Goal: Task Accomplishment & Management: Use online tool/utility

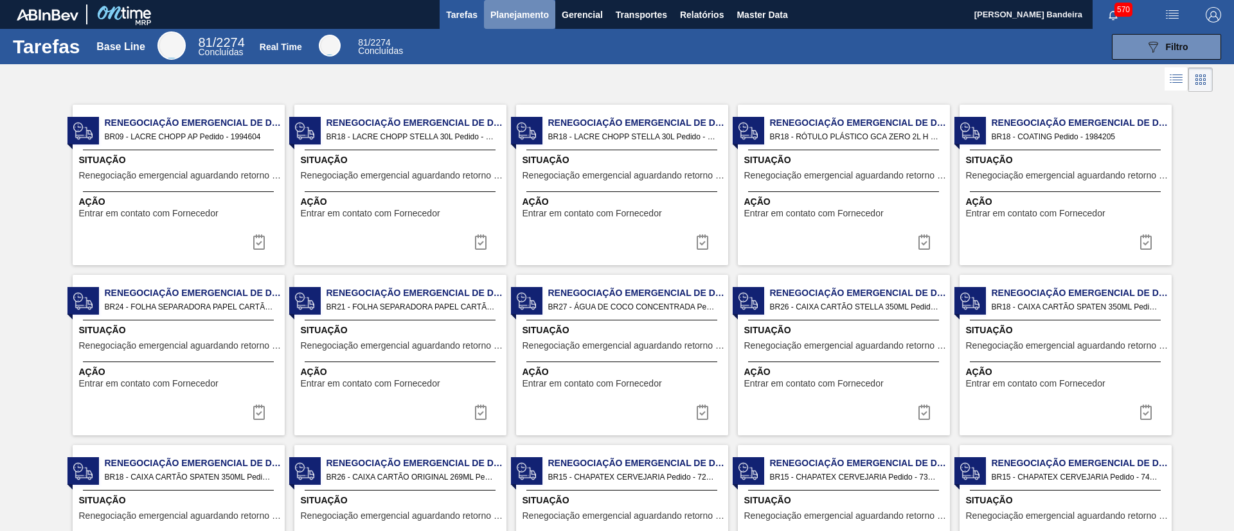
click at [524, 7] on span "Planejamento" at bounding box center [519, 14] width 58 height 15
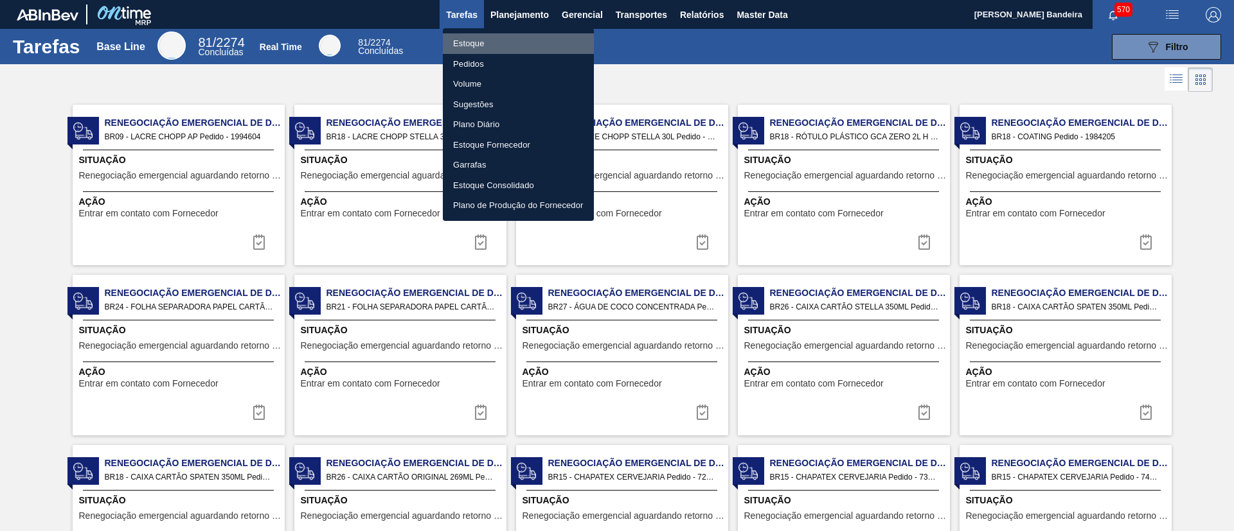
click at [519, 41] on li "Estoque" at bounding box center [518, 43] width 151 height 21
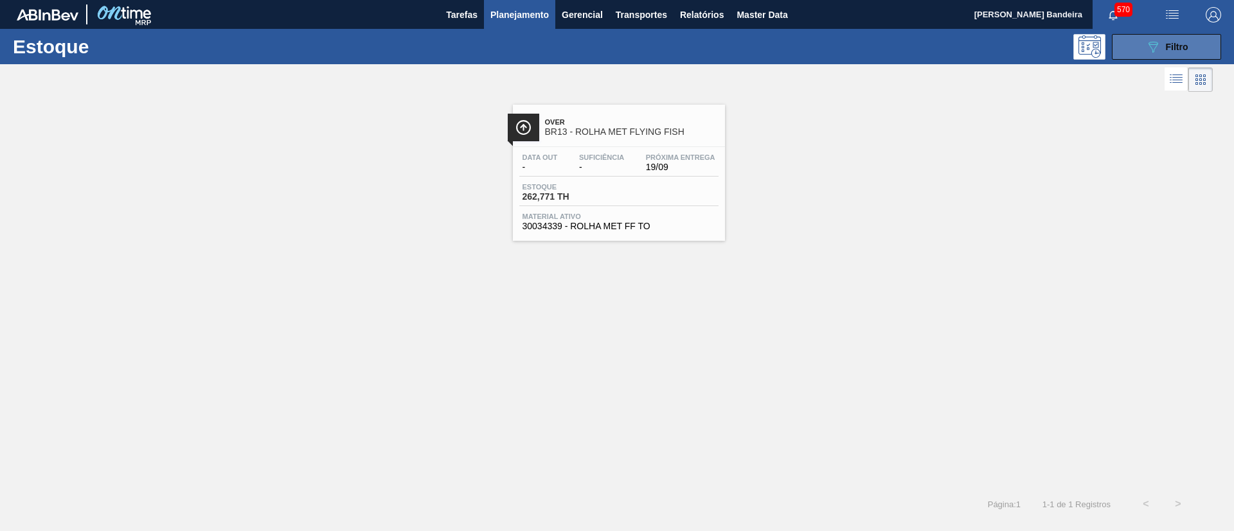
click at [1170, 38] on button "089F7B8B-B2A5-4AFE-B5C0-19BA573D28AC Filtro" at bounding box center [1166, 47] width 109 height 26
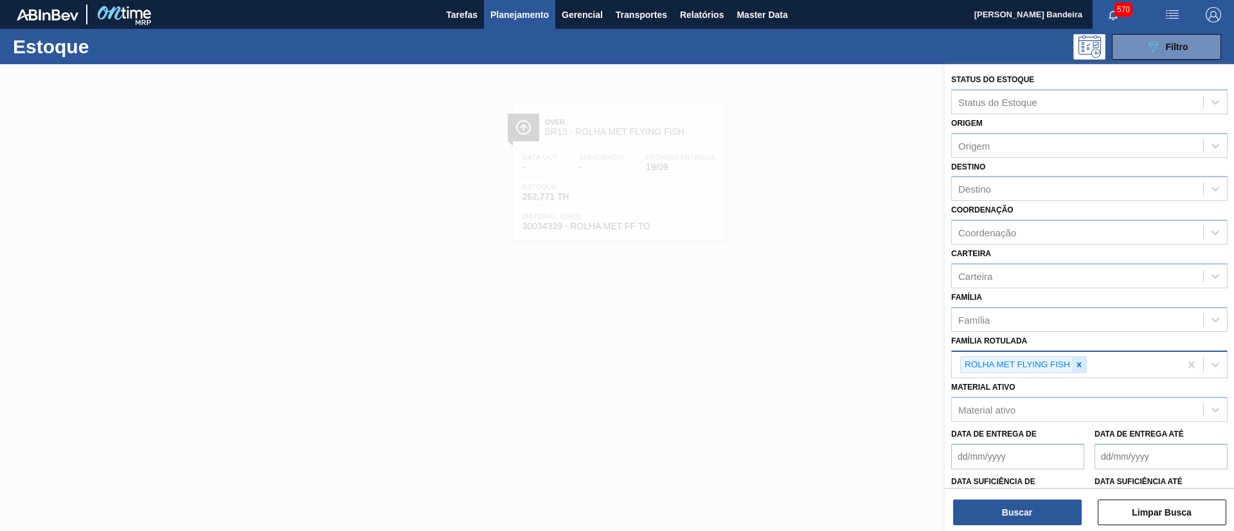
click at [1074, 362] on icon at bounding box center [1078, 364] width 9 height 9
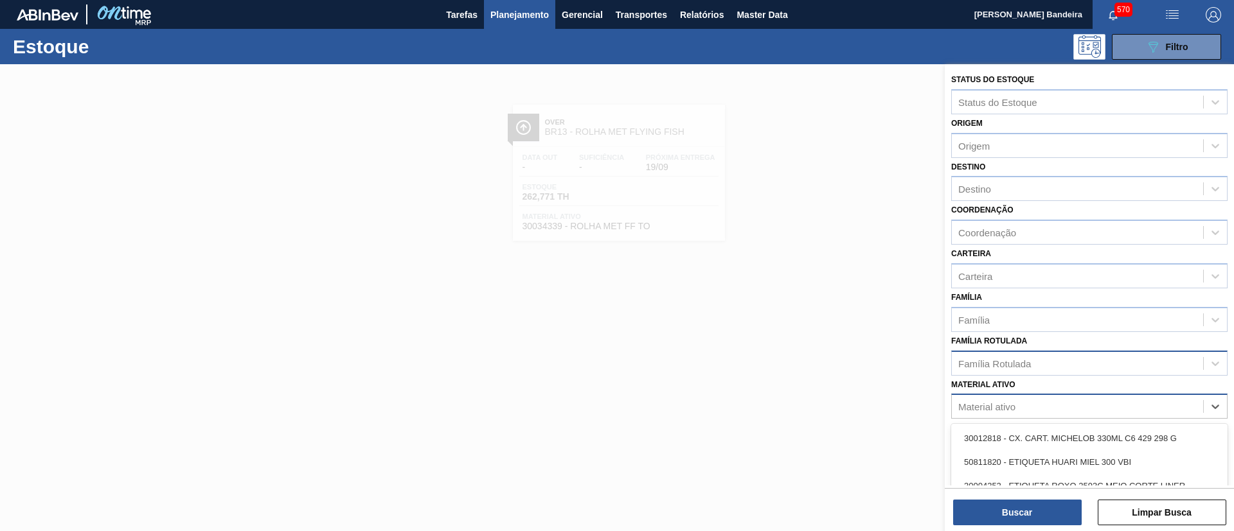
click at [1035, 405] on div "Material ativo" at bounding box center [1089, 406] width 276 height 25
paste ativo "30005878"
type ativo "30005878"
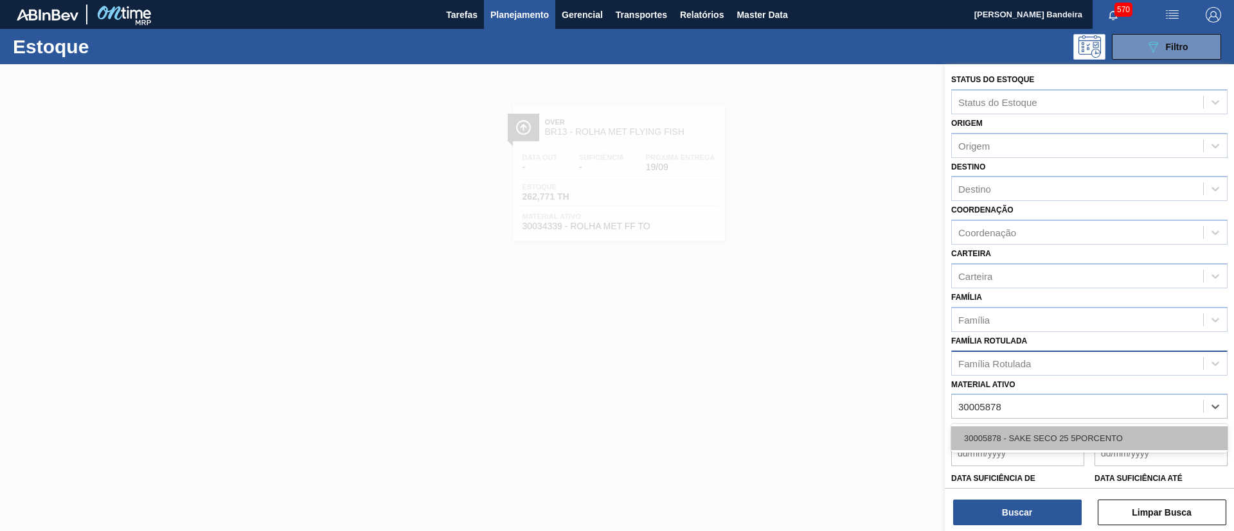
click at [1047, 435] on div "30005878 - SAKE SECO 25 5PORCENTO" at bounding box center [1089, 439] width 276 height 24
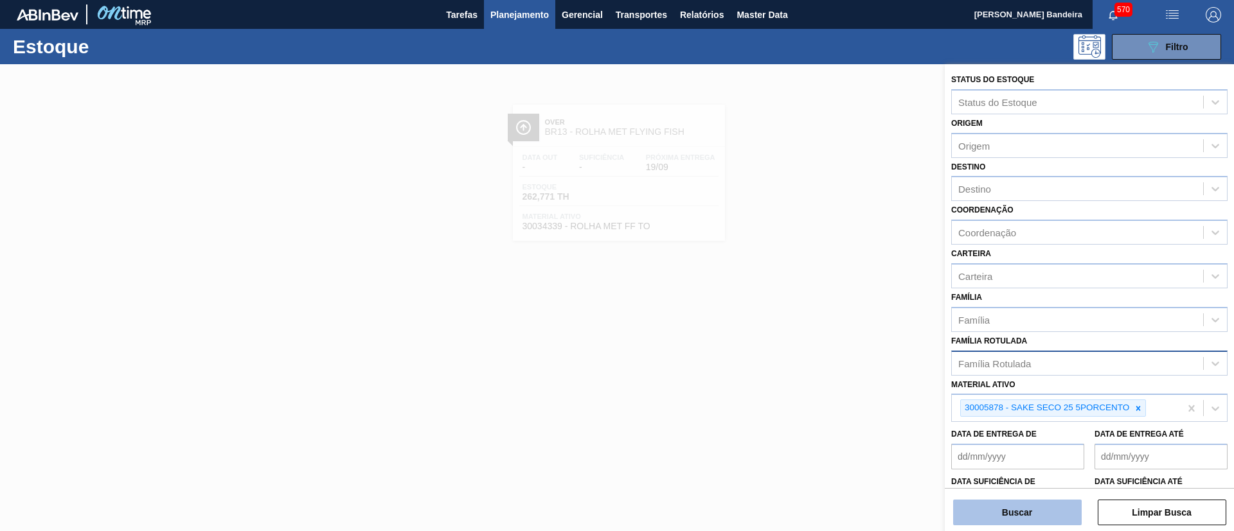
click at [962, 505] on button "Buscar" at bounding box center [1017, 513] width 129 height 26
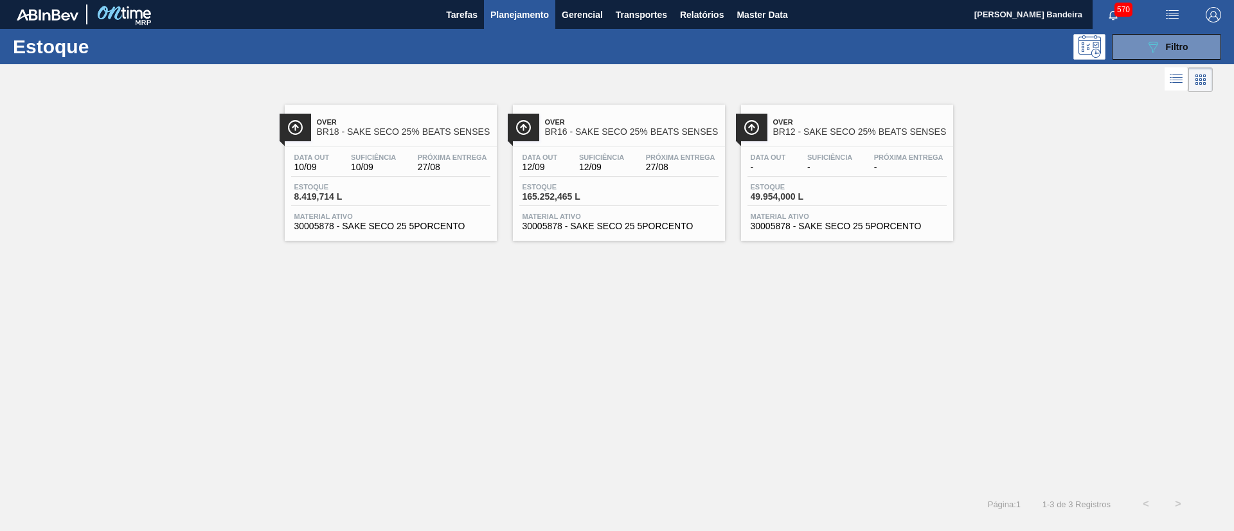
click at [674, 225] on span "30005878 - SAKE SECO 25 5PORCENTO" at bounding box center [618, 227] width 193 height 10
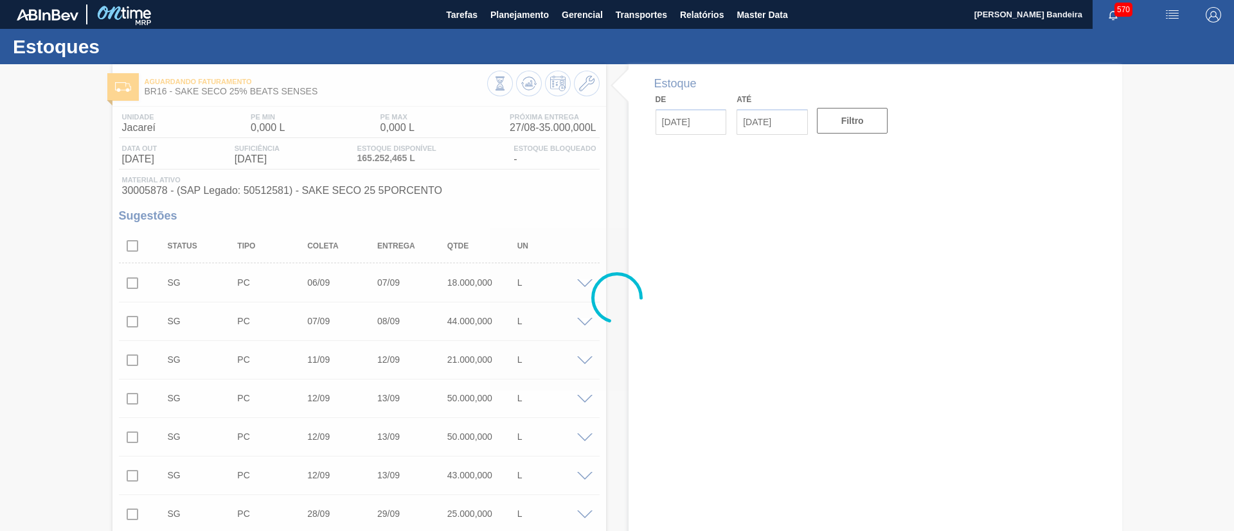
type input "[DATE]"
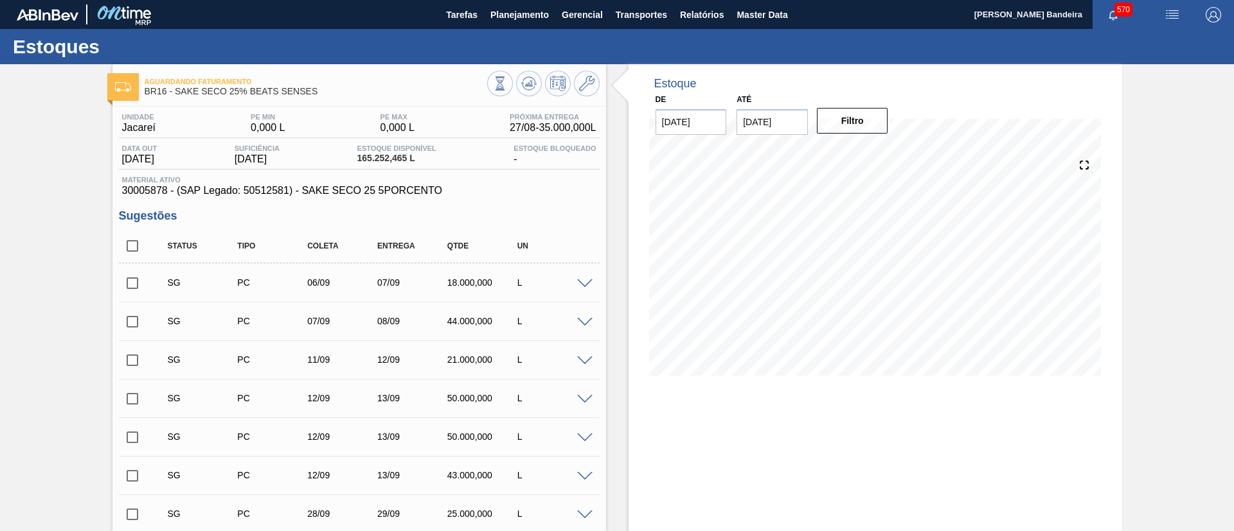
click at [129, 245] on input "checkbox" at bounding box center [132, 246] width 27 height 27
checkbox input "true"
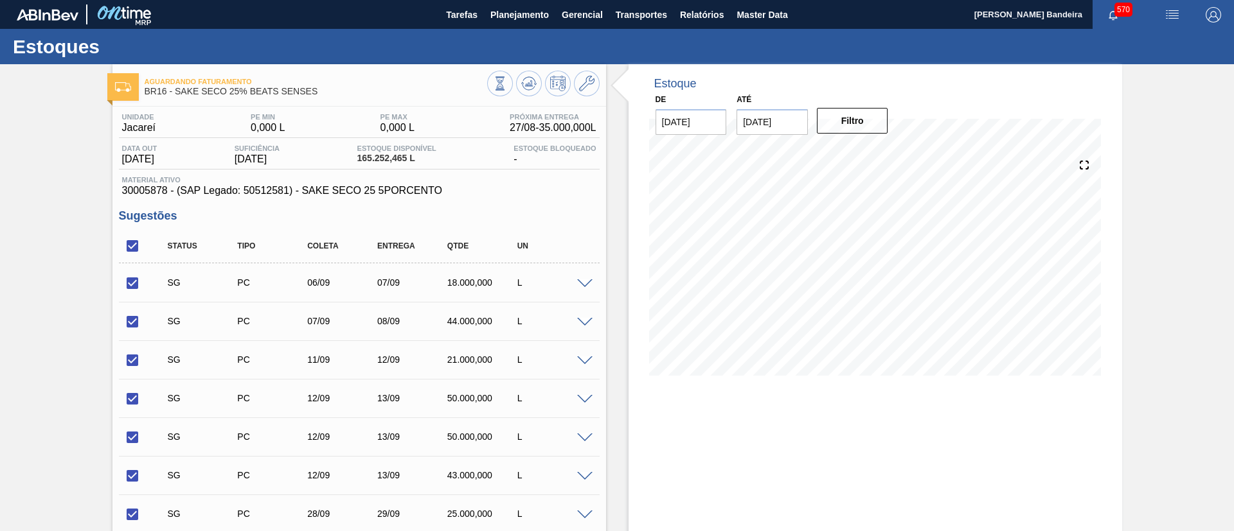
checkbox input "true"
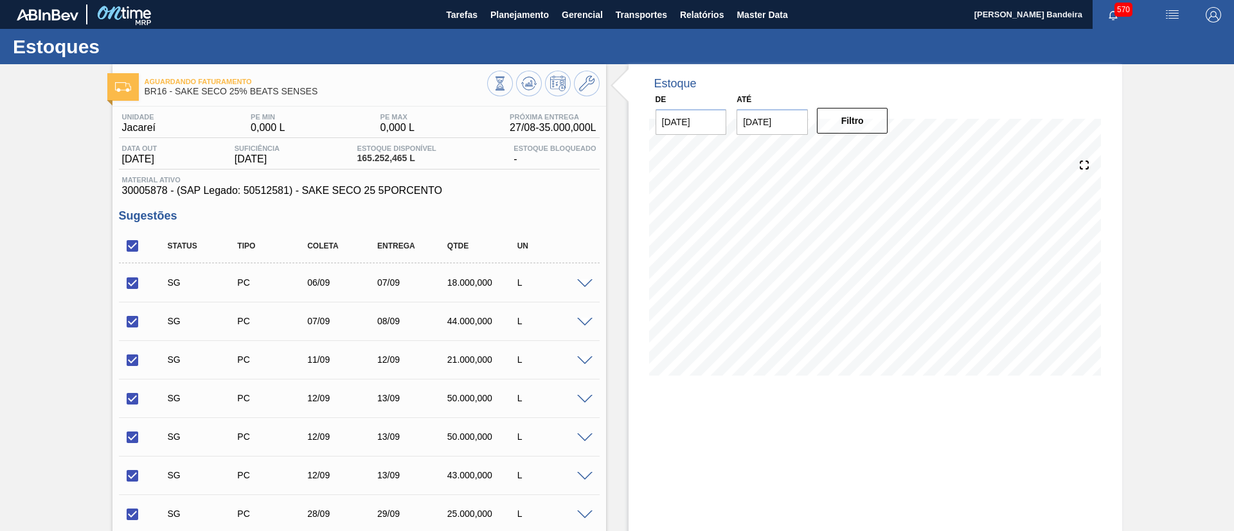
checkbox input "true"
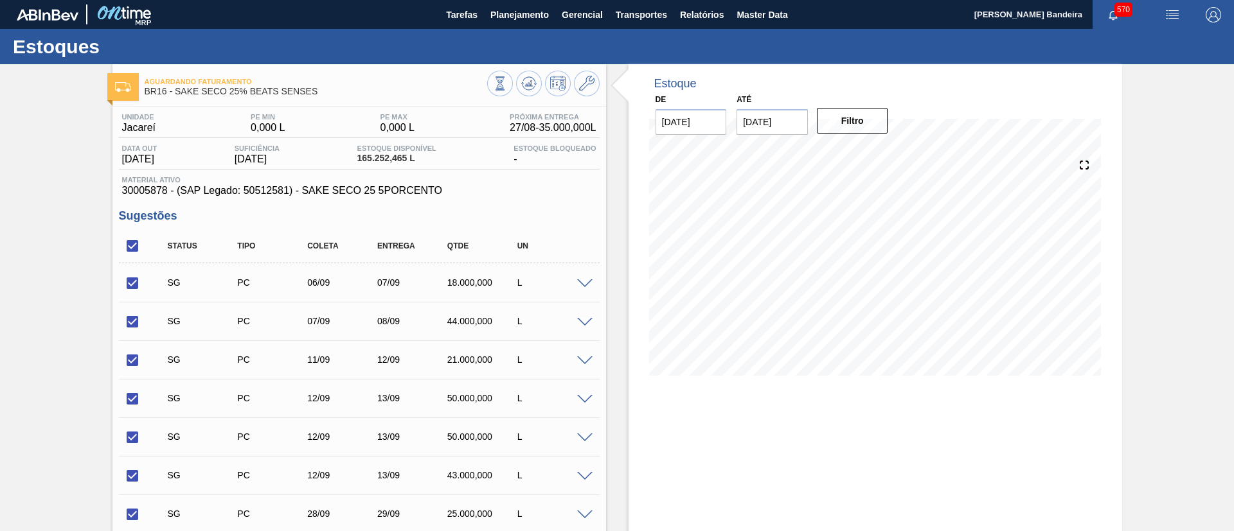
checkbox input "true"
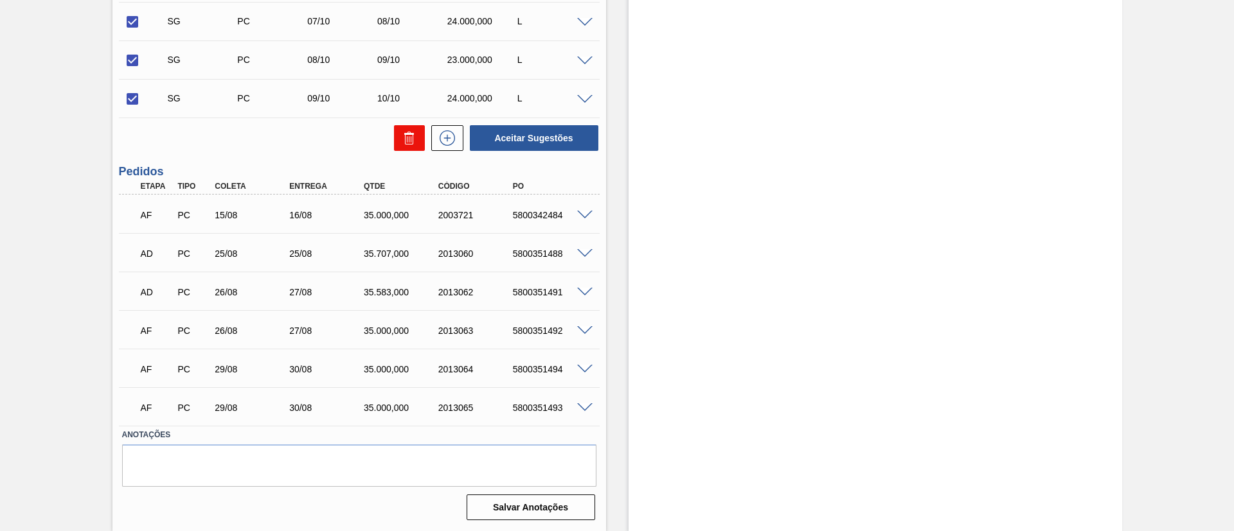
click at [411, 141] on icon at bounding box center [409, 137] width 15 height 15
checkbox input "false"
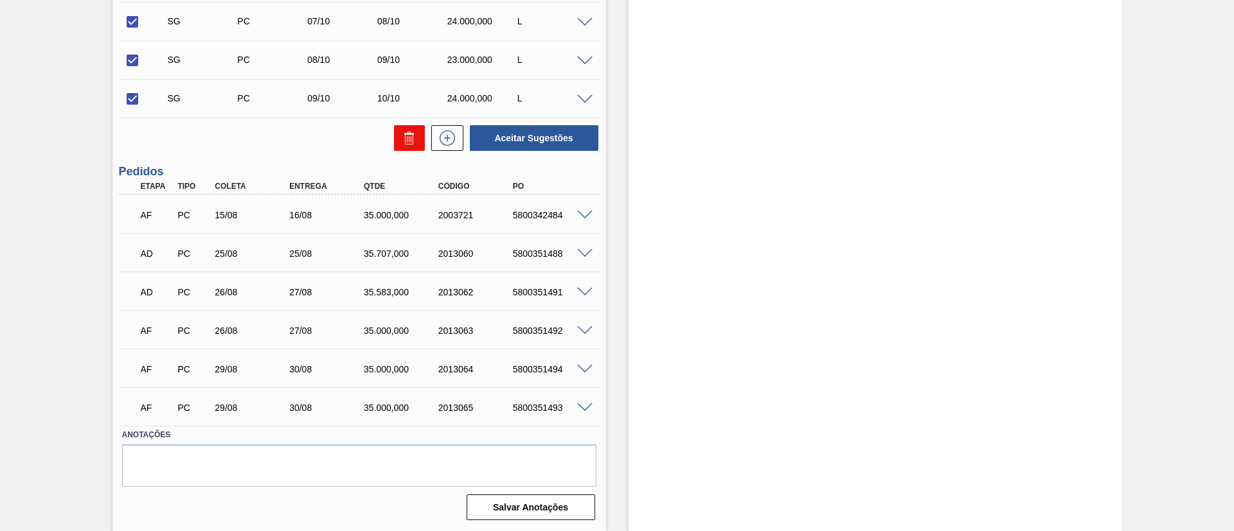
checkbox input "false"
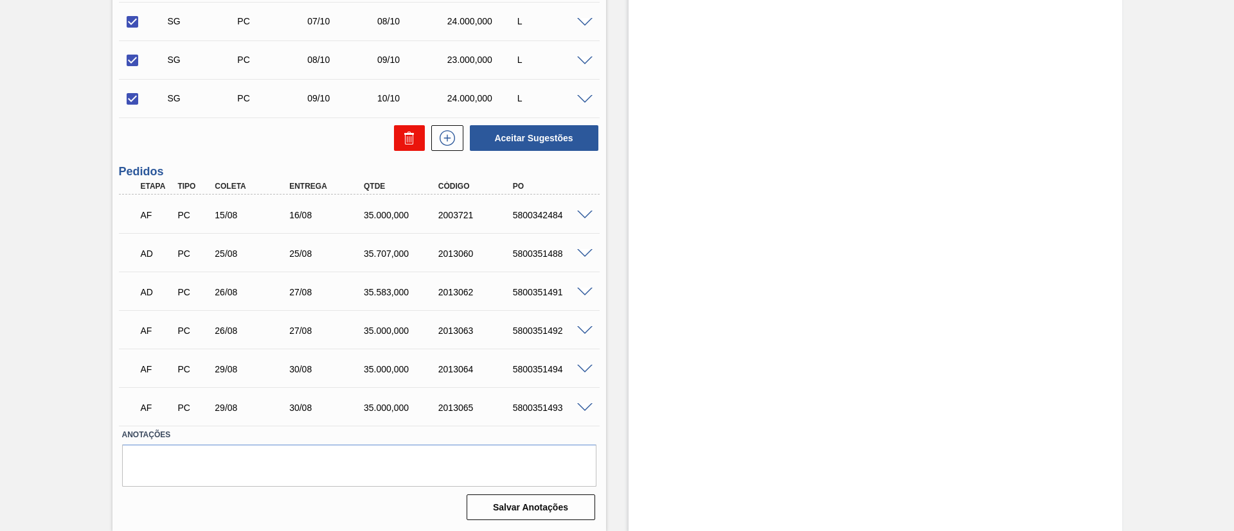
checkbox input "false"
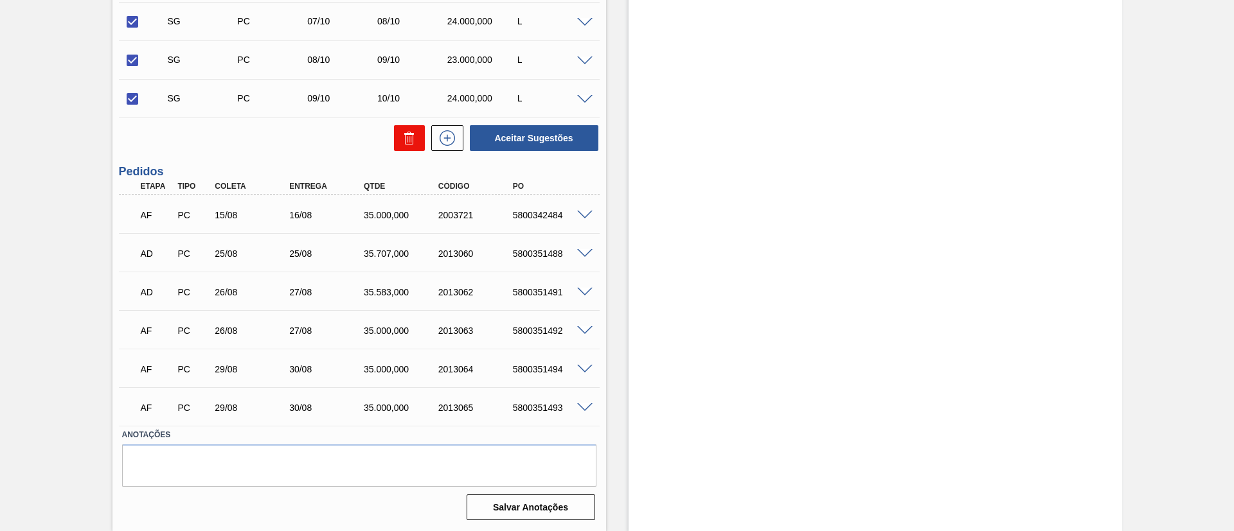
checkbox input "false"
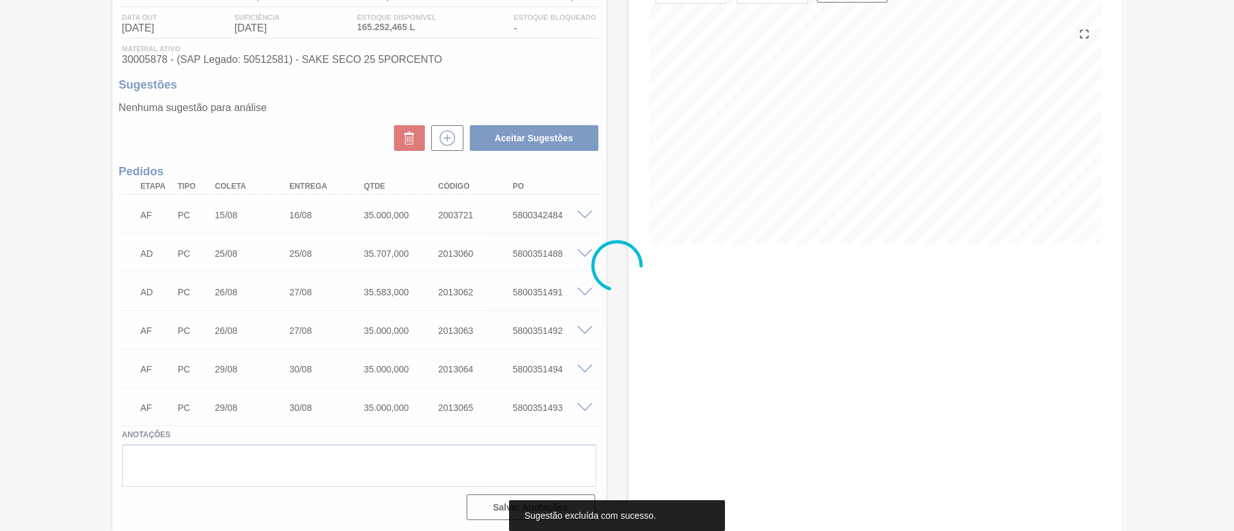
scroll to position [131, 0]
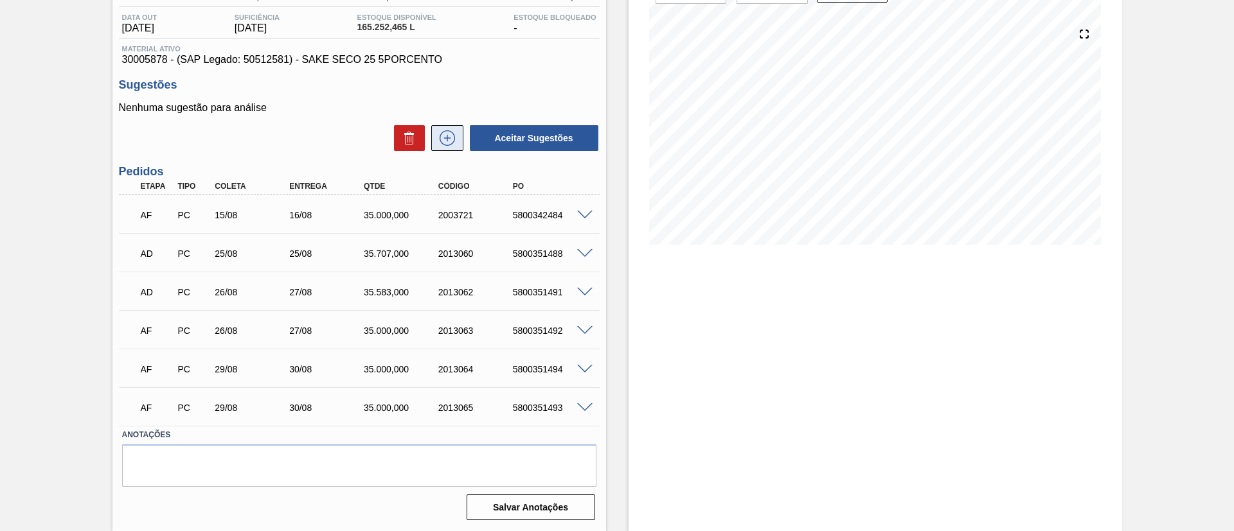
click at [437, 136] on icon at bounding box center [447, 137] width 21 height 15
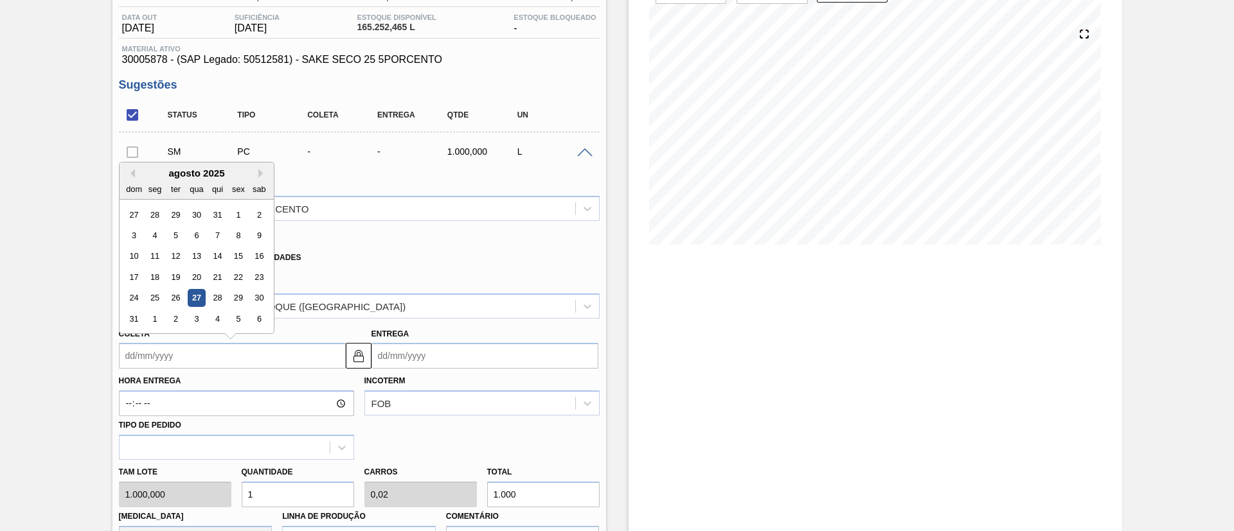
click at [192, 358] on input "Coleta" at bounding box center [232, 356] width 227 height 26
click at [152, 325] on div "1" at bounding box center [154, 318] width 17 height 17
type input "[DATE]"
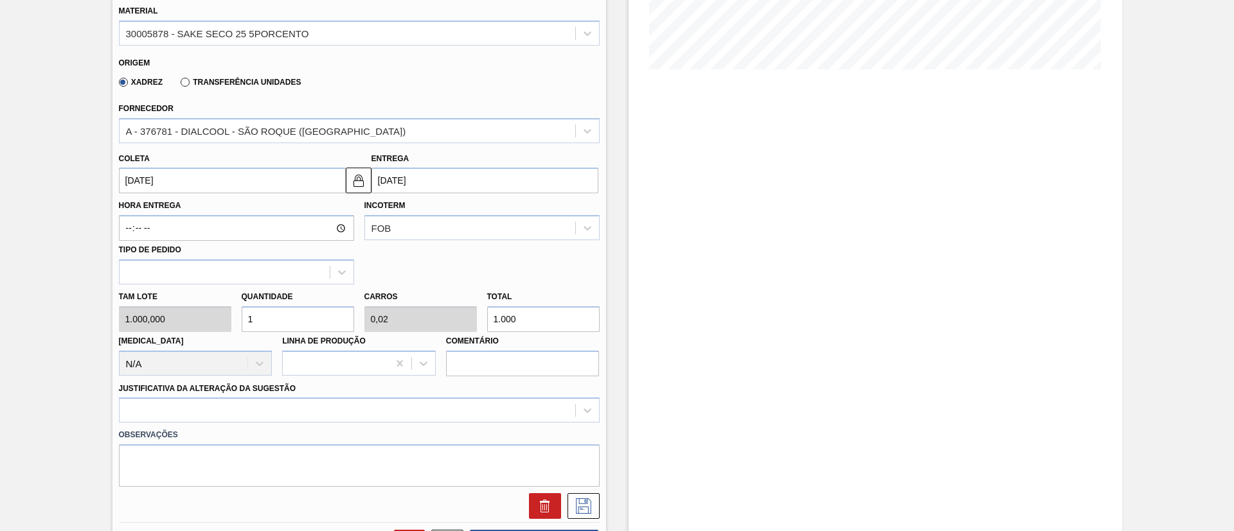
scroll to position [313, 0]
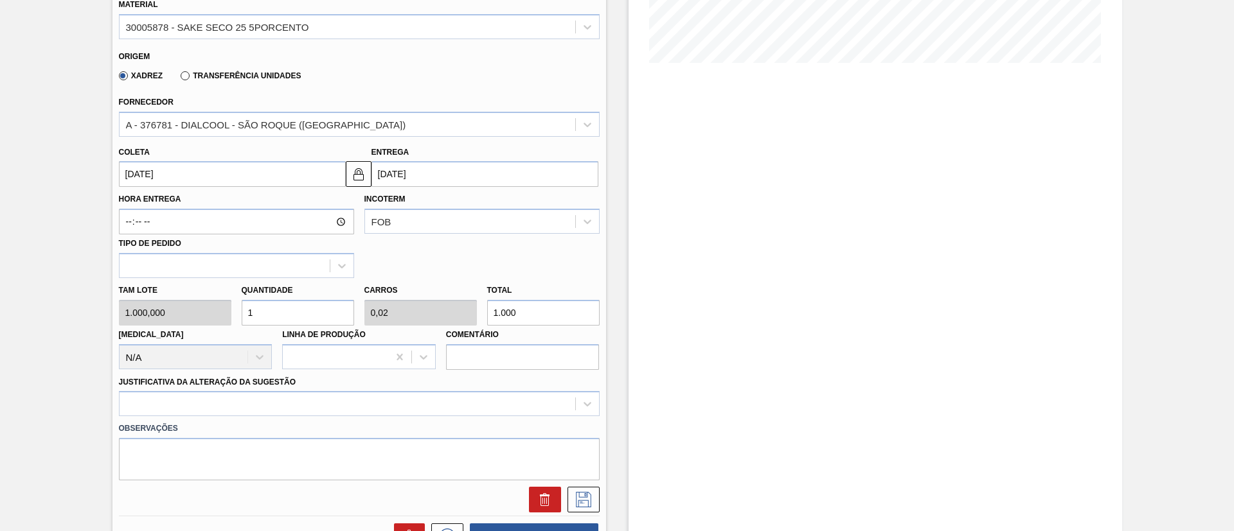
click at [215, 315] on div "Tam lote 1.000,000 Quantidade 1 Carros 0,02 Total 1.000 [MEDICAL_DATA] N/A Linh…" at bounding box center [359, 324] width 491 height 92
type input "3"
type input "0,06"
type input "3.000"
type input "35"
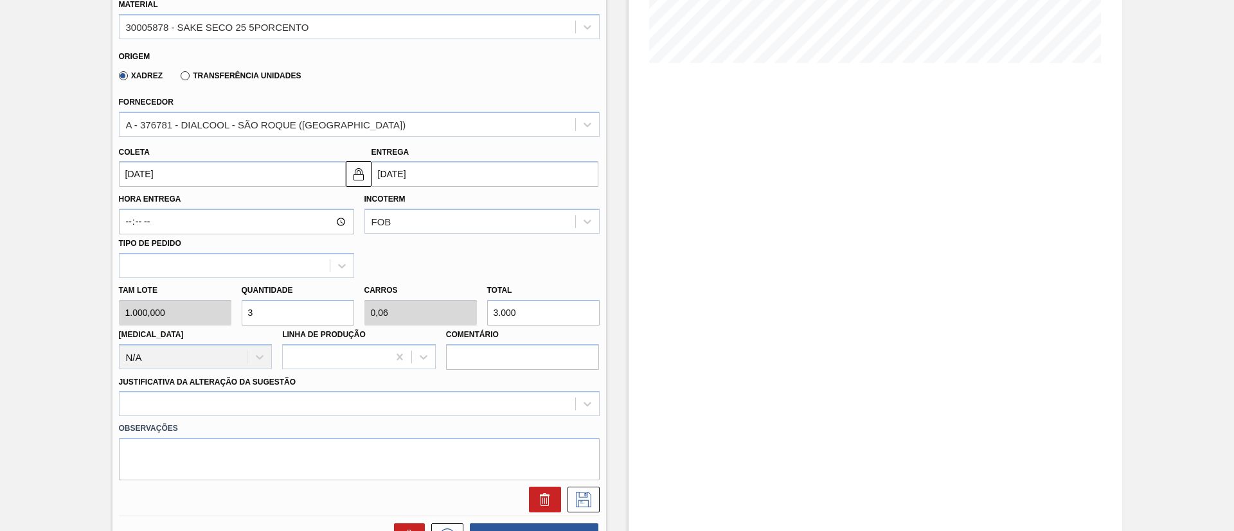
type input "0,7"
type input "35.000"
type input "35"
click at [193, 409] on div at bounding box center [359, 403] width 481 height 25
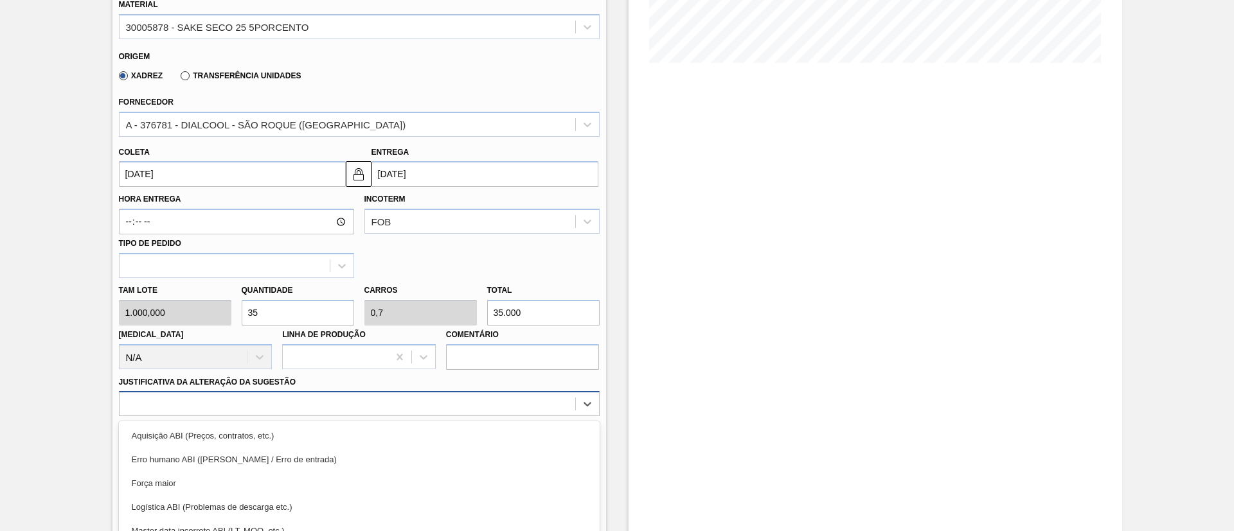
scroll to position [401, 0]
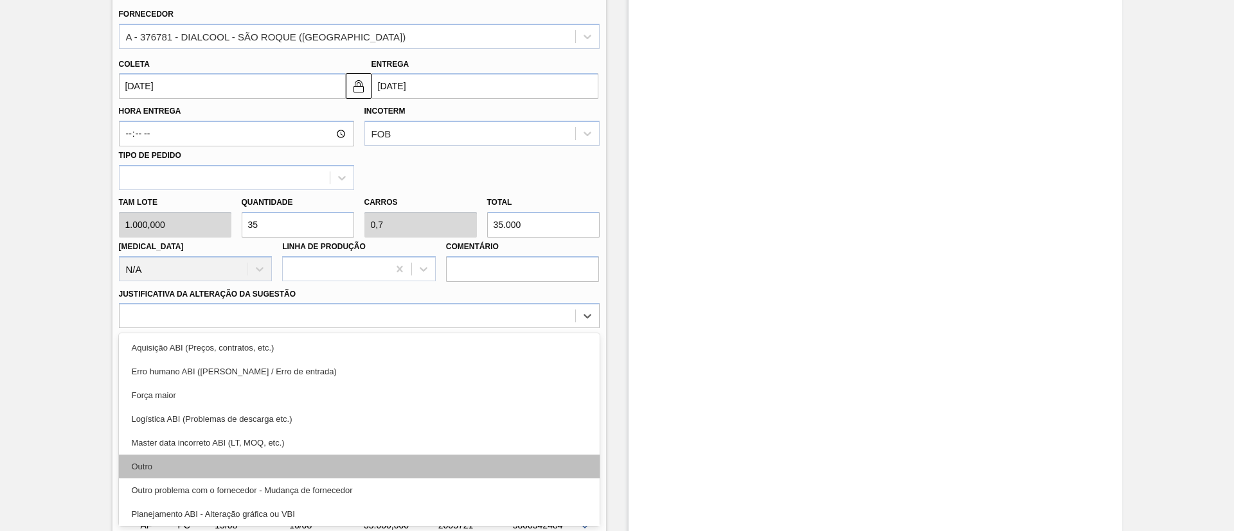
click at [195, 460] on div "Outro" at bounding box center [359, 467] width 481 height 24
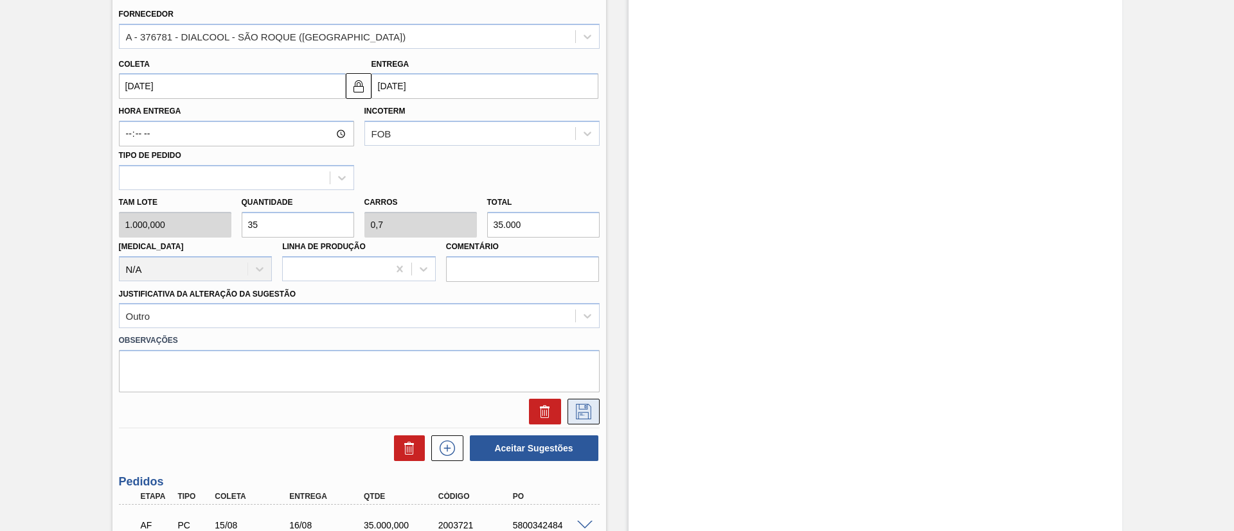
click at [589, 403] on button at bounding box center [583, 412] width 32 height 26
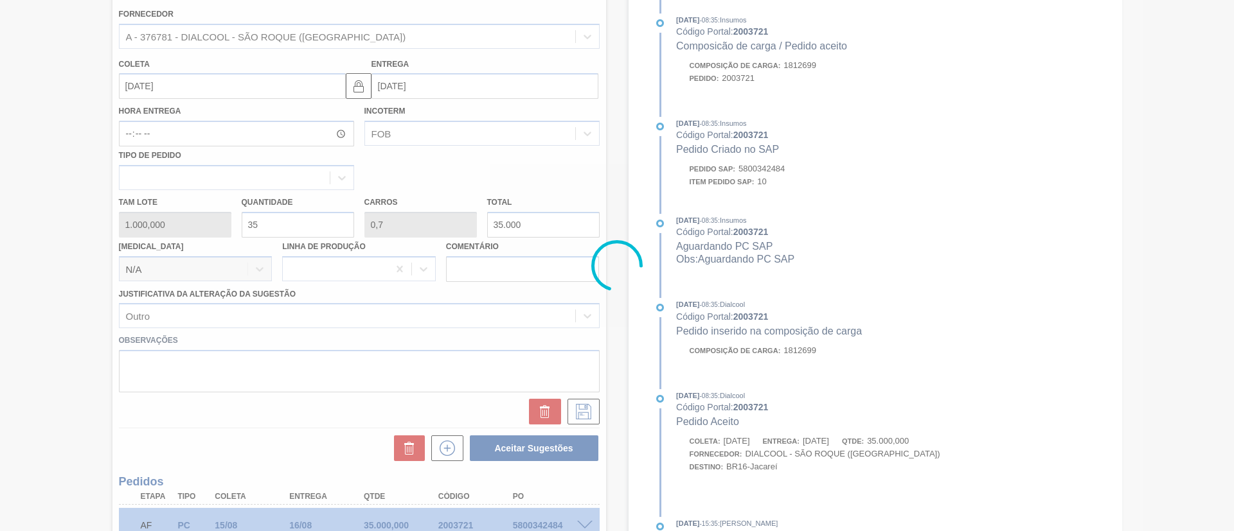
scroll to position [184, 0]
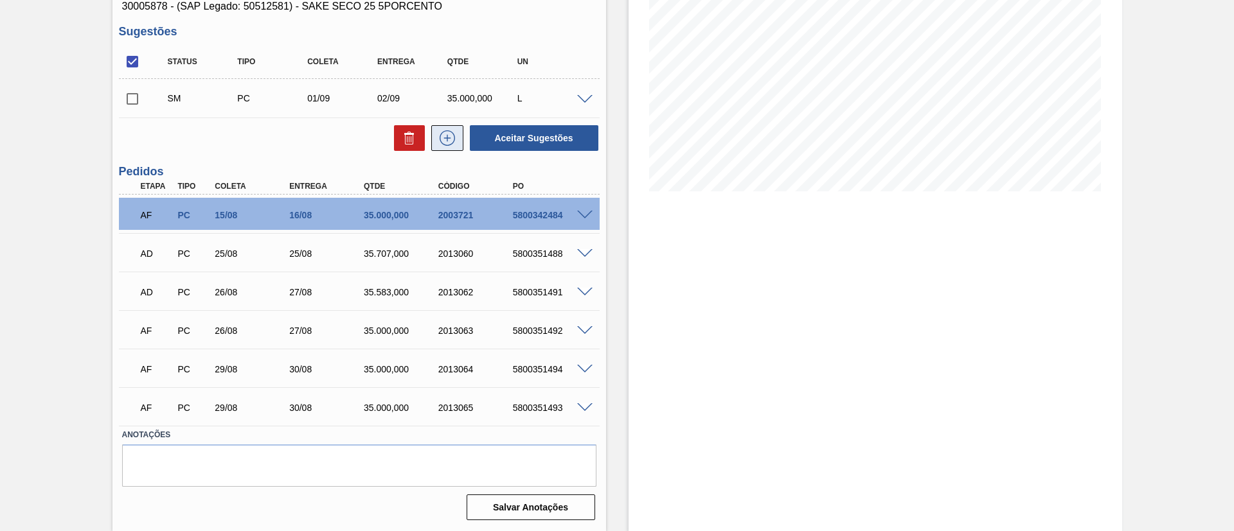
click at [449, 140] on icon at bounding box center [447, 137] width 21 height 15
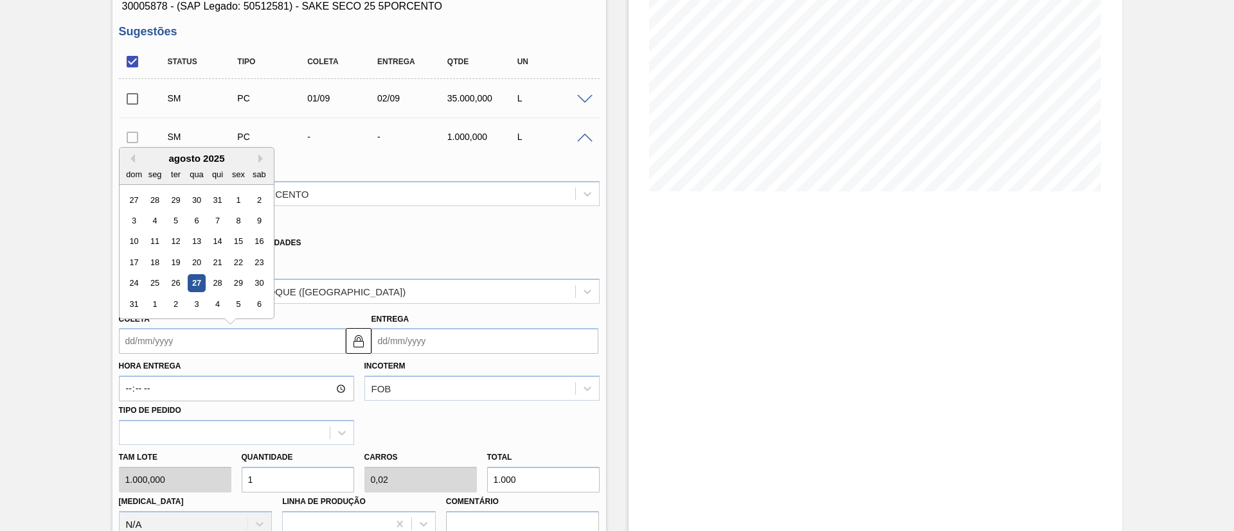
click at [215, 346] on input "Coleta" at bounding box center [232, 341] width 227 height 26
click at [178, 303] on div "2" at bounding box center [174, 304] width 17 height 17
type input "[DATE]"
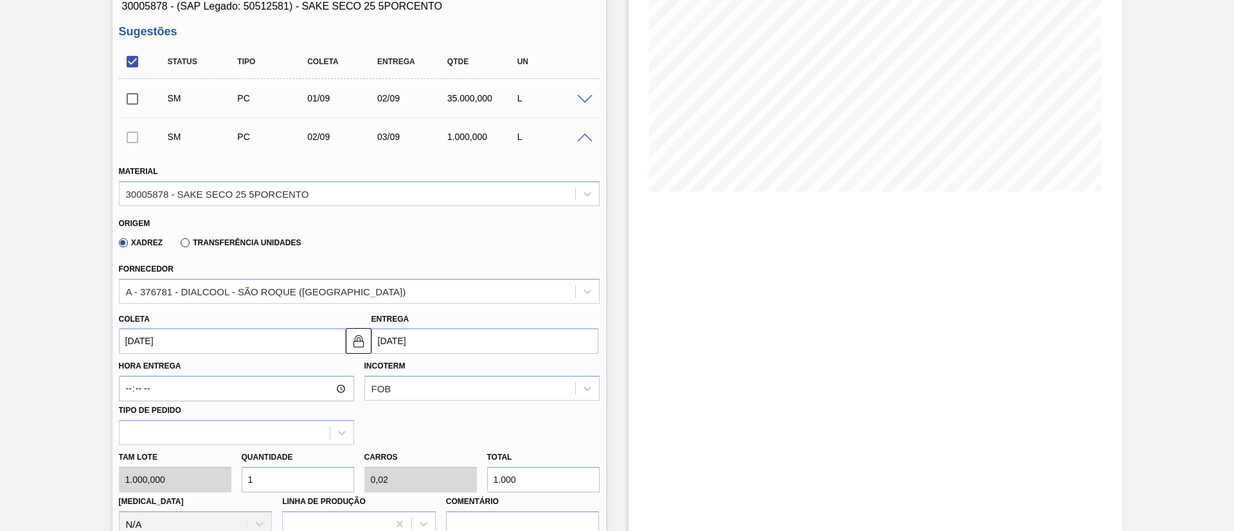
click at [197, 472] on div "Tam lote 1.000,000 Quantidade 1 Carros 0,02 Total 1.000 [MEDICAL_DATA] N/A Linh…" at bounding box center [359, 491] width 491 height 92
type input "3"
type input "0,06"
type input "3.000"
type input "35"
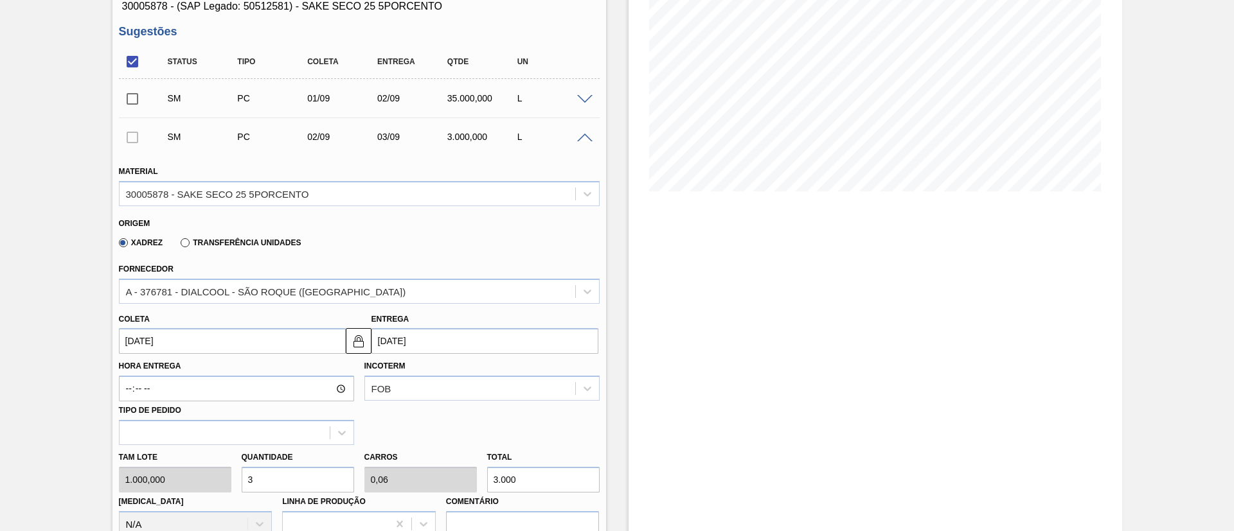
type input "0,7"
type input "35.000"
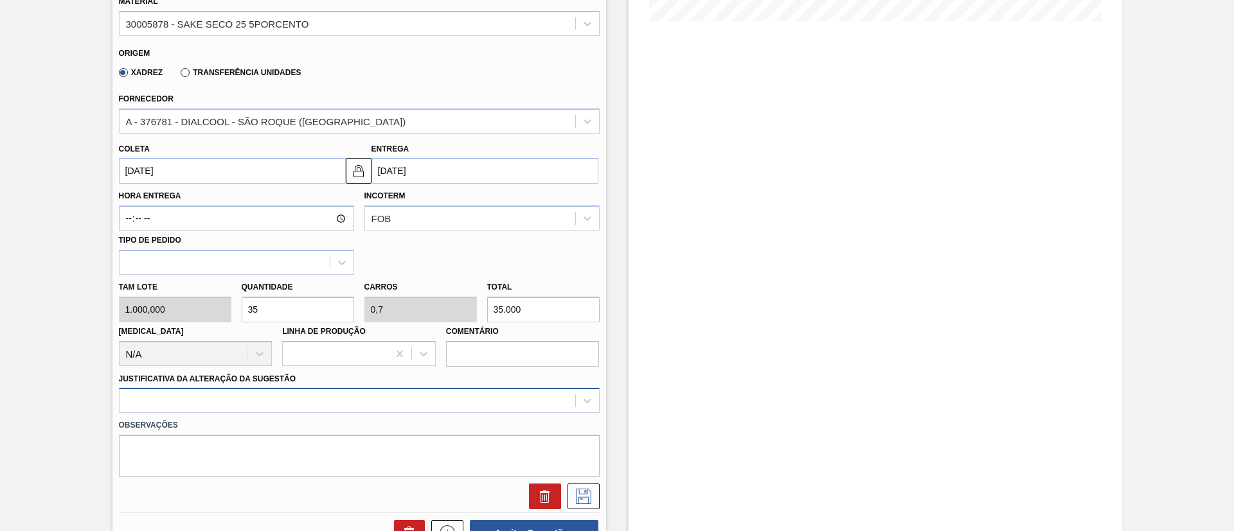
type input "35"
click at [235, 403] on div at bounding box center [359, 400] width 481 height 25
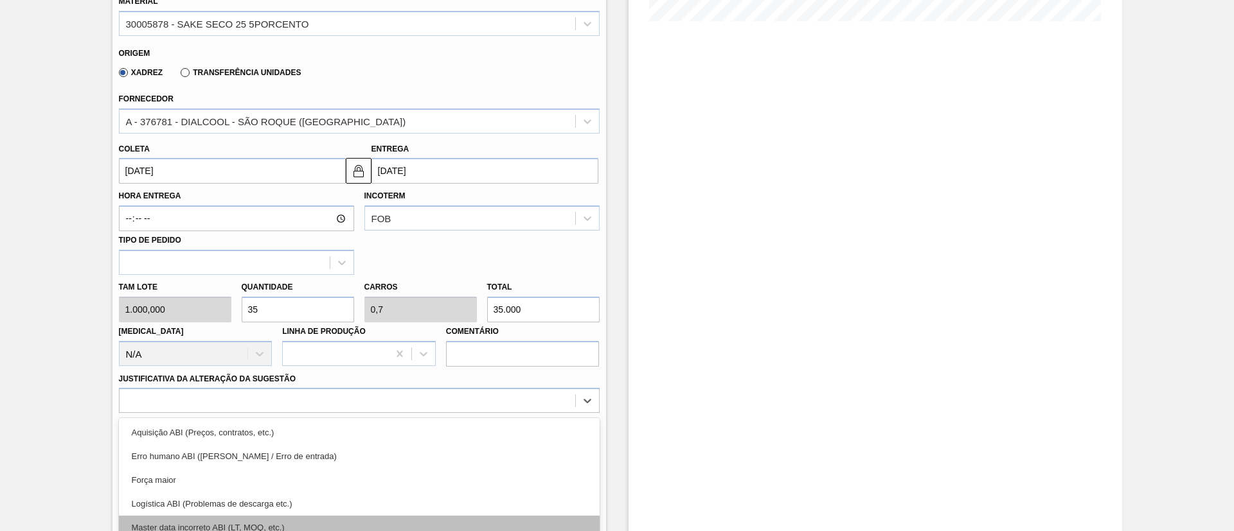
scroll to position [440, 0]
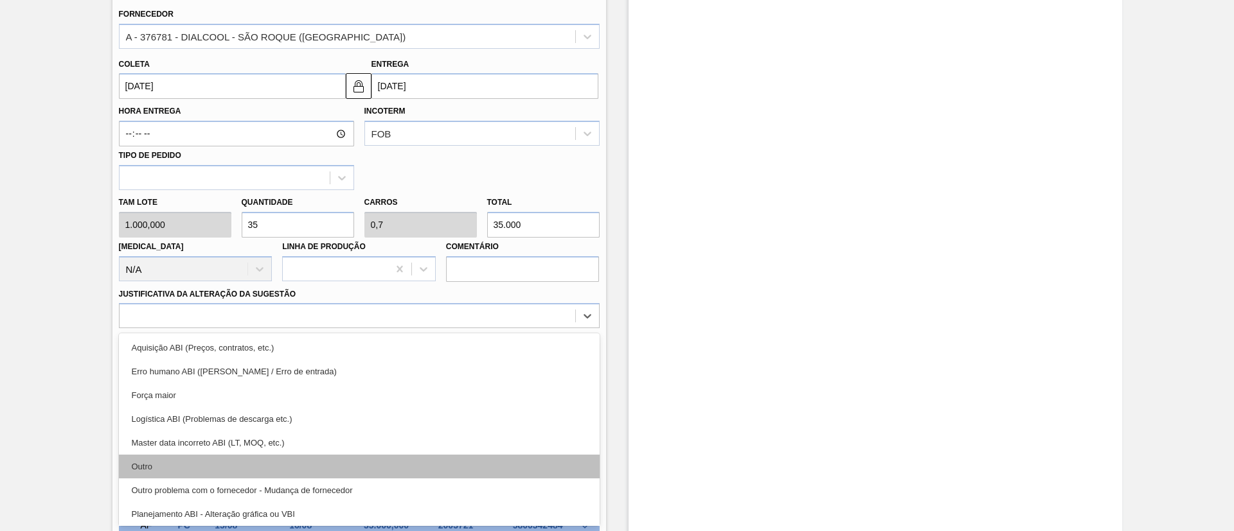
click at [198, 462] on div "Outro" at bounding box center [359, 467] width 481 height 24
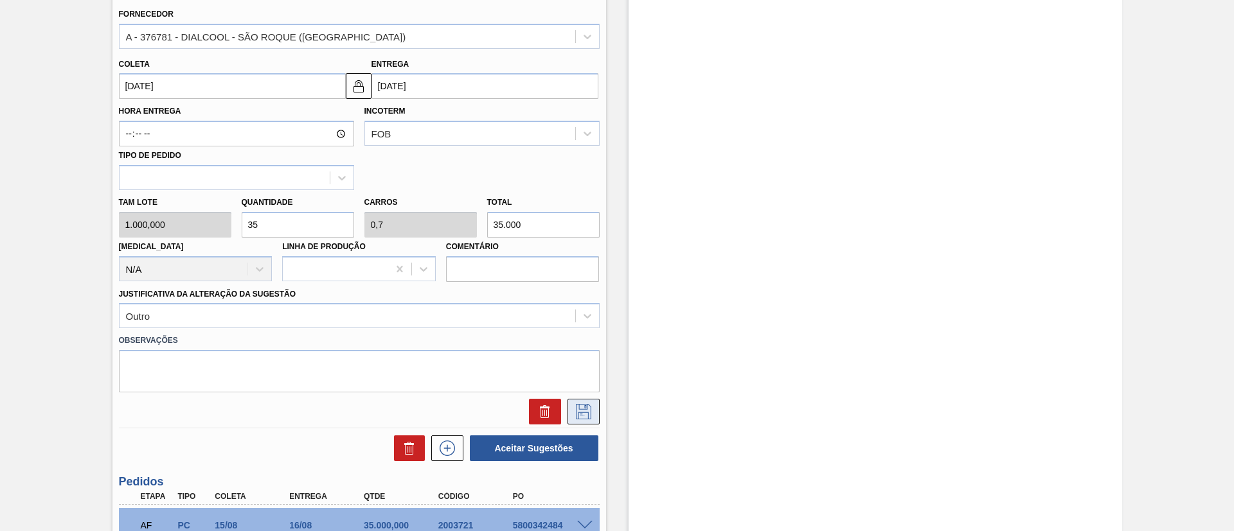
click at [585, 412] on icon at bounding box center [583, 411] width 21 height 15
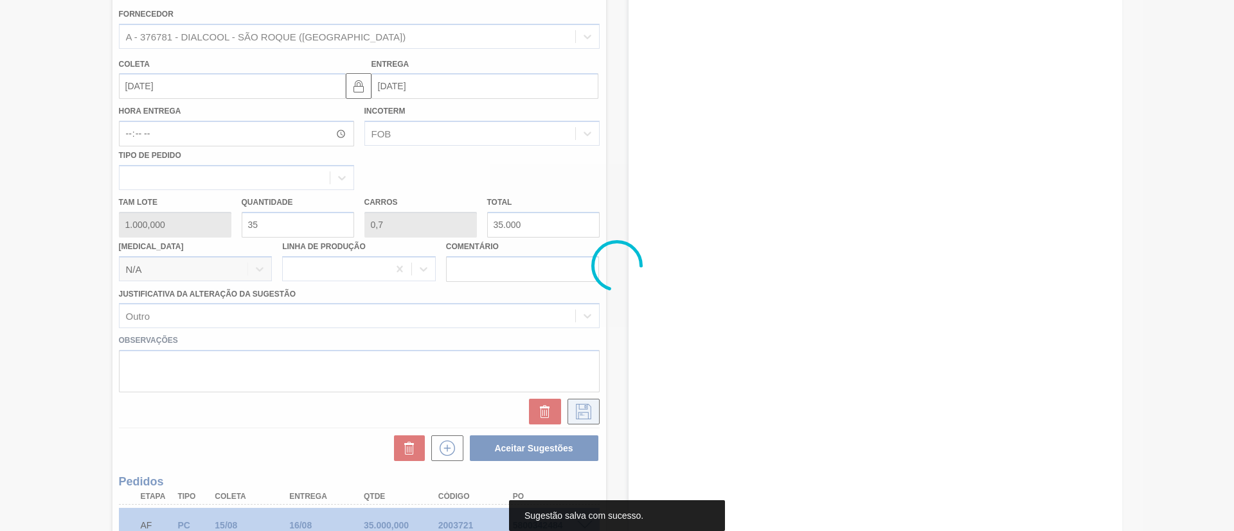
scroll to position [223, 0]
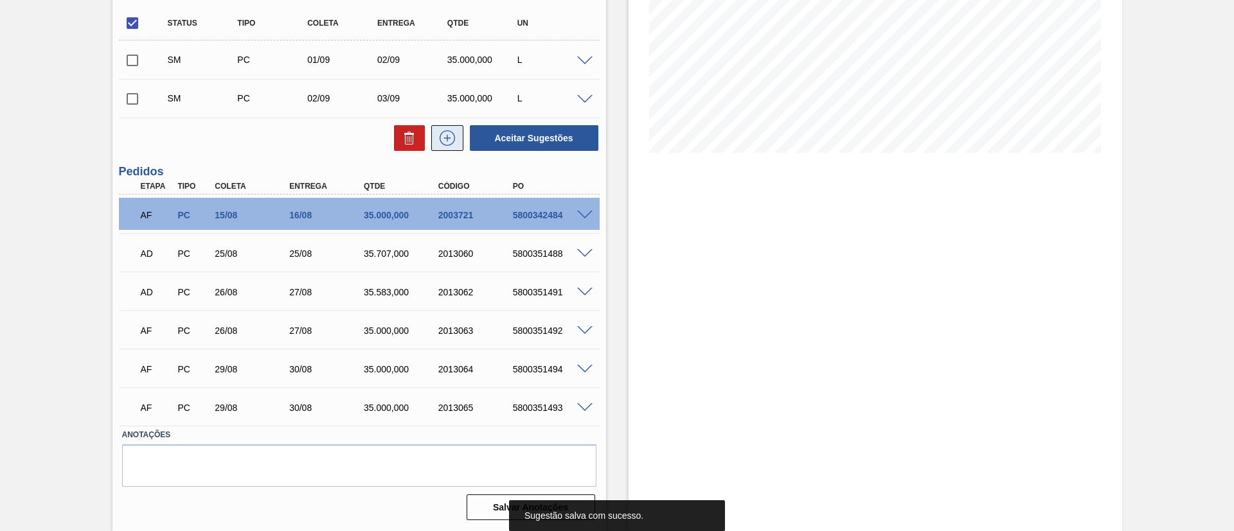
click at [447, 141] on icon at bounding box center [447, 137] width 21 height 15
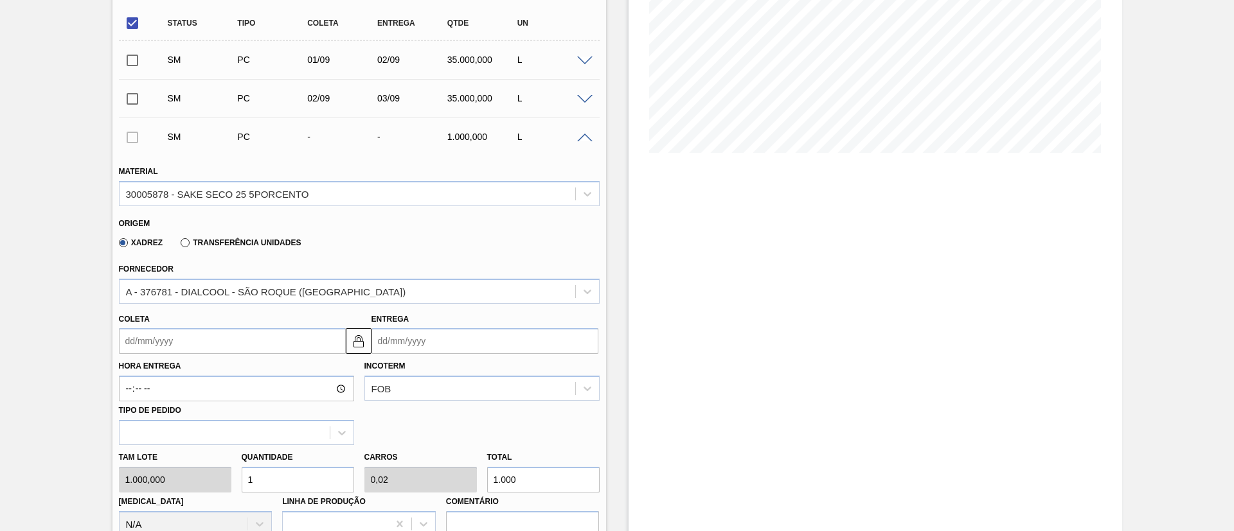
click at [160, 333] on input "Coleta" at bounding box center [232, 341] width 227 height 26
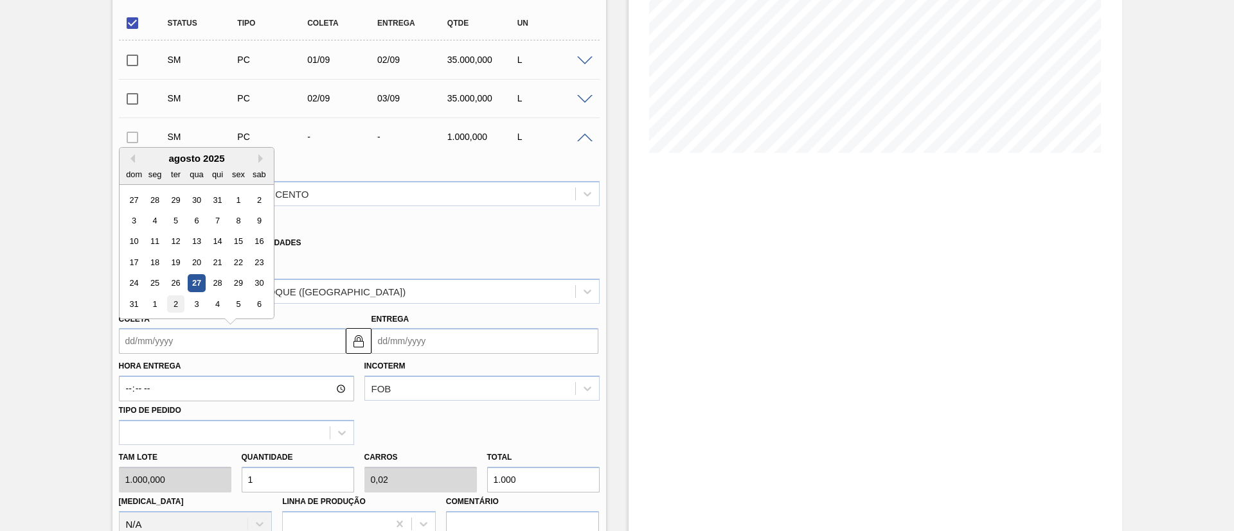
click at [172, 305] on div "2" at bounding box center [174, 304] width 17 height 17
type input "[DATE]"
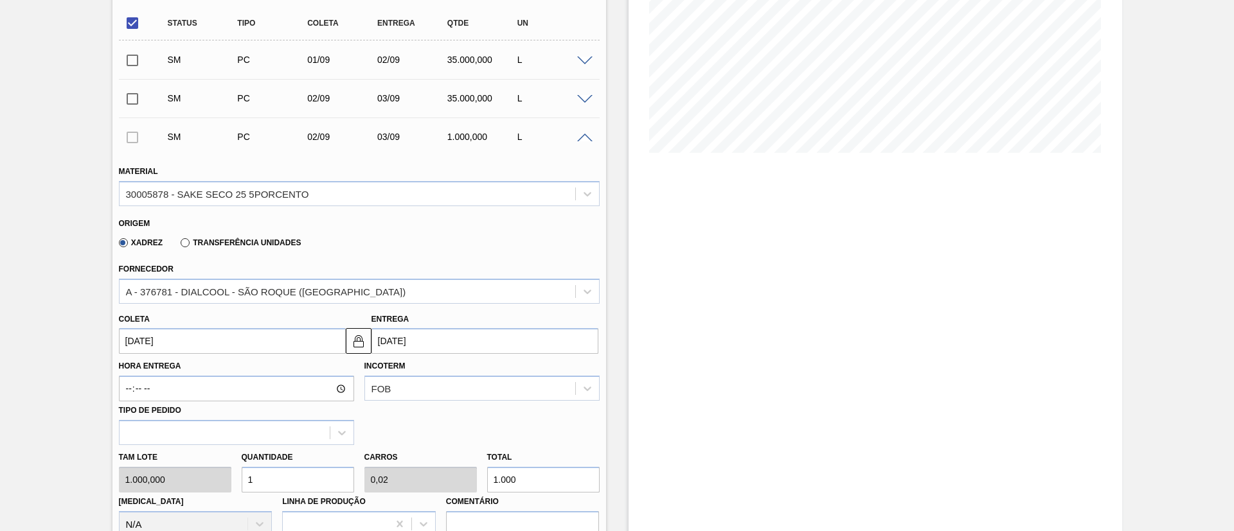
drag, startPoint x: 172, startPoint y: 466, endPoint x: 158, endPoint y: 462, distance: 14.7
click at [158, 462] on div "Tam lote 1.000,000 Quantidade 1 Carros 0,02 Total 1.000 [MEDICAL_DATA] N/A Linh…" at bounding box center [359, 491] width 491 height 92
type input "3"
type input "0,06"
type input "3.000"
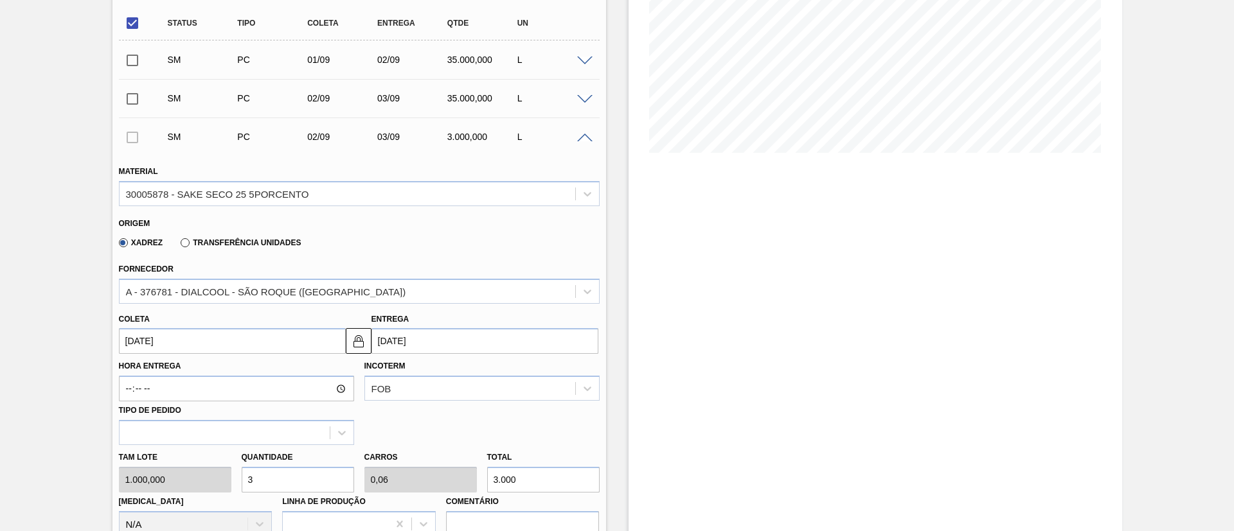
type input "35"
type input "0,7"
type input "35.000"
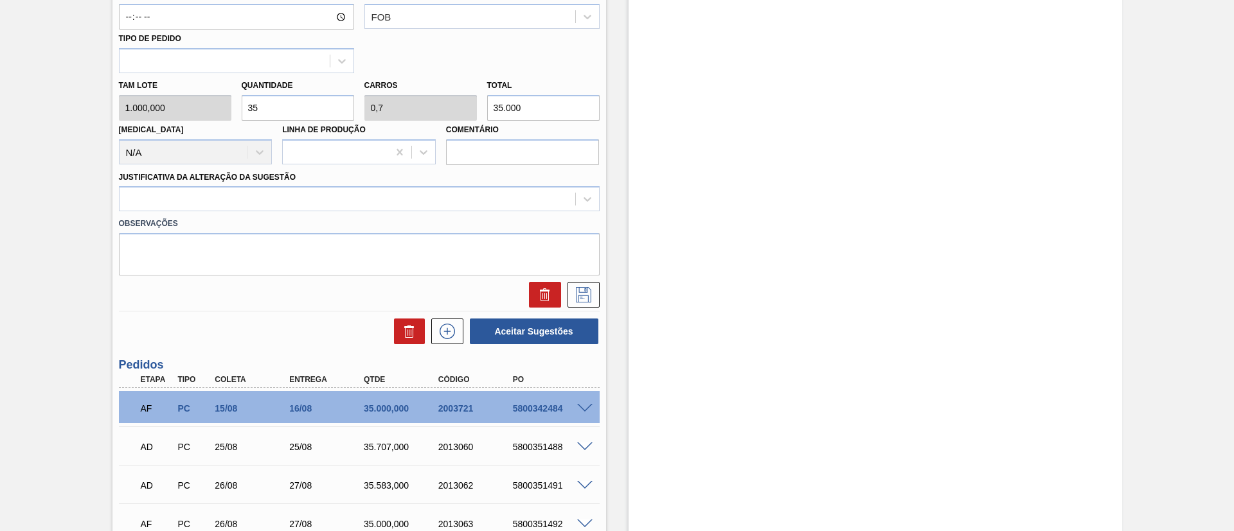
scroll to position [605, 0]
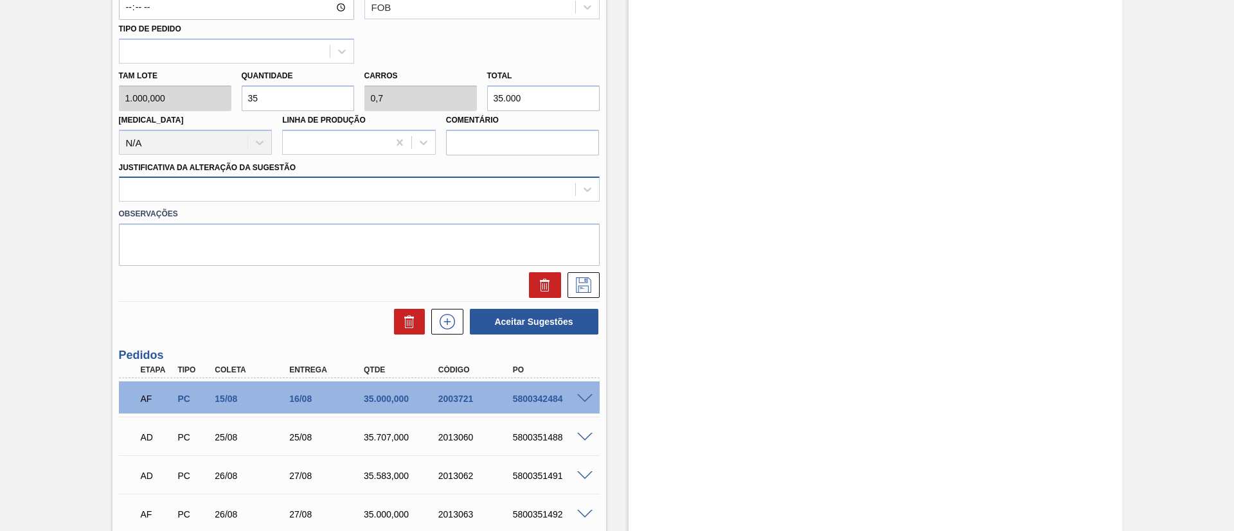
type input "35"
click at [154, 184] on div at bounding box center [348, 190] width 456 height 19
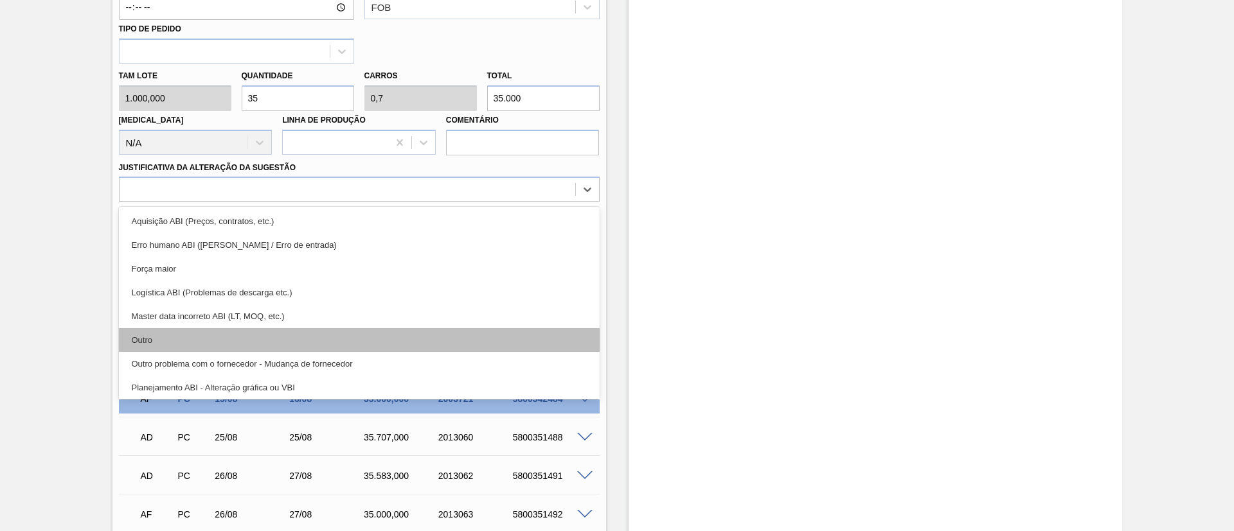
click at [191, 337] on div "Outro" at bounding box center [359, 340] width 481 height 24
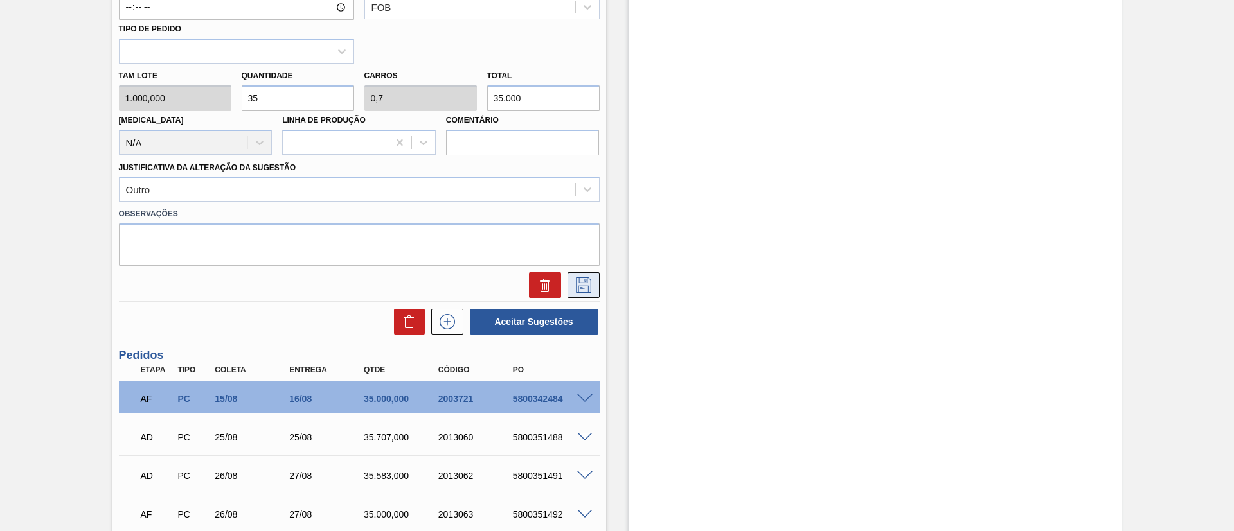
click at [581, 282] on icon at bounding box center [583, 285] width 21 height 15
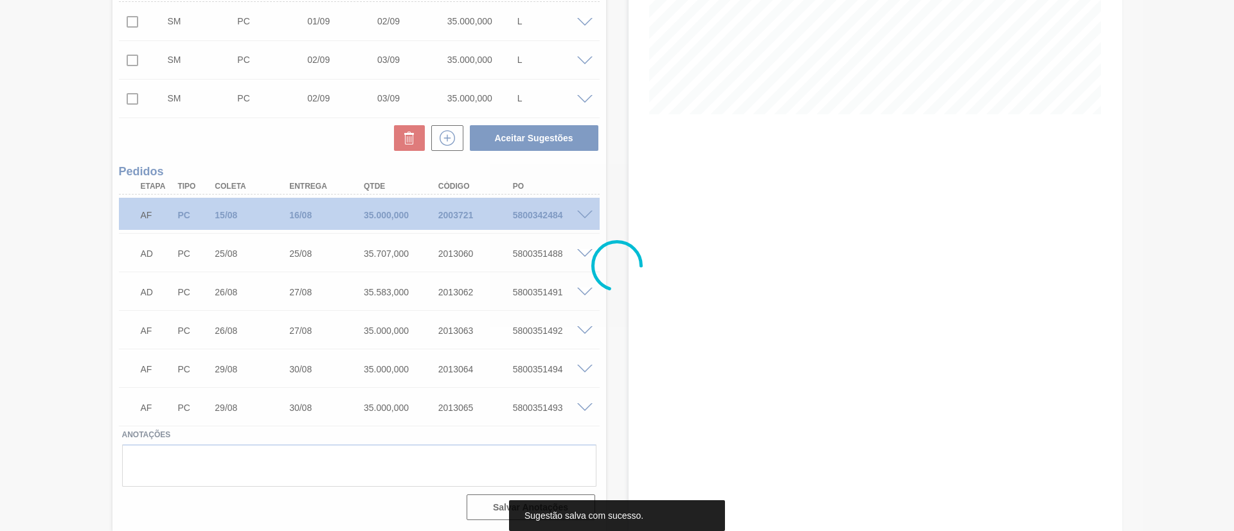
scroll to position [262, 0]
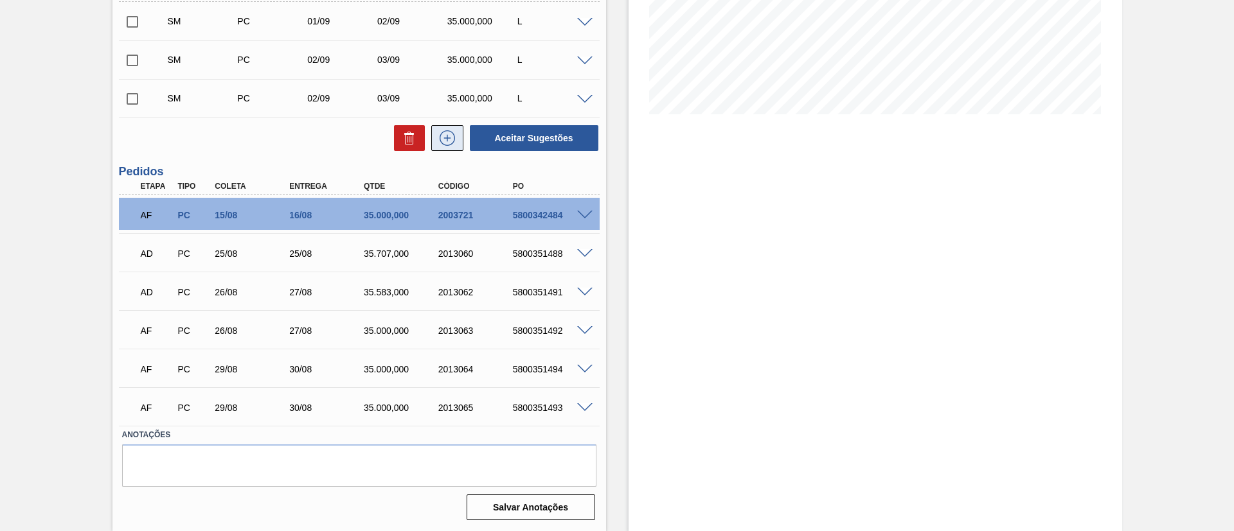
click at [450, 145] on icon at bounding box center [447, 137] width 21 height 15
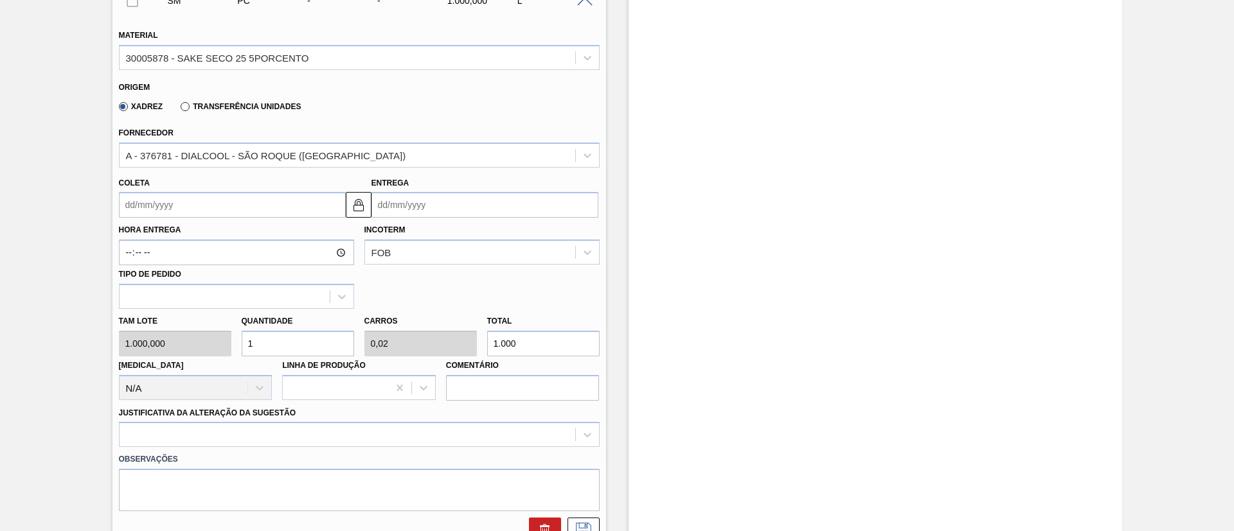
scroll to position [418, 0]
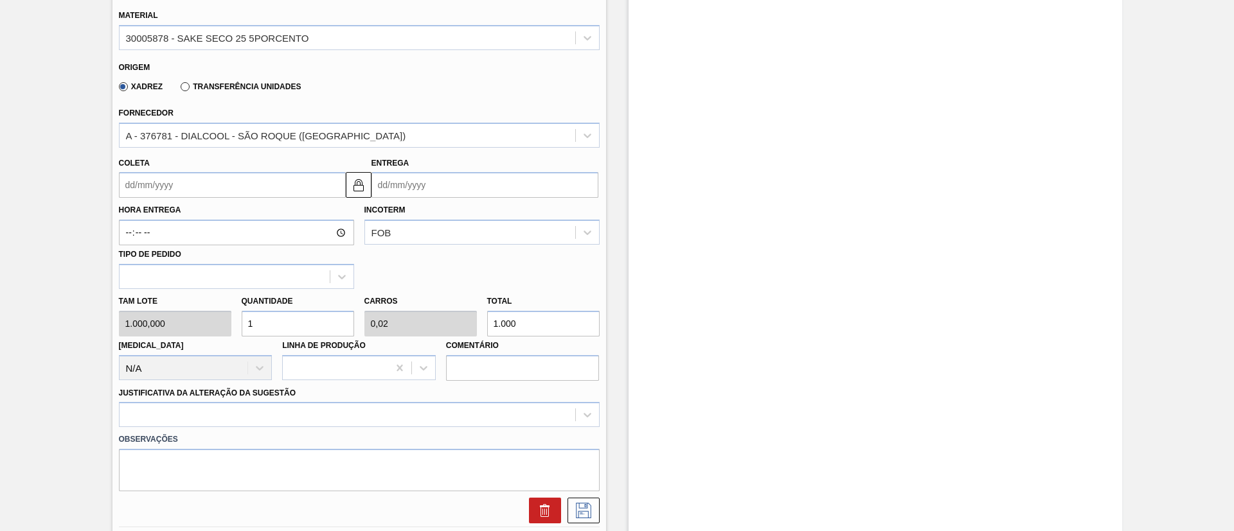
click at [254, 187] on input "Coleta" at bounding box center [232, 185] width 227 height 26
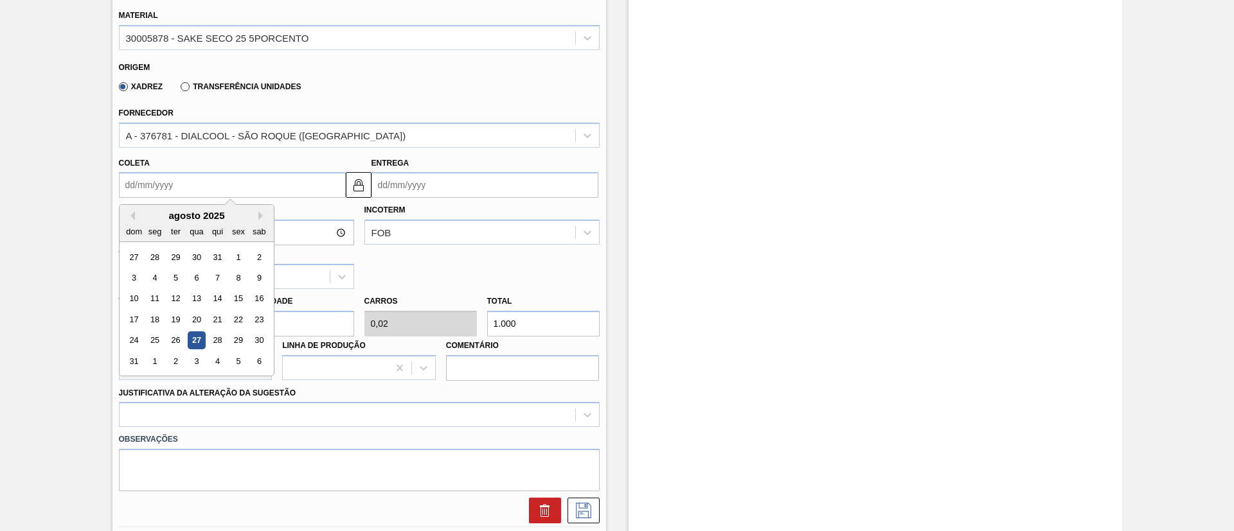
click at [198, 364] on div "3" at bounding box center [196, 361] width 17 height 17
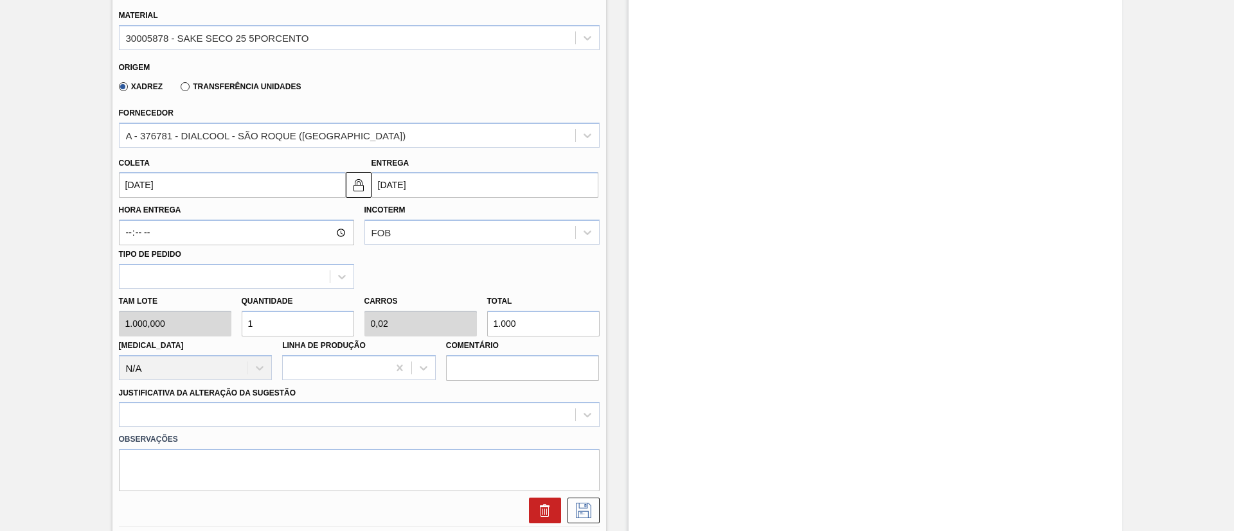
type input "[DATE]"
click at [211, 325] on div "Tam lote 1.000,000 Quantidade 1 Carros 0,02 Total 1.000 [MEDICAL_DATA] N/A Linh…" at bounding box center [359, 335] width 491 height 92
type input "3"
type input "0,06"
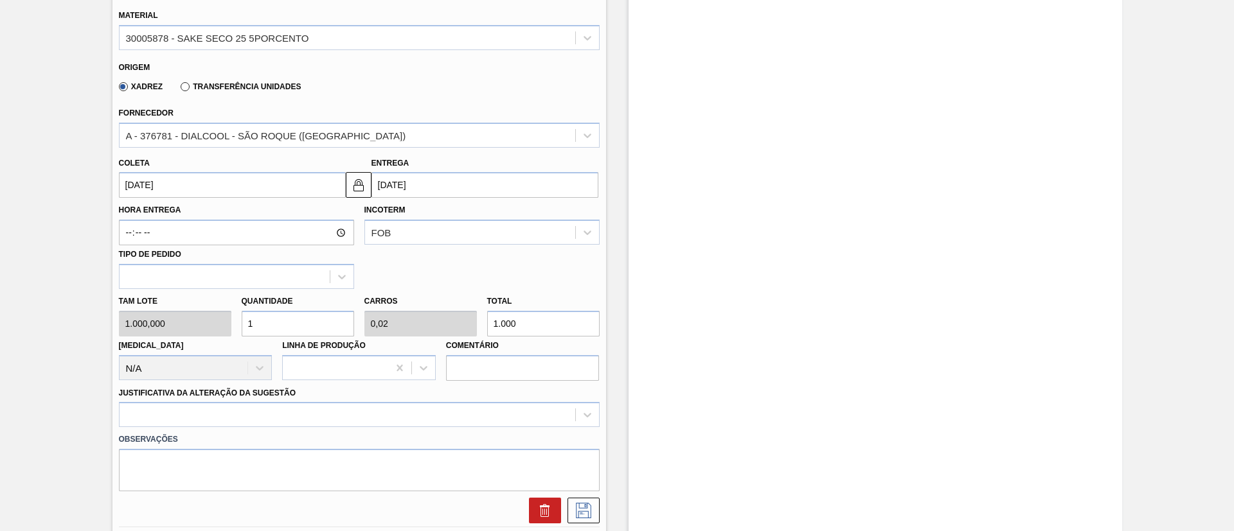
type input "3.000"
type input "35"
type input "0,7"
type input "35.000"
type input "35"
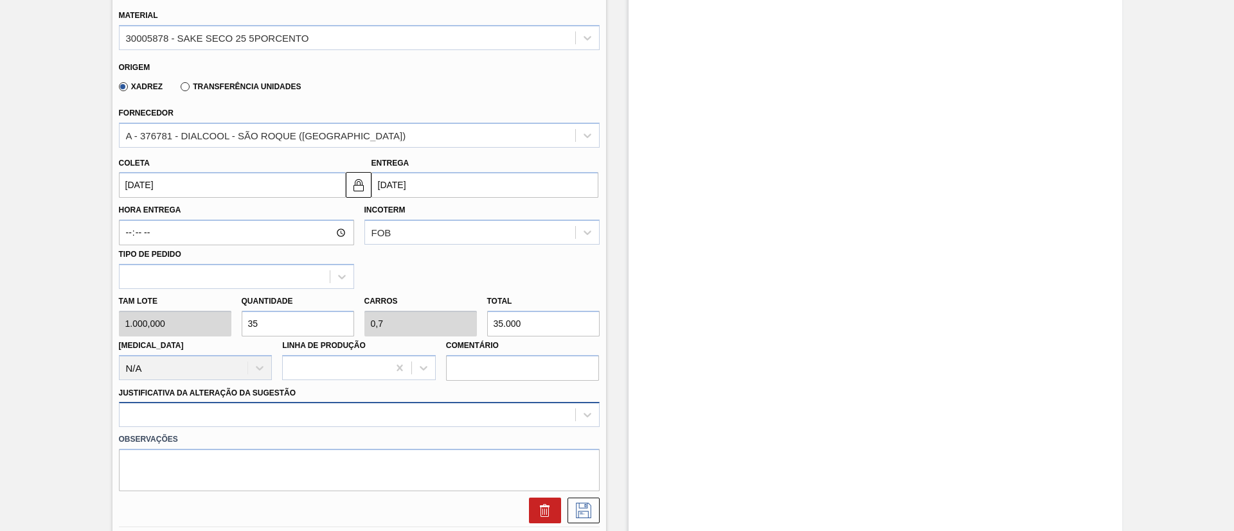
click at [226, 413] on div at bounding box center [359, 414] width 481 height 25
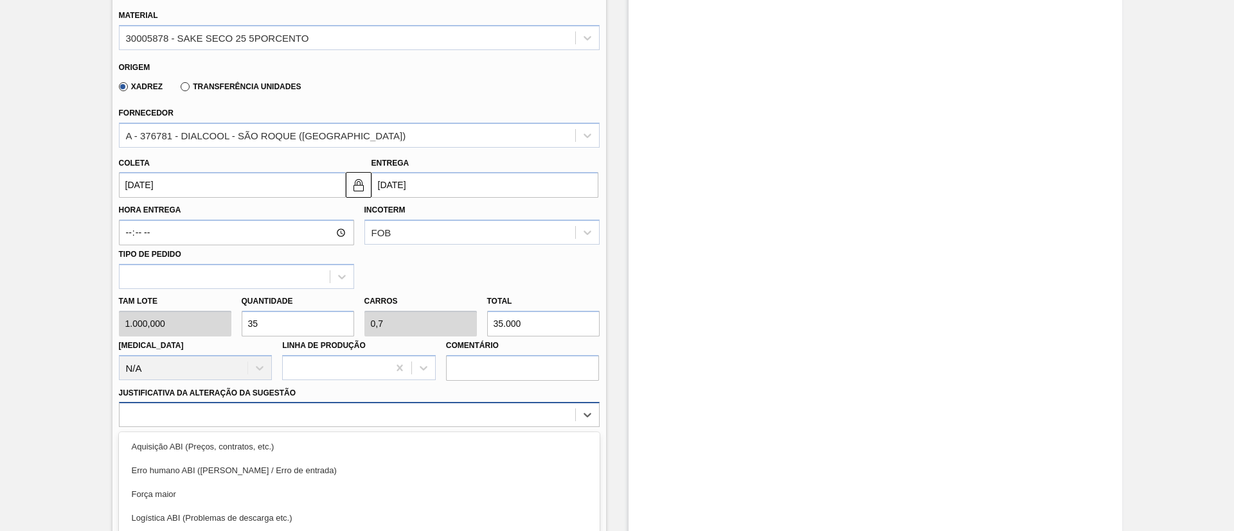
scroll to position [517, 0]
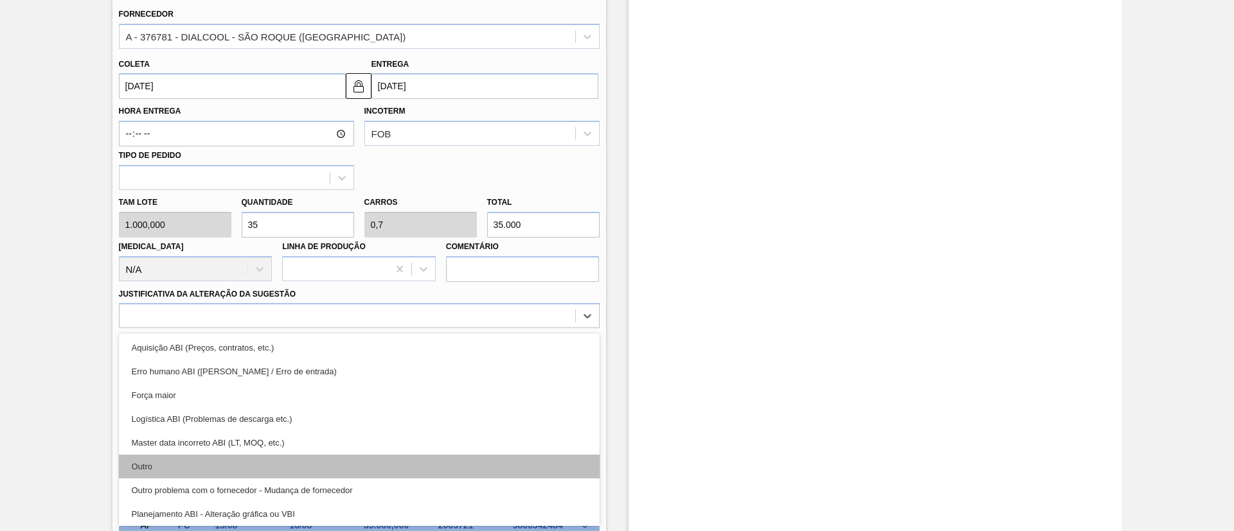
click at [229, 457] on div "Outro" at bounding box center [359, 467] width 481 height 24
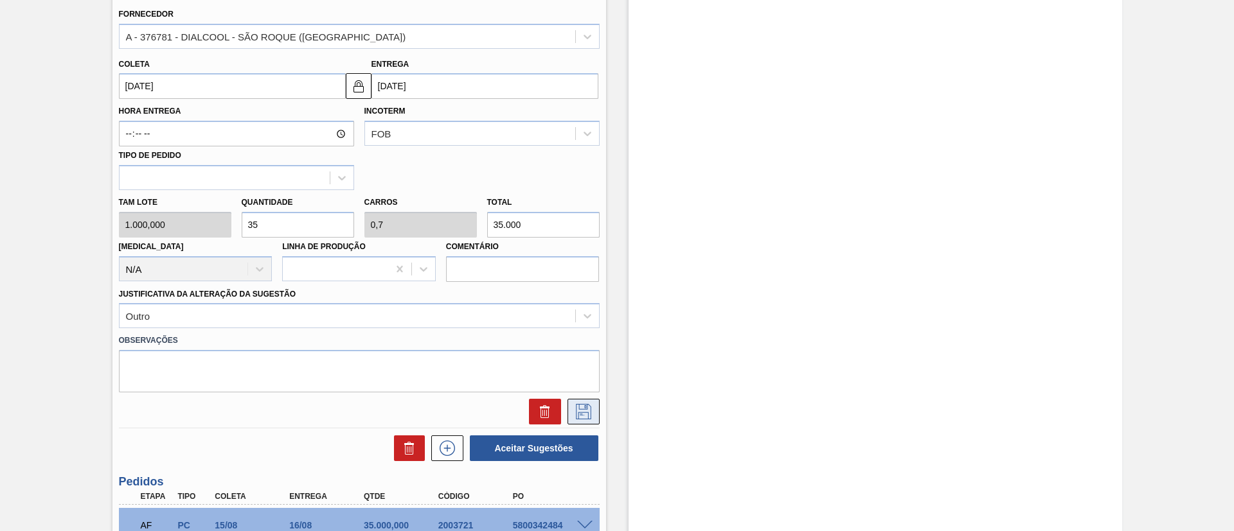
click at [589, 413] on icon at bounding box center [583, 411] width 21 height 15
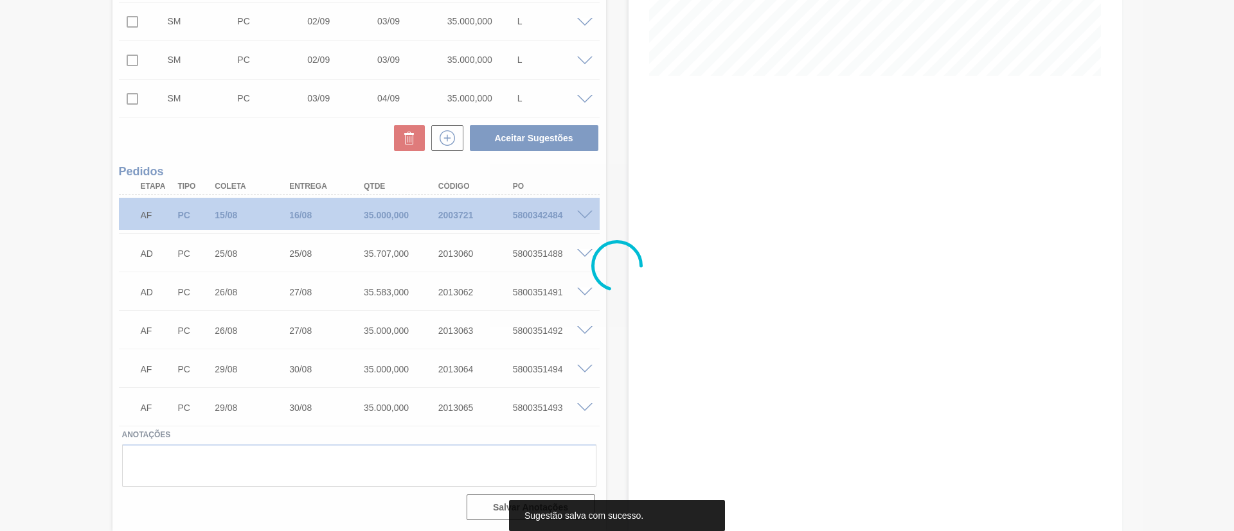
scroll to position [300, 0]
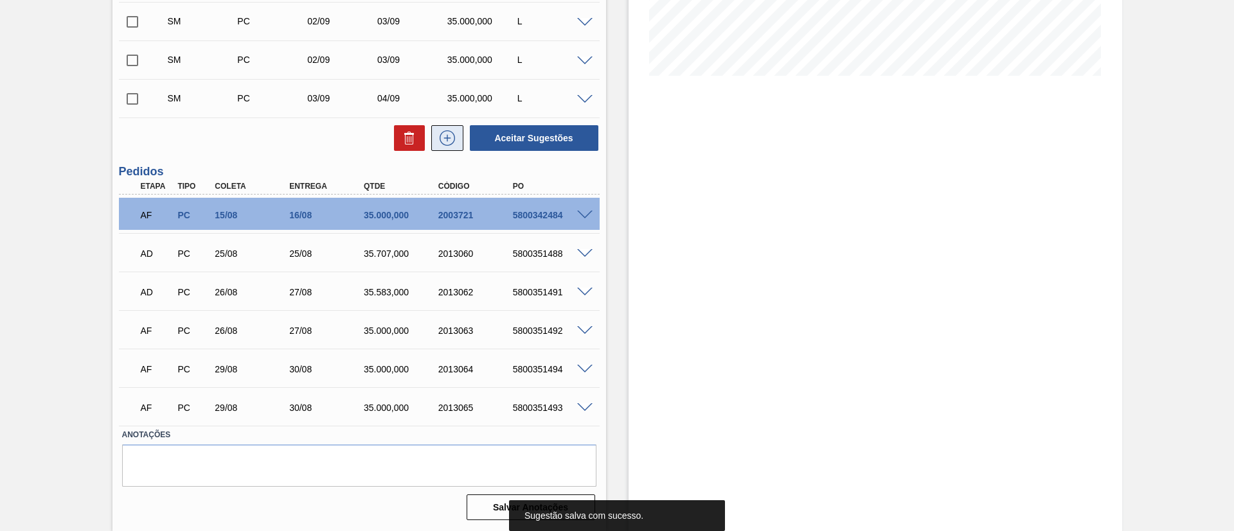
click at [448, 136] on icon at bounding box center [447, 137] width 21 height 15
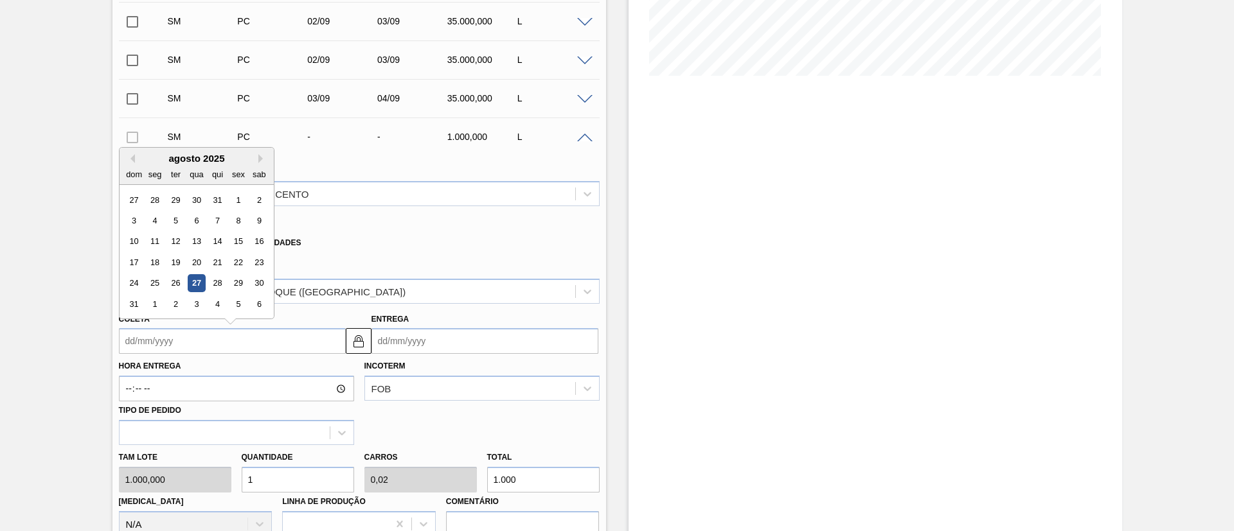
click at [242, 346] on input "Coleta" at bounding box center [232, 341] width 227 height 26
click at [199, 299] on div "3" at bounding box center [196, 304] width 17 height 17
type input "[DATE]"
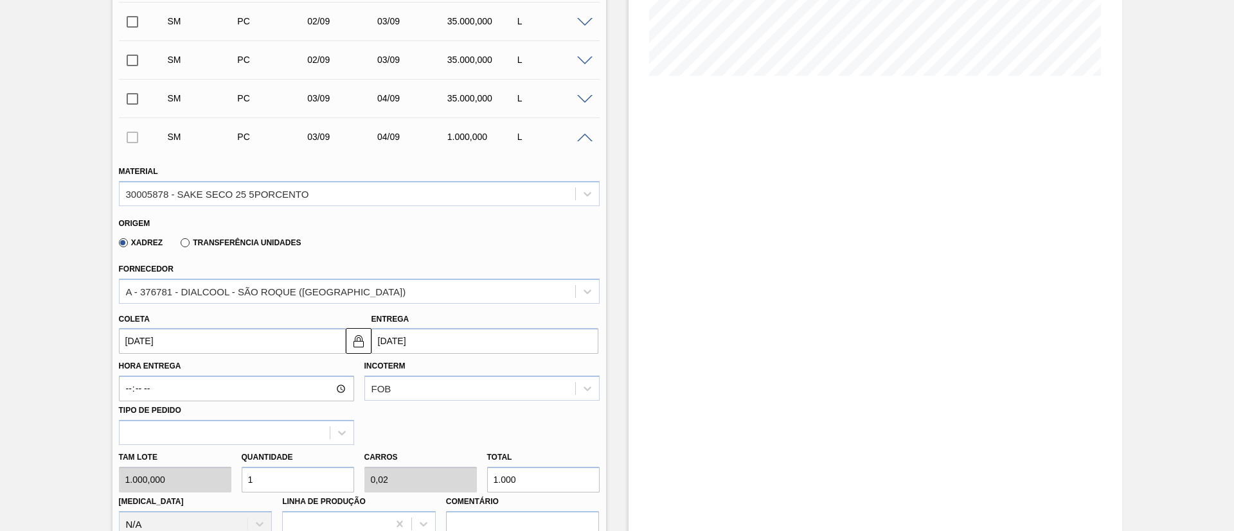
click at [204, 484] on div "Tam lote 1.000,000 Quantidade 1 Carros 0,02 Total 1.000 [MEDICAL_DATA] N/A Linh…" at bounding box center [359, 491] width 491 height 92
type input "3"
type input "0,06"
type input "3.000"
type input "35"
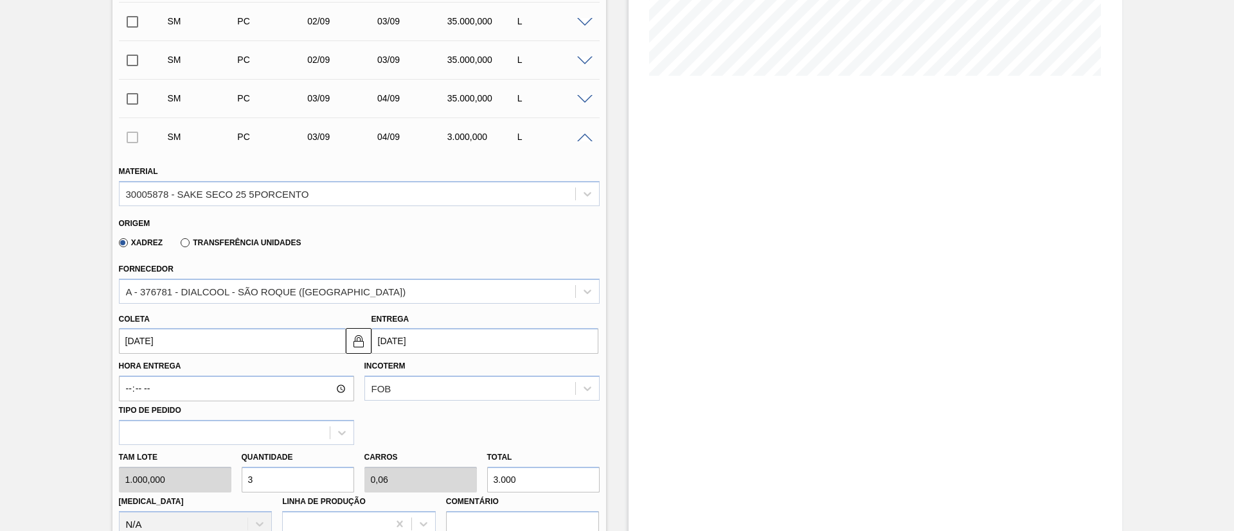
type input "0,7"
type input "35.000"
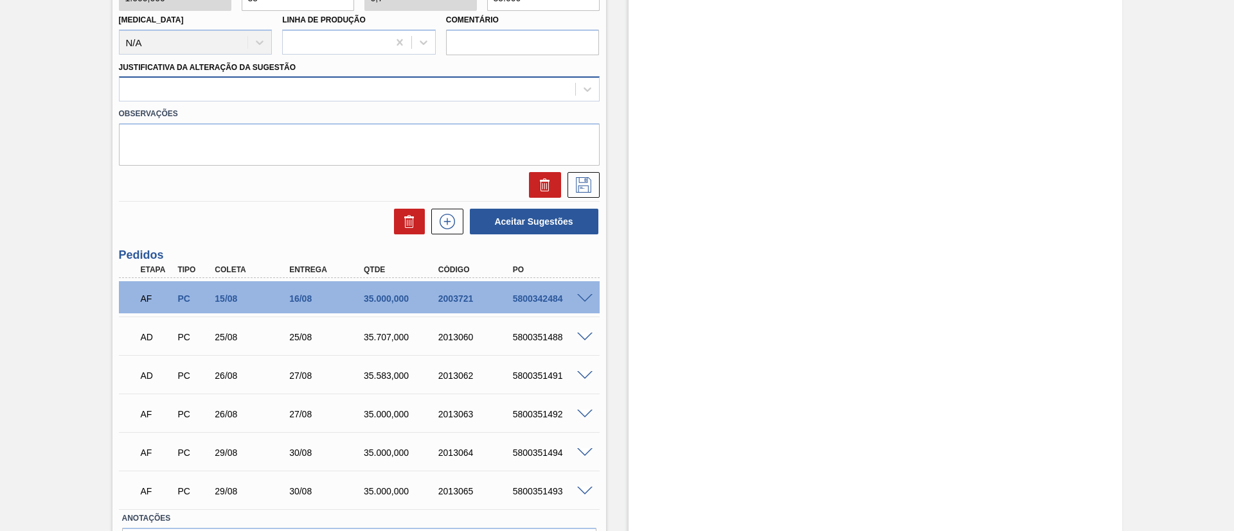
type input "35"
click at [173, 88] on div at bounding box center [348, 89] width 456 height 19
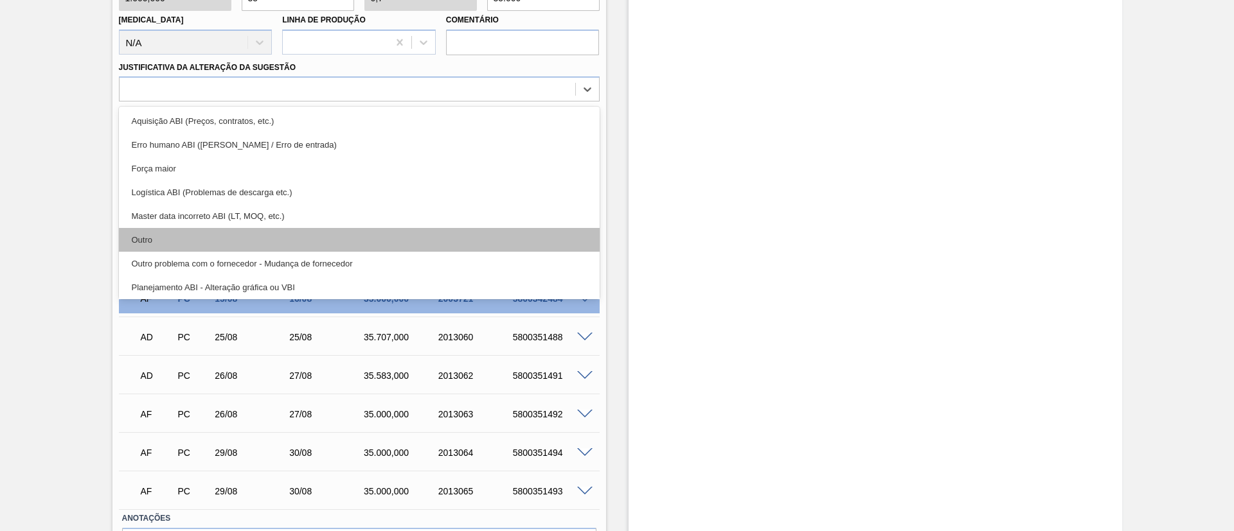
click at [199, 228] on div "Outro" at bounding box center [359, 240] width 481 height 24
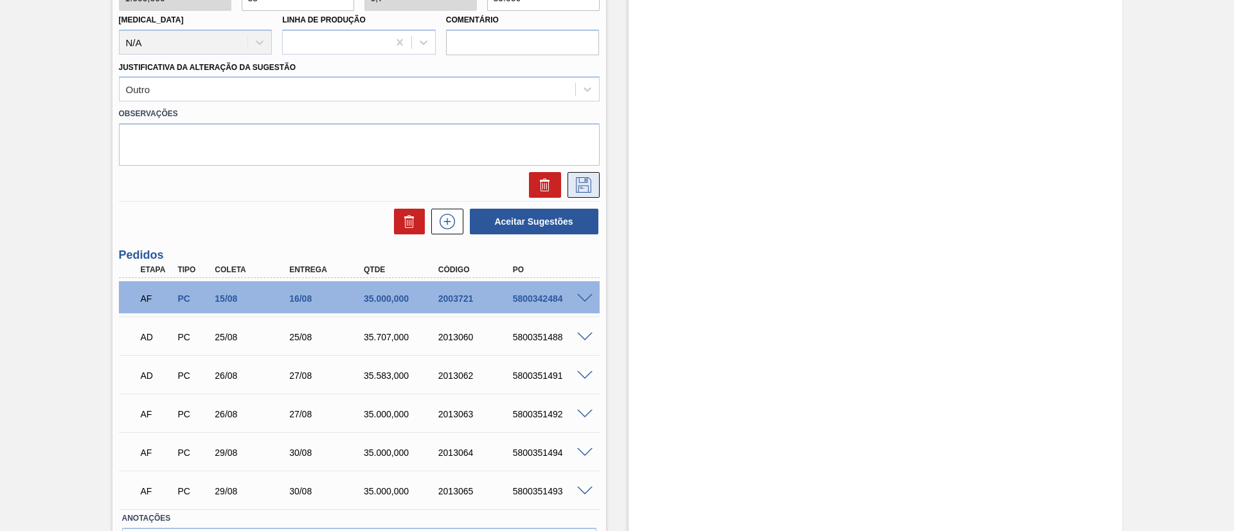
click at [576, 185] on icon at bounding box center [583, 184] width 21 height 15
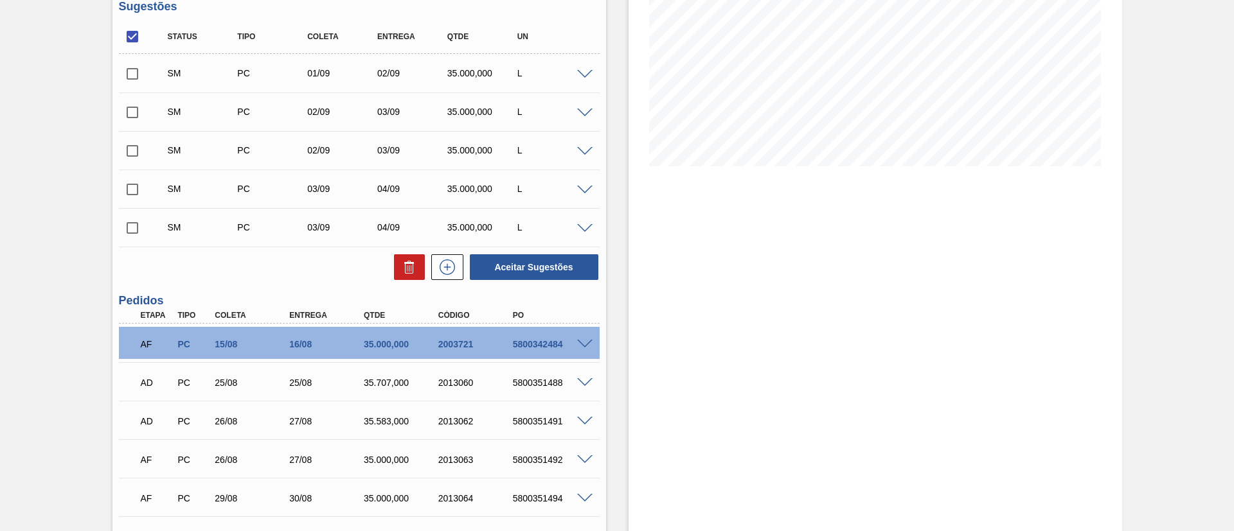
scroll to position [200, 0]
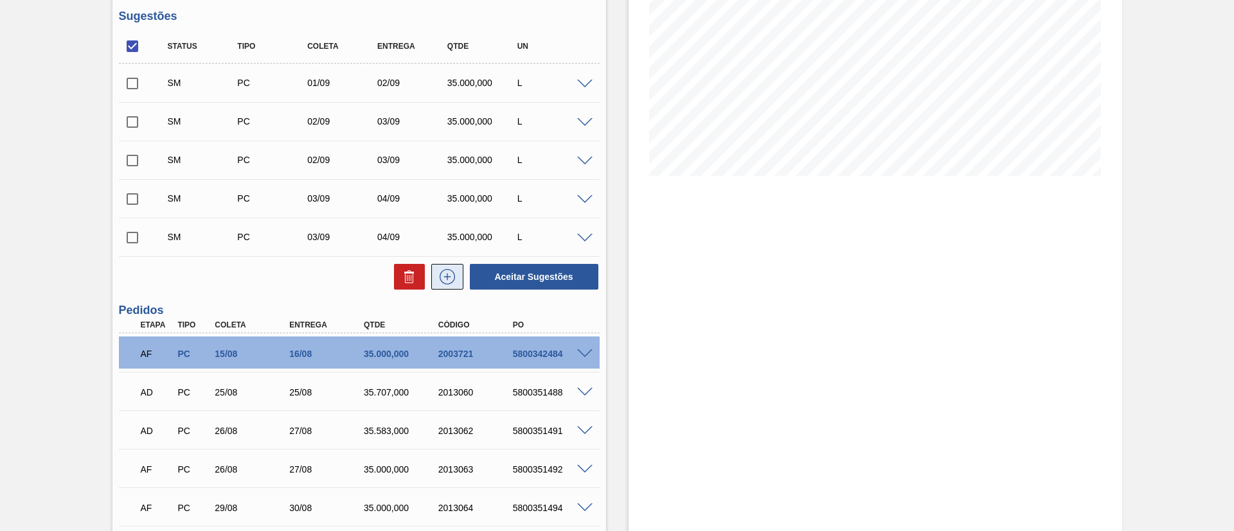
click at [440, 276] on icon at bounding box center [447, 276] width 21 height 15
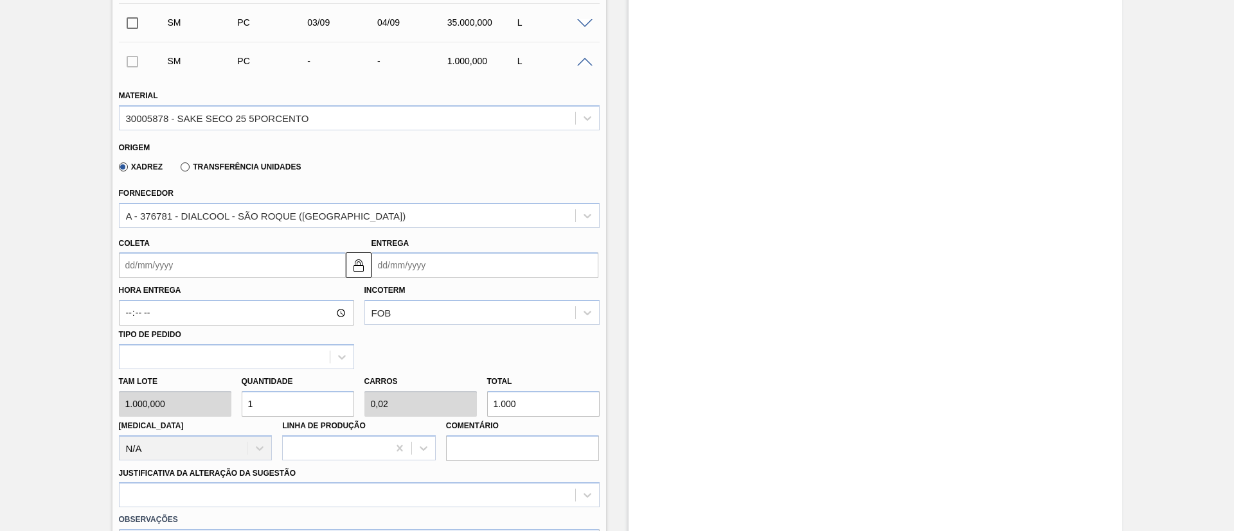
scroll to position [475, 0]
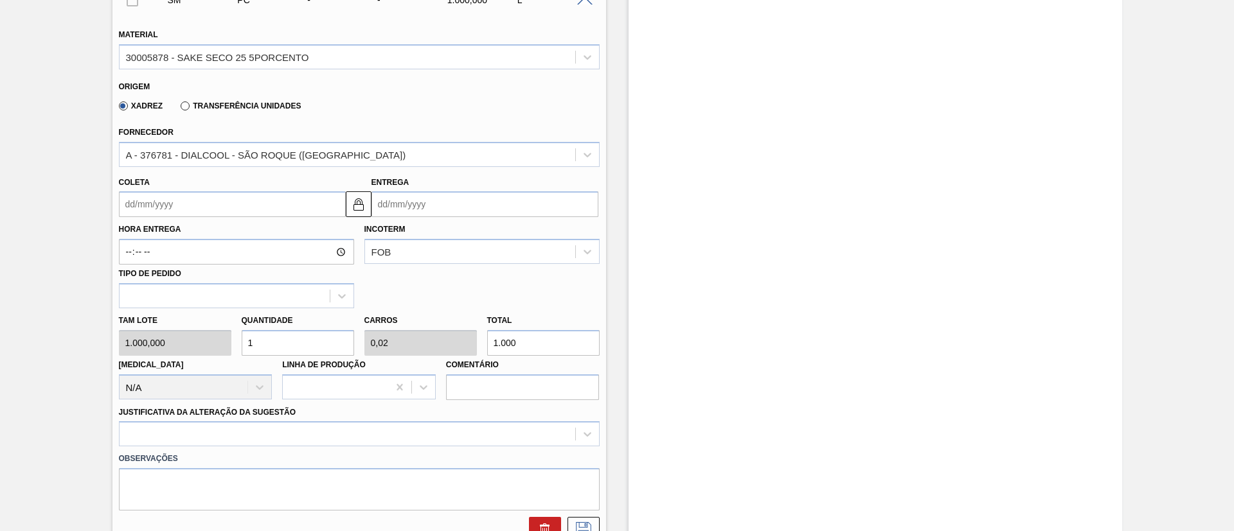
click at [175, 209] on input "Coleta" at bounding box center [232, 204] width 227 height 26
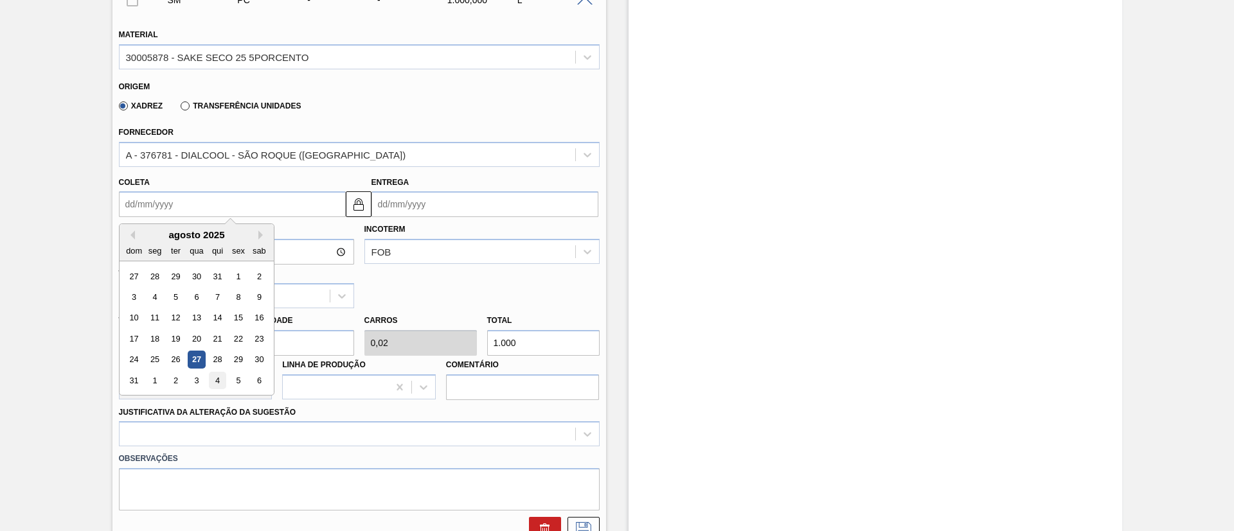
click at [220, 382] on div "4" at bounding box center [216, 380] width 17 height 17
type input "[DATE]"
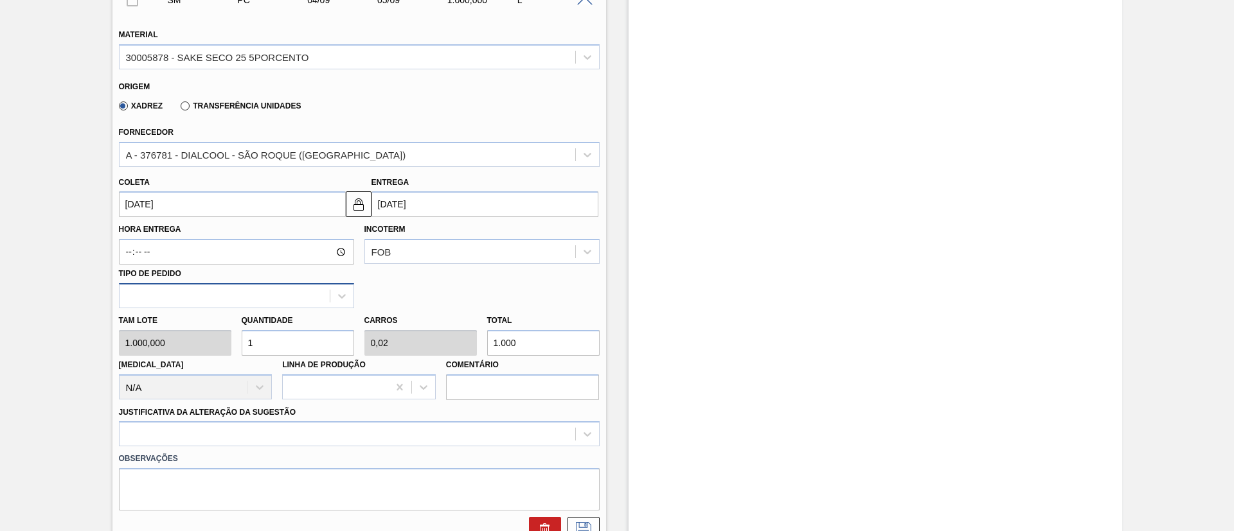
drag, startPoint x: 200, startPoint y: 324, endPoint x: 172, endPoint y: 296, distance: 40.4
click at [172, 296] on div "Material 30005878 - SAKE SECO 25 5PORCENTO Origem Xadrez Transferência Unidades…" at bounding box center [359, 279] width 481 height 527
type input "3"
type input "0,06"
type input "3.000"
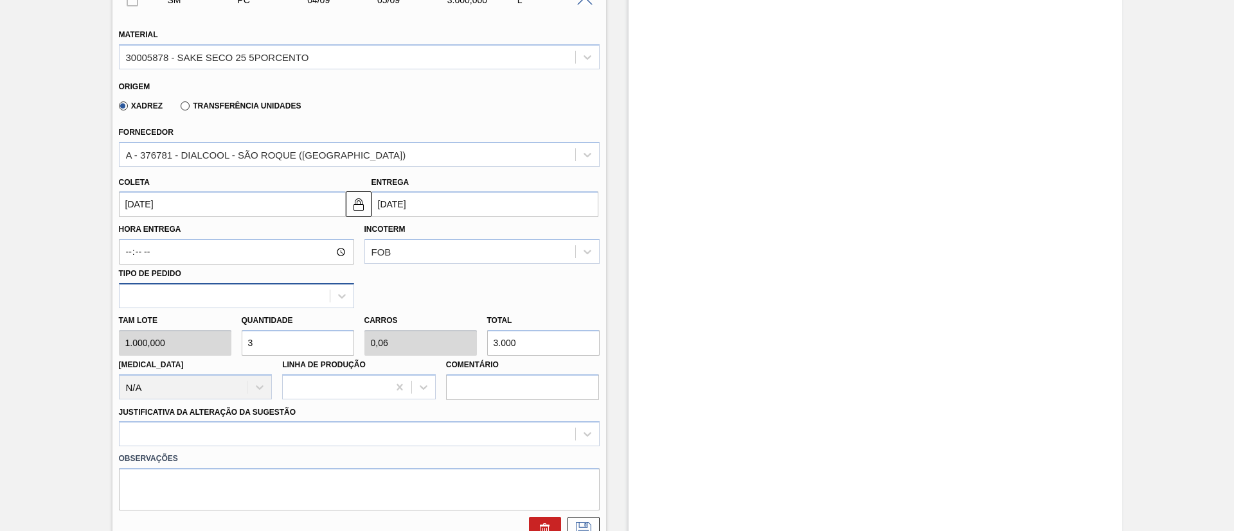
type input "35"
type input "0,7"
type input "35.000"
type input "35"
click at [208, 444] on div at bounding box center [359, 434] width 481 height 25
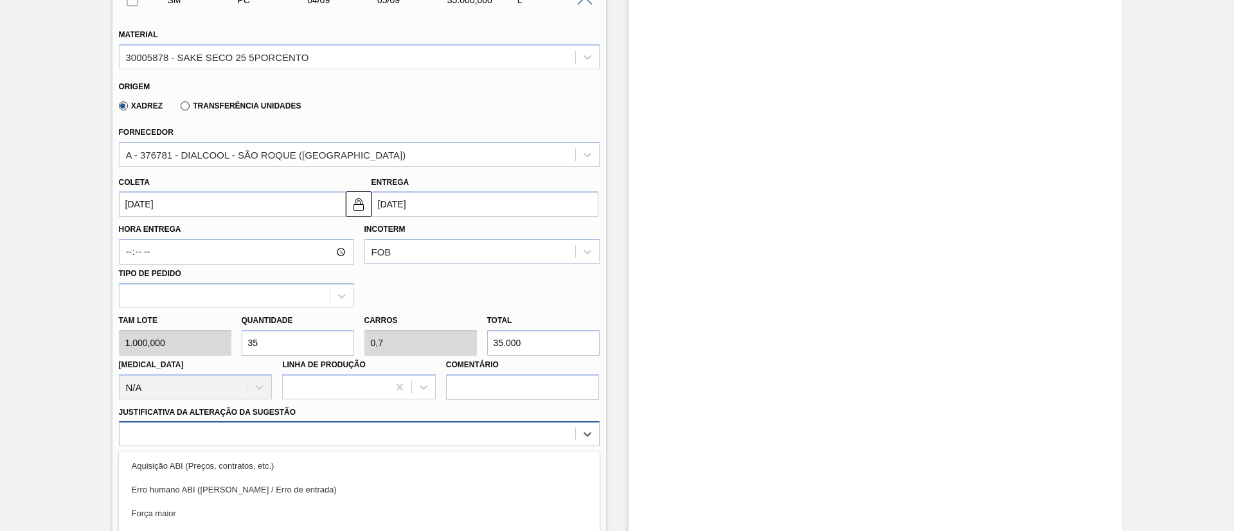
scroll to position [594, 0]
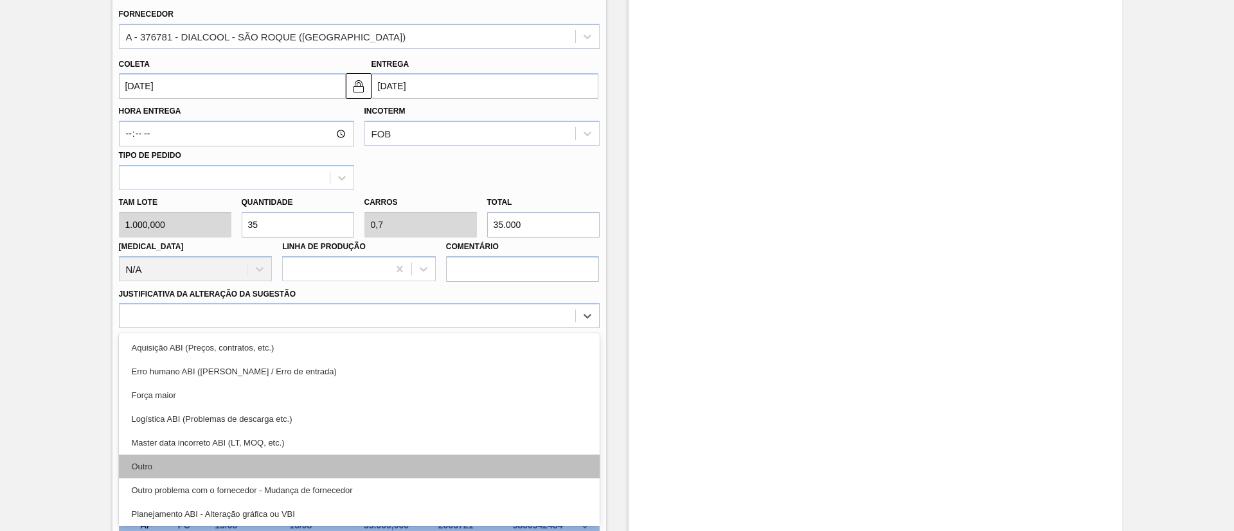
click at [211, 467] on div "Outro" at bounding box center [359, 467] width 481 height 24
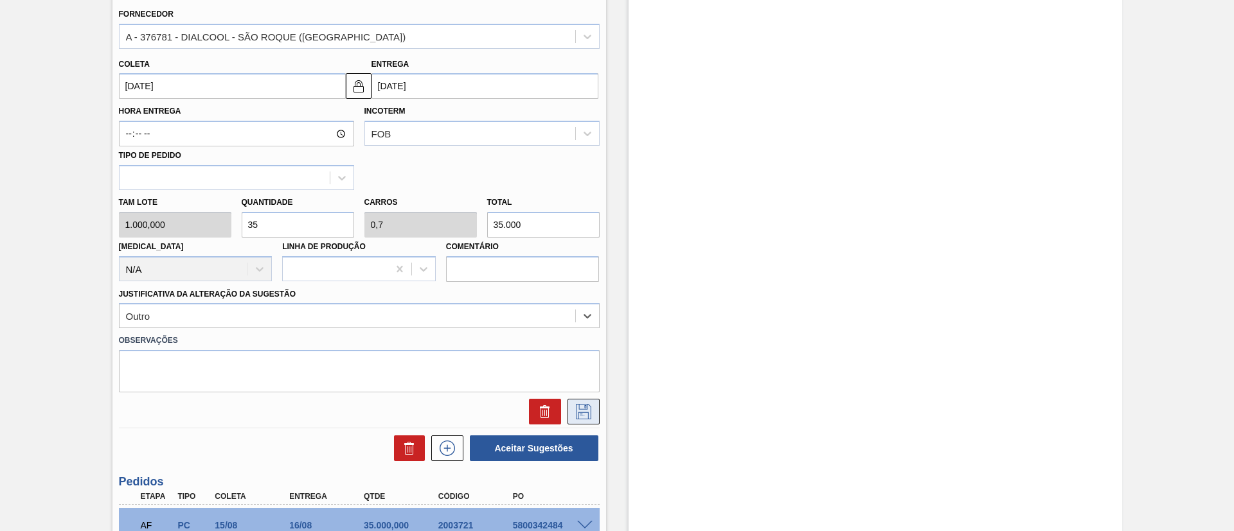
click at [583, 405] on icon at bounding box center [583, 411] width 21 height 15
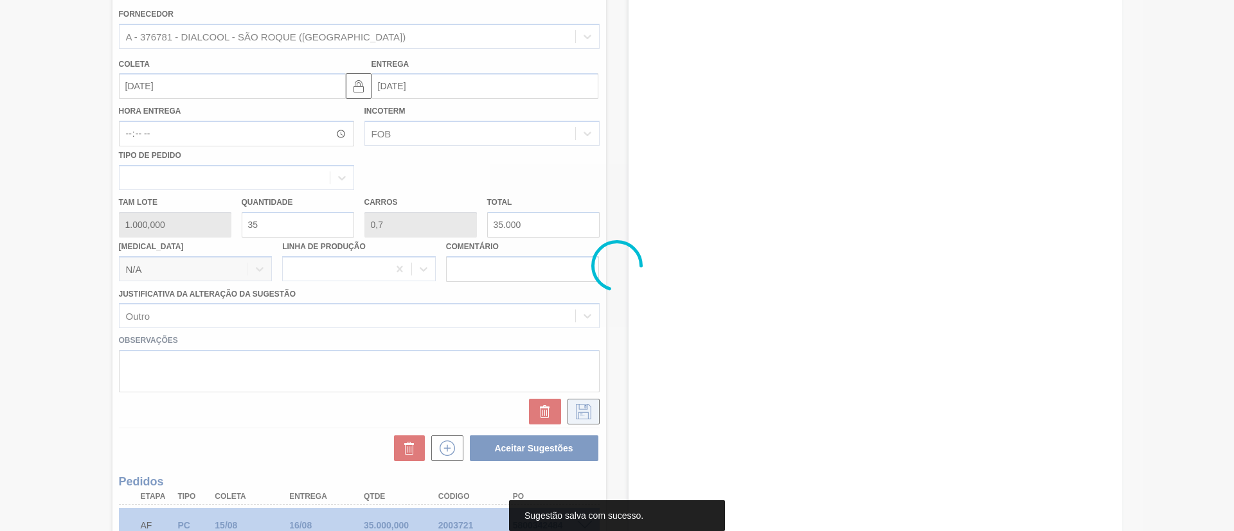
scroll to position [377, 0]
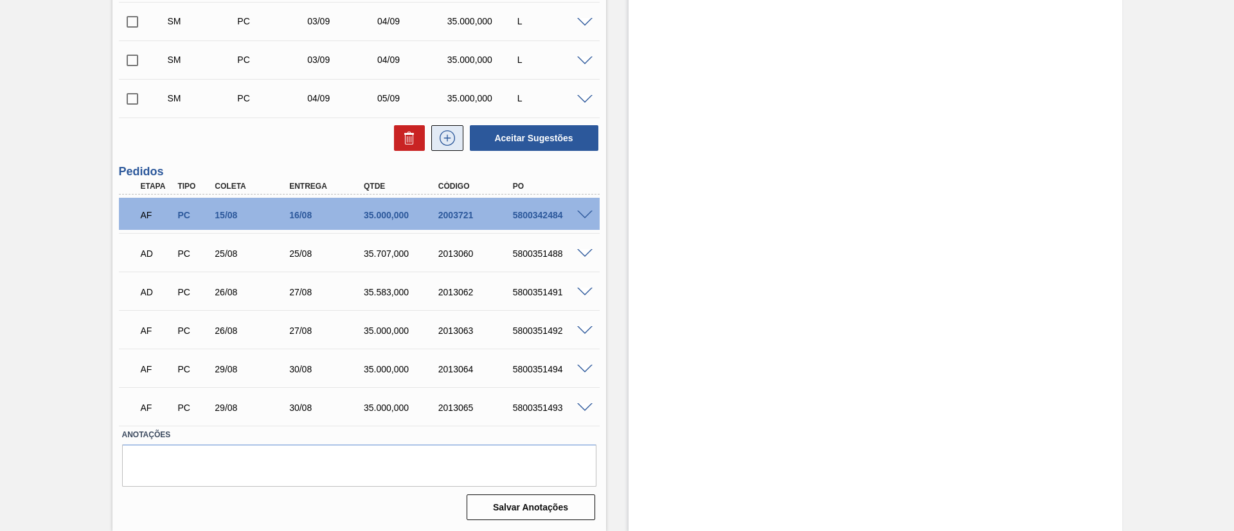
click at [452, 134] on icon at bounding box center [447, 137] width 15 height 15
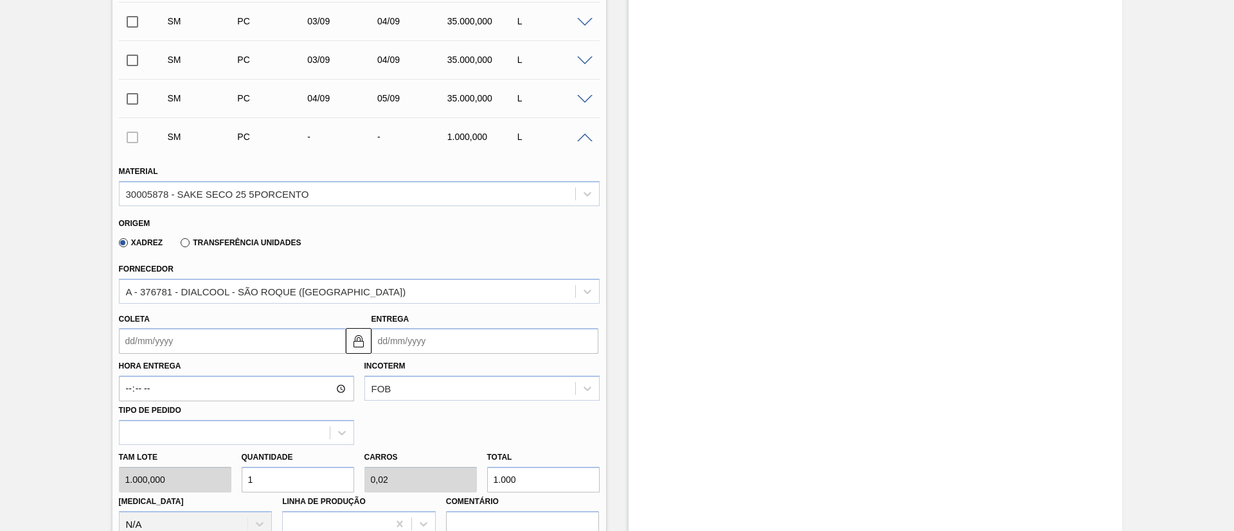
drag, startPoint x: 183, startPoint y: 341, endPoint x: 175, endPoint y: 353, distance: 14.4
click at [182, 340] on input "Coleta" at bounding box center [232, 341] width 227 height 26
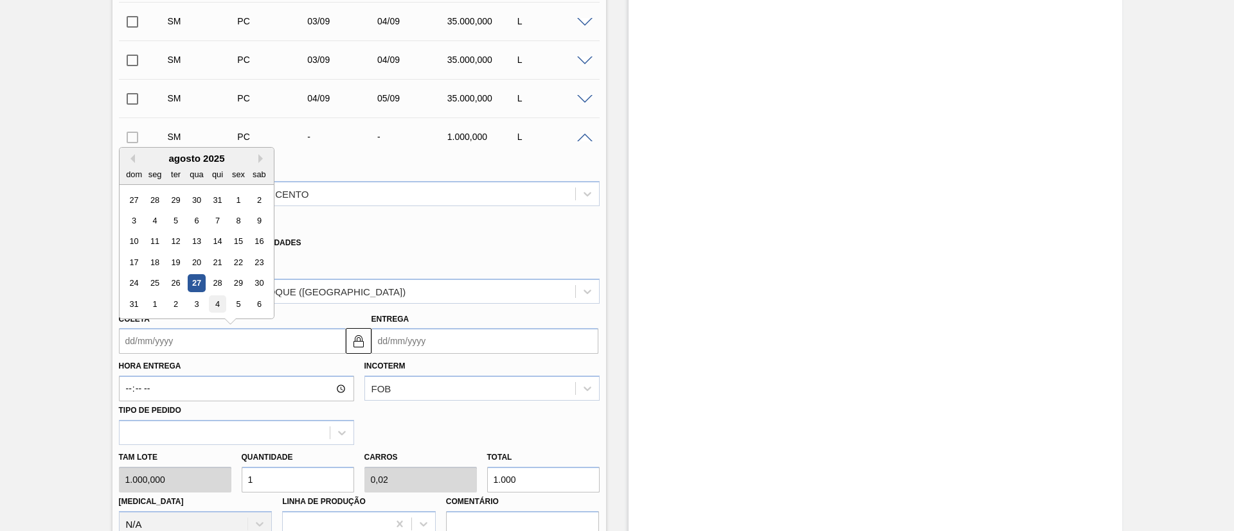
click at [212, 303] on div "4" at bounding box center [216, 304] width 17 height 17
type input "[DATE]"
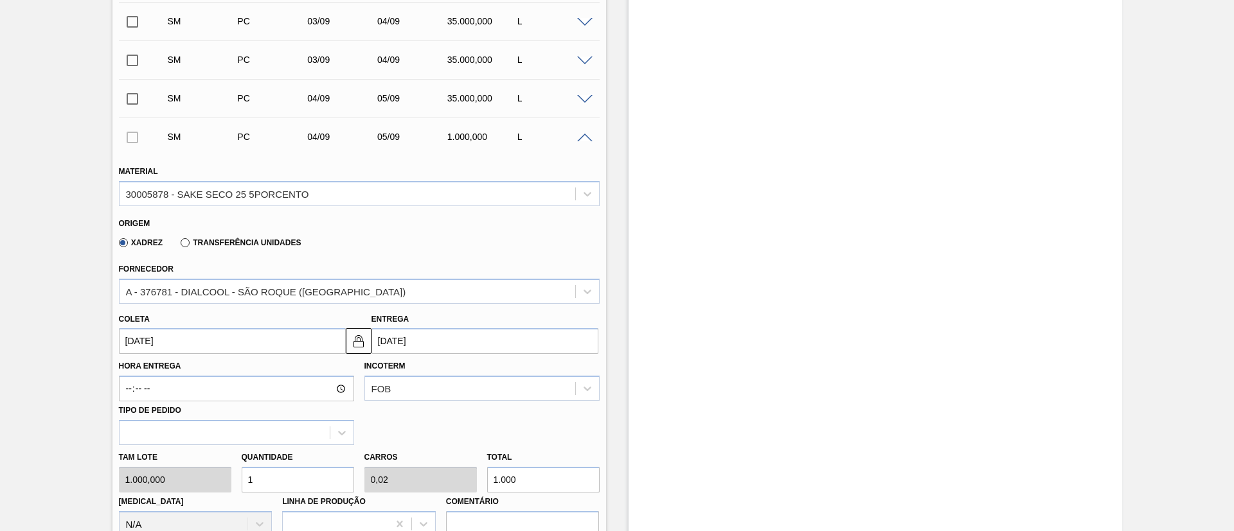
drag, startPoint x: 278, startPoint y: 475, endPoint x: 147, endPoint y: 462, distance: 131.1
click at [147, 462] on div "Tam lote 1.000,000 Quantidade 1 Carros 0,02 Total 1.000 [MEDICAL_DATA] N/A Linh…" at bounding box center [359, 491] width 491 height 92
type input "3"
type input "0,06"
type input "3.000"
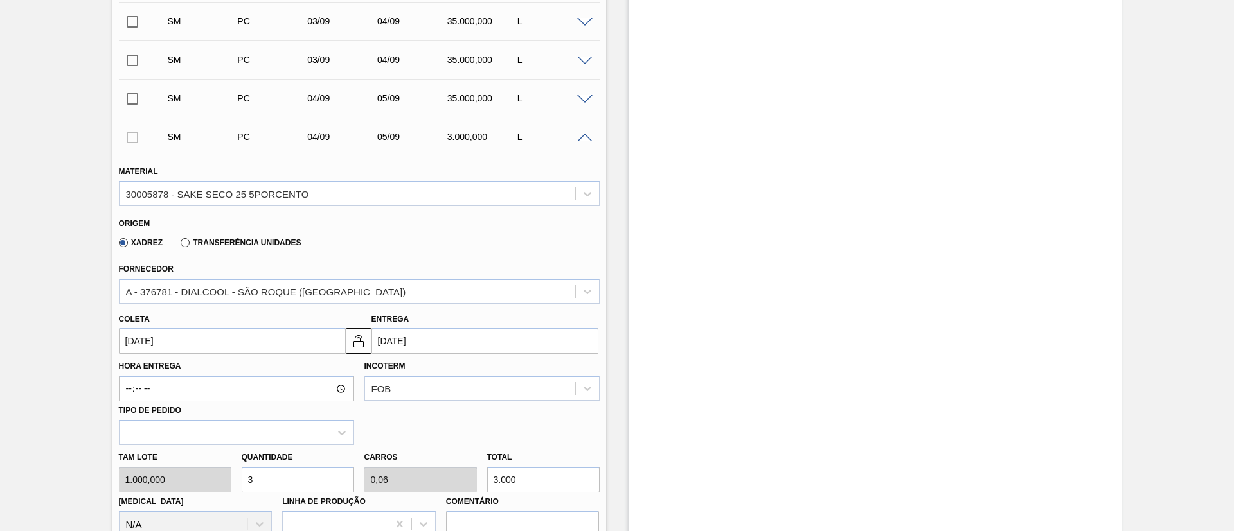
type input "35"
type input "0,7"
type input "35.000"
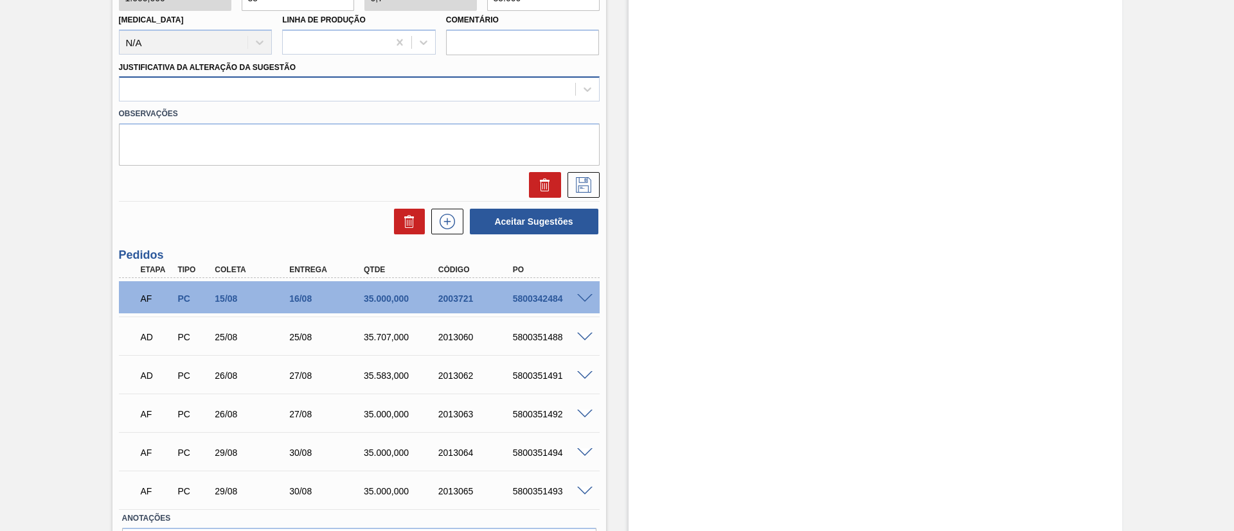
type input "35"
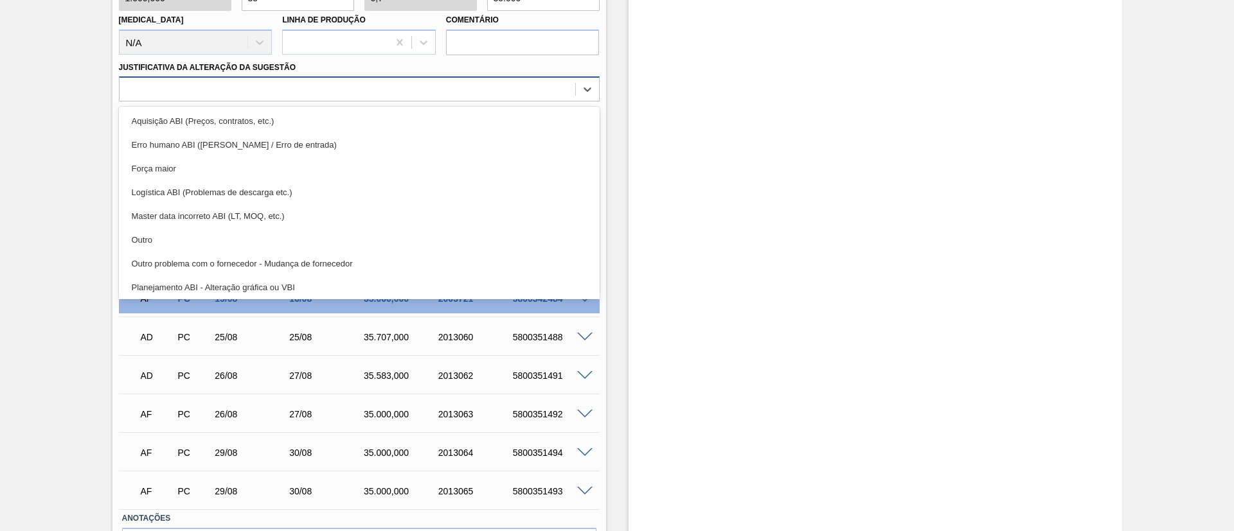
click at [174, 90] on div at bounding box center [348, 89] width 456 height 19
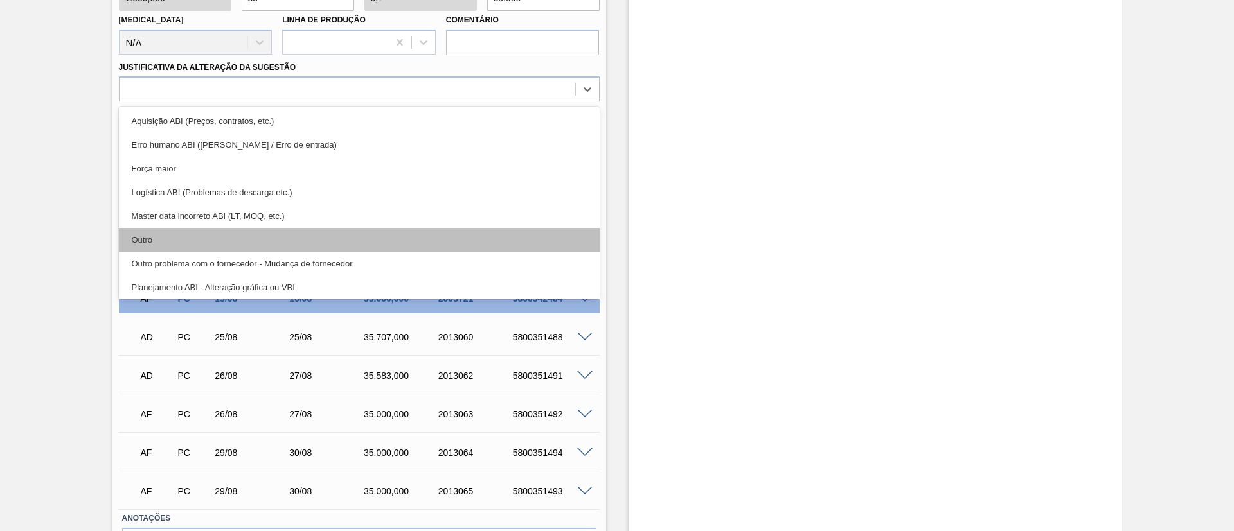
click at [174, 232] on div "Outro" at bounding box center [359, 240] width 481 height 24
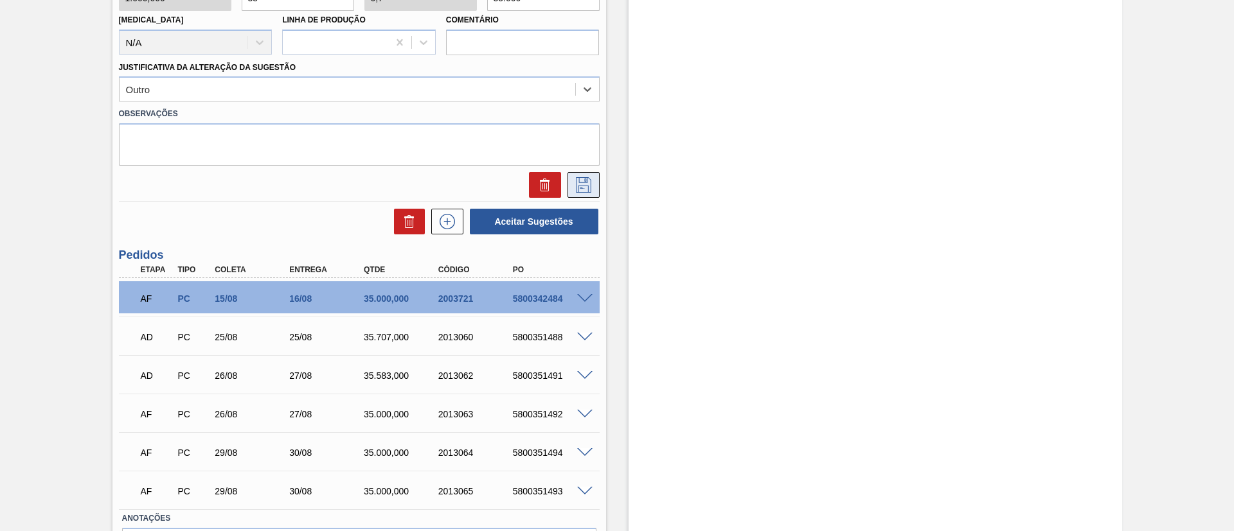
click at [576, 195] on button at bounding box center [583, 185] width 32 height 26
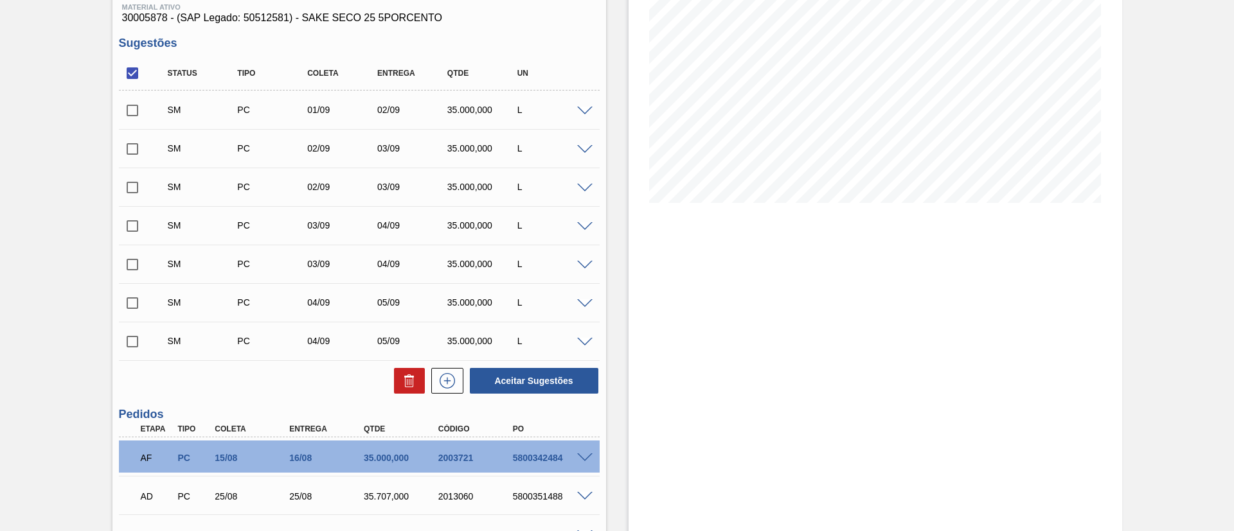
scroll to position [171, 0]
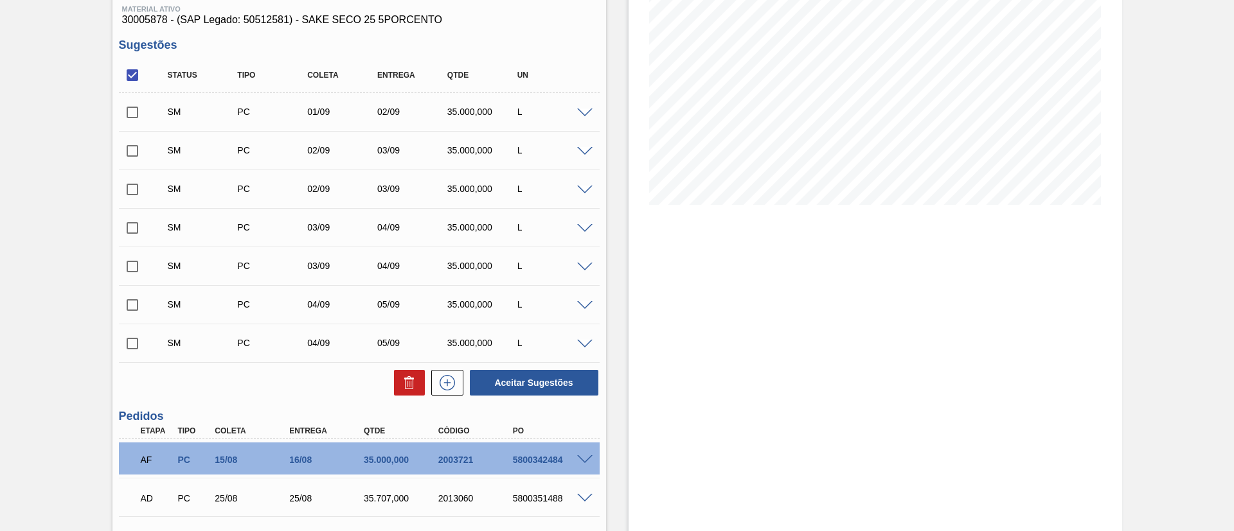
click at [128, 80] on input "checkbox" at bounding box center [132, 75] width 27 height 27
click at [129, 80] on input "checkbox" at bounding box center [132, 75] width 27 height 27
checkbox input "true"
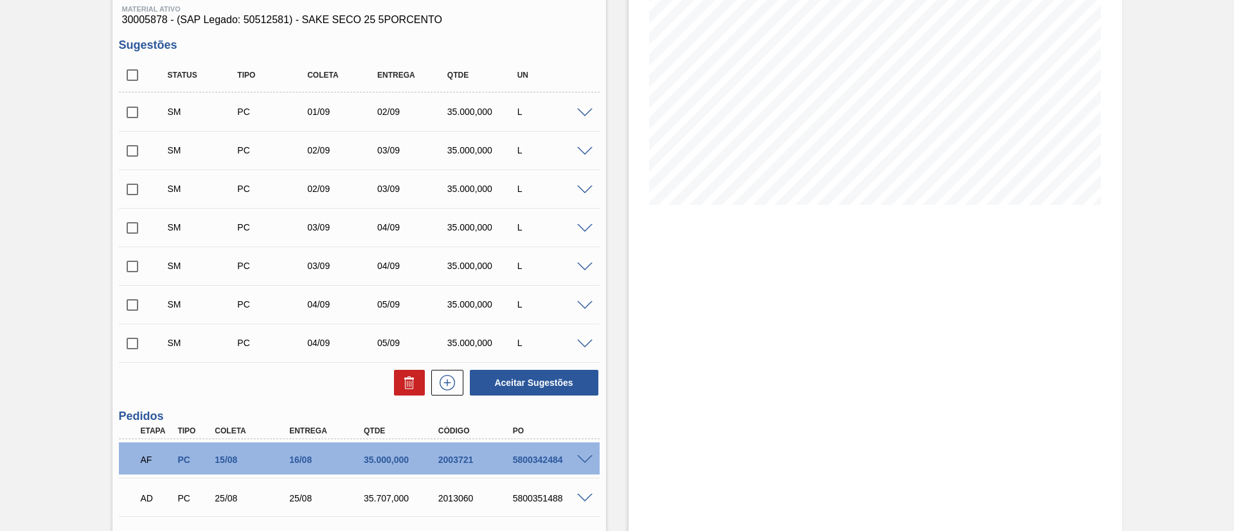
checkbox input "true"
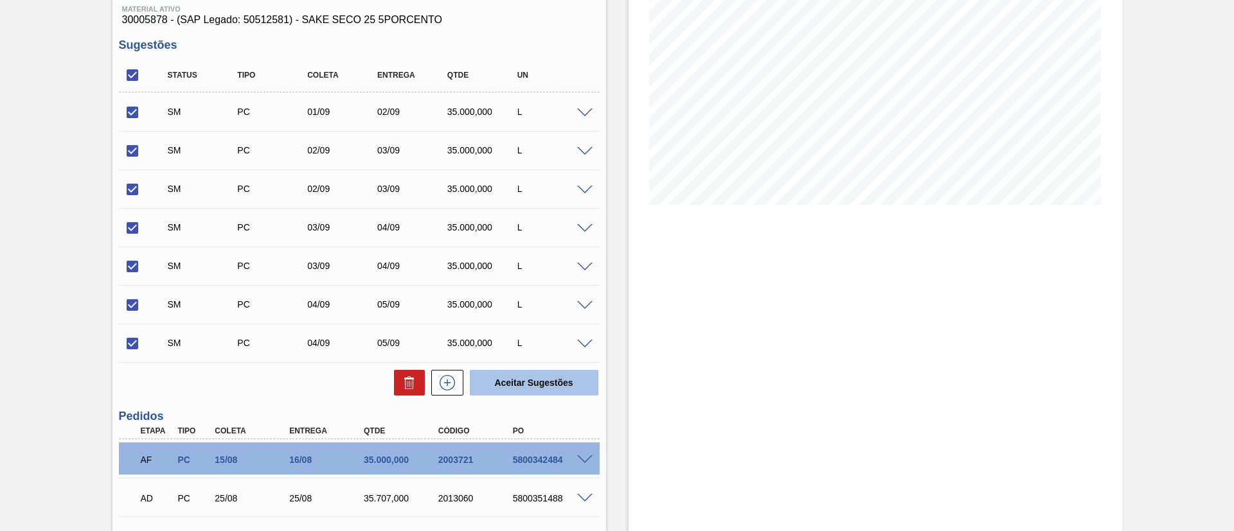
click at [509, 375] on button "Aceitar Sugestões" at bounding box center [534, 383] width 129 height 26
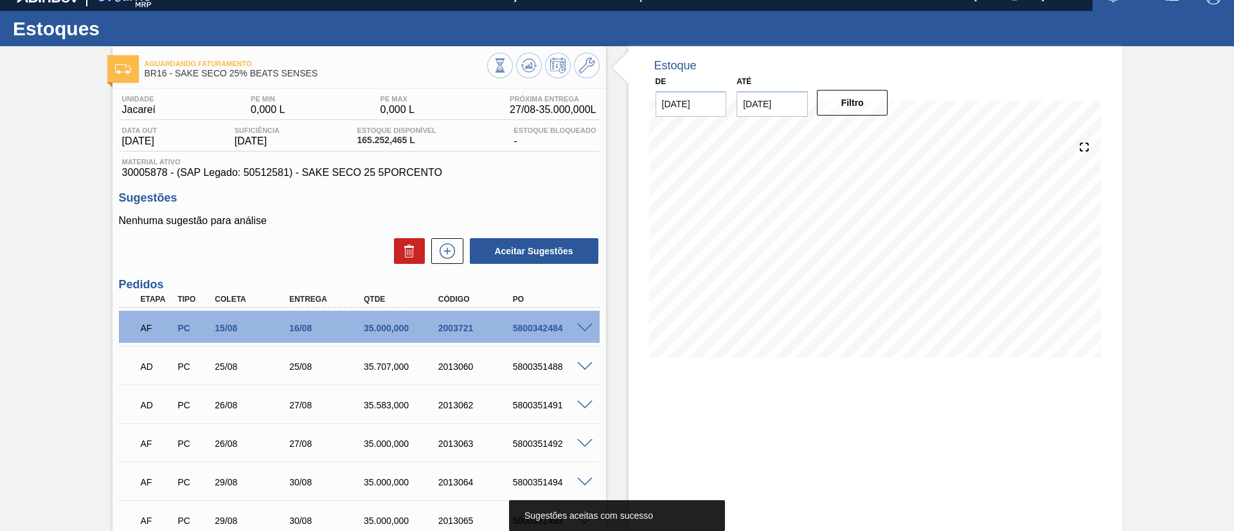
scroll to position [0, 0]
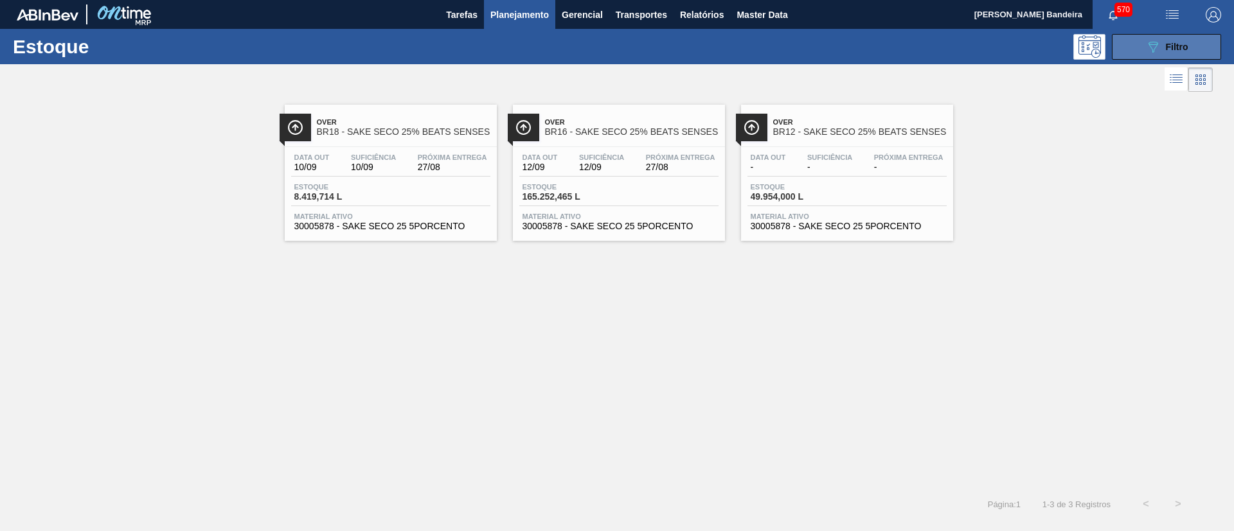
click at [1148, 42] on icon at bounding box center [1153, 47] width 10 height 11
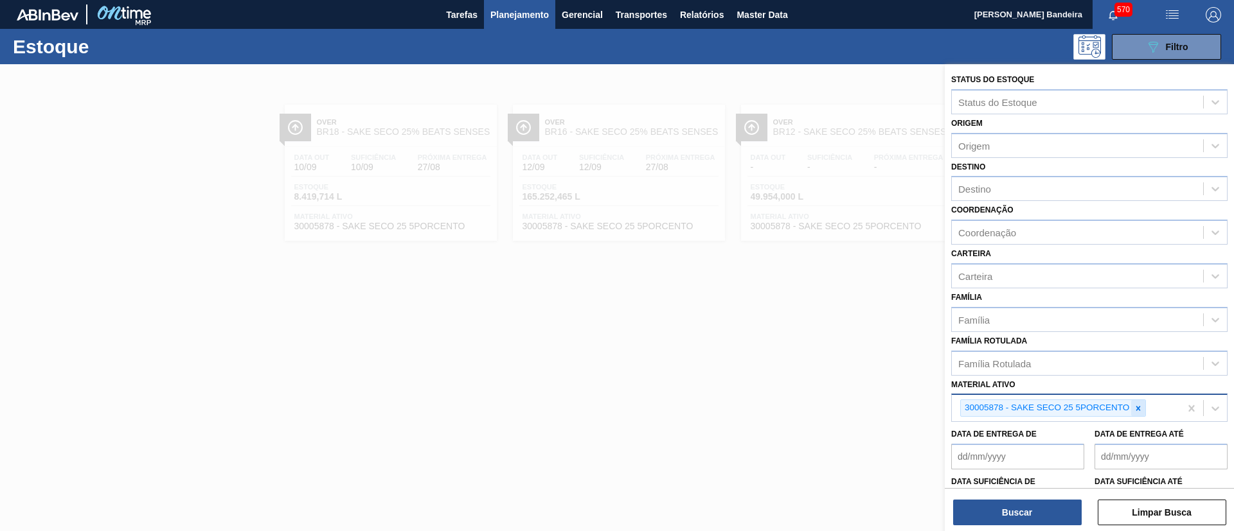
click at [1142, 407] on icon at bounding box center [1137, 408] width 9 height 9
click at [995, 362] on div "Família Rotulada" at bounding box center [994, 363] width 73 height 11
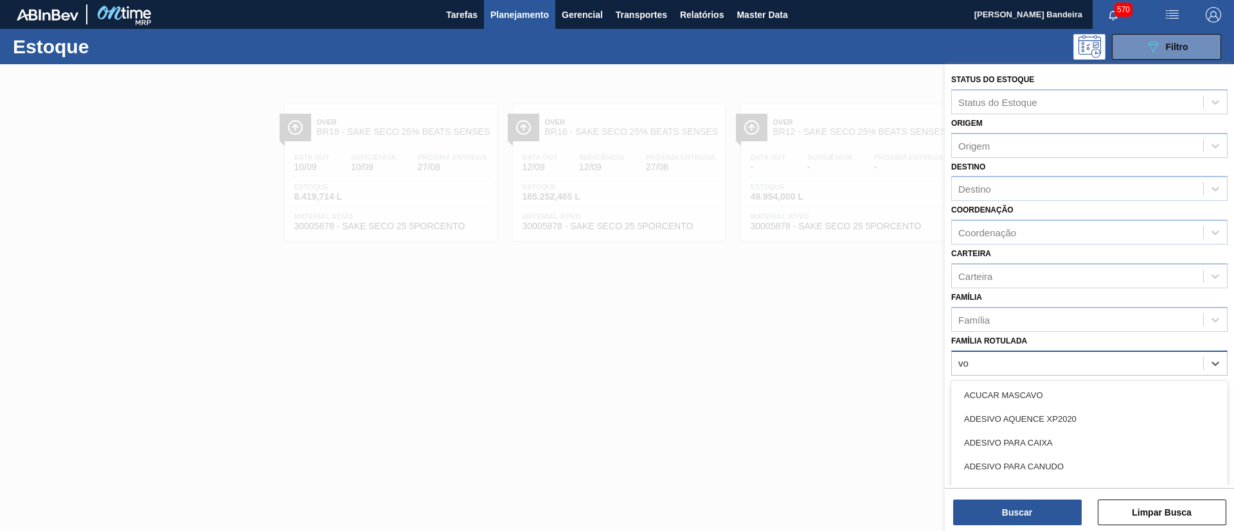
type Rotulada "vod"
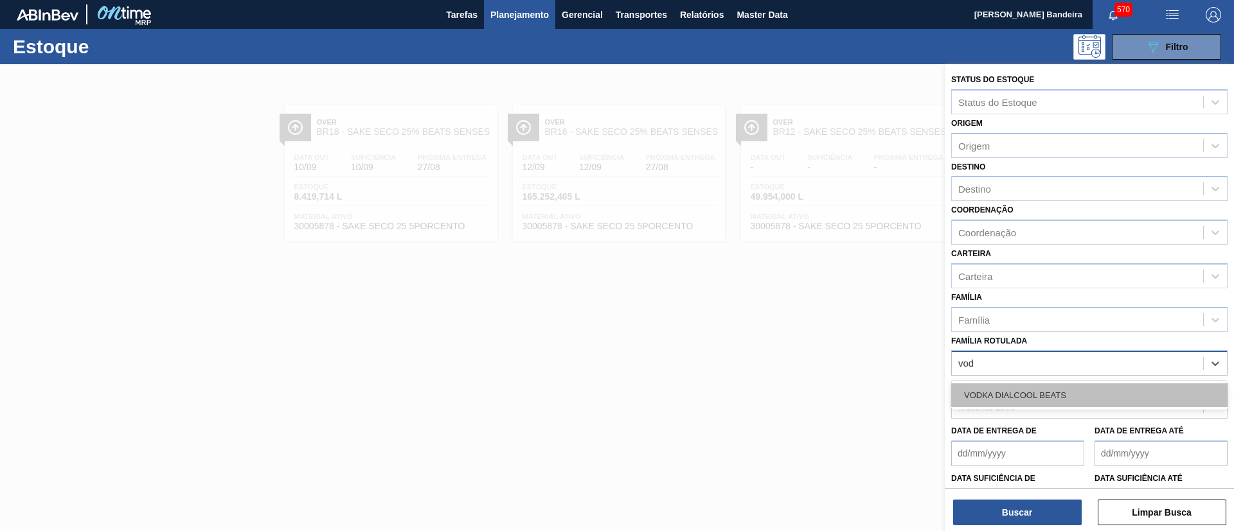
click at [1013, 390] on div "VODKA DIALCOOL BEATS" at bounding box center [1089, 396] width 276 height 24
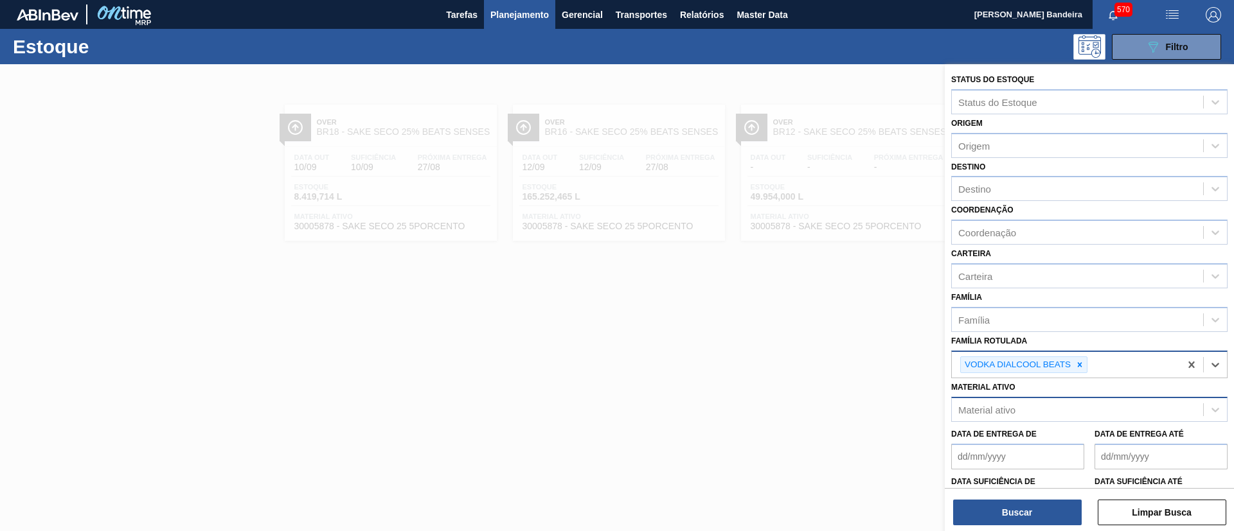
click at [1011, 496] on div "Buscar Limpar Busca" at bounding box center [1089, 506] width 289 height 36
click at [1008, 503] on button "Buscar" at bounding box center [1017, 513] width 129 height 26
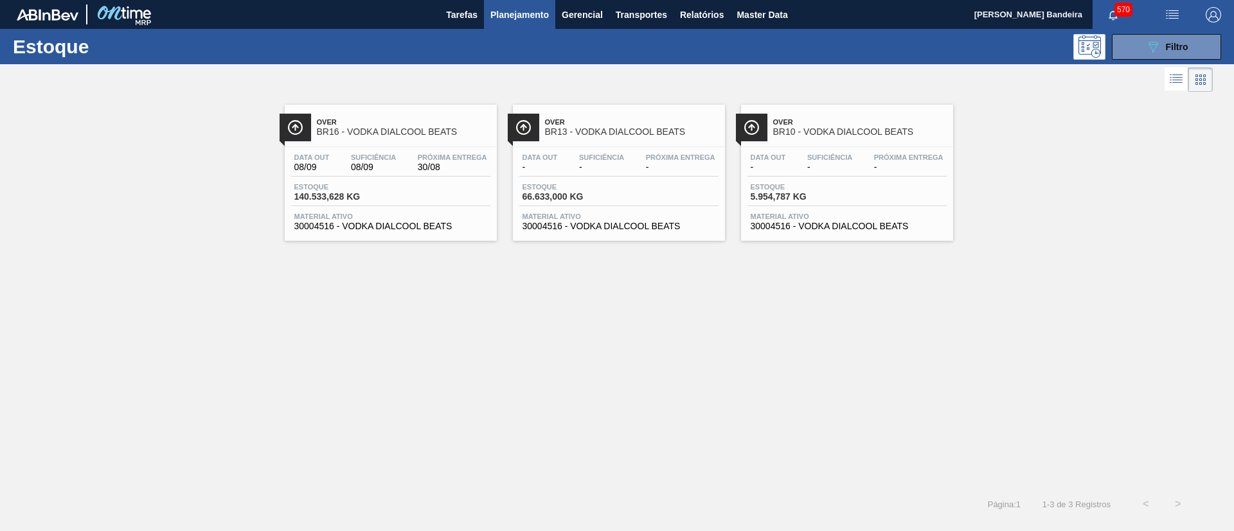
click at [396, 230] on span "30004516 - VODKA DIALCOOL BEATS" at bounding box center [390, 227] width 193 height 10
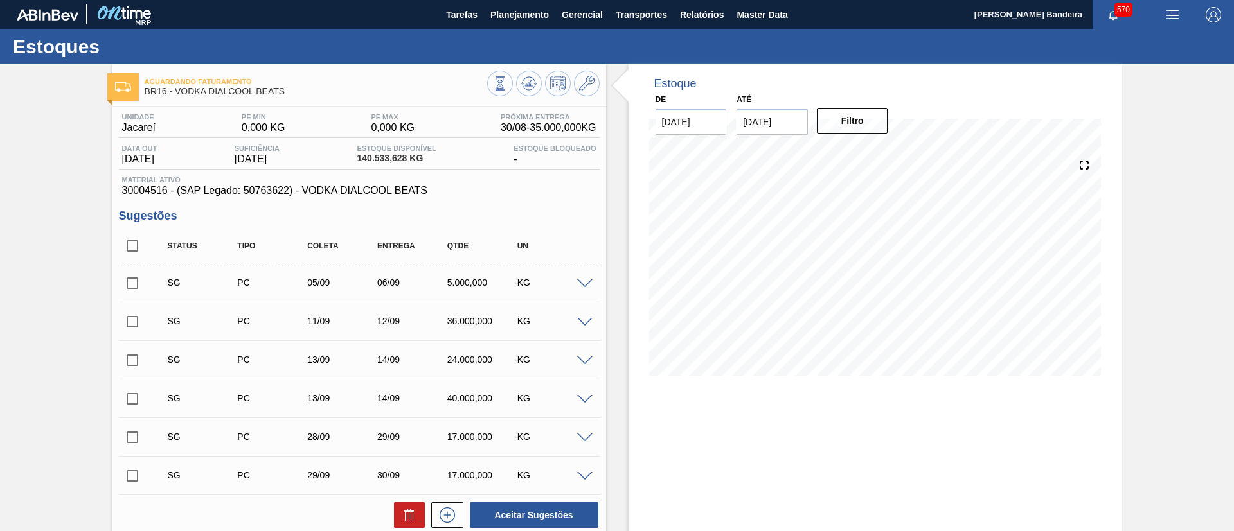
click at [129, 251] on input "checkbox" at bounding box center [132, 246] width 27 height 27
checkbox input "true"
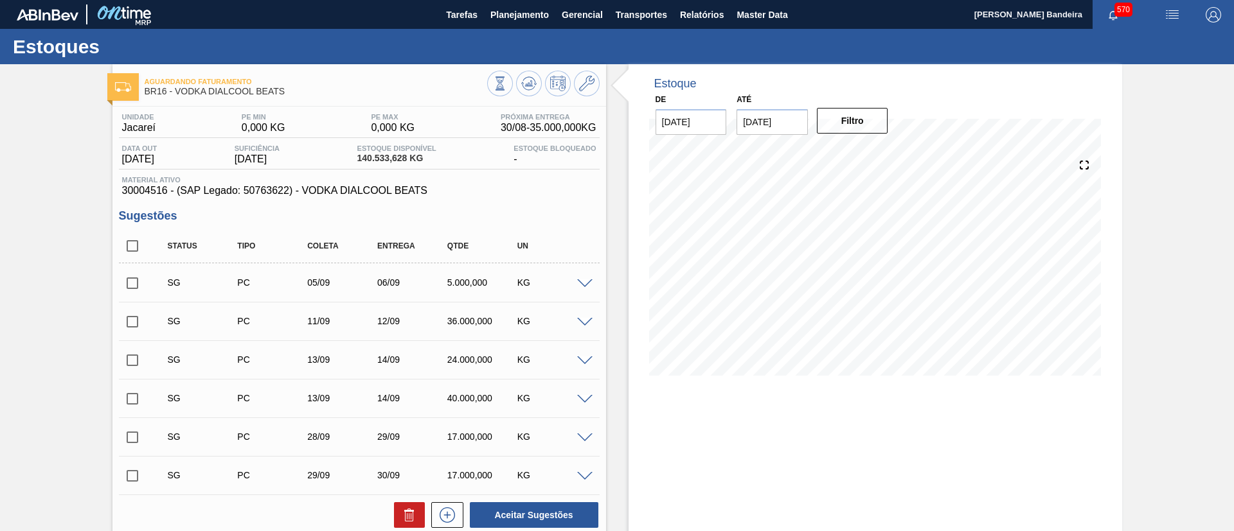
checkbox input "true"
click at [409, 506] on button at bounding box center [409, 515] width 31 height 26
checkbox input "false"
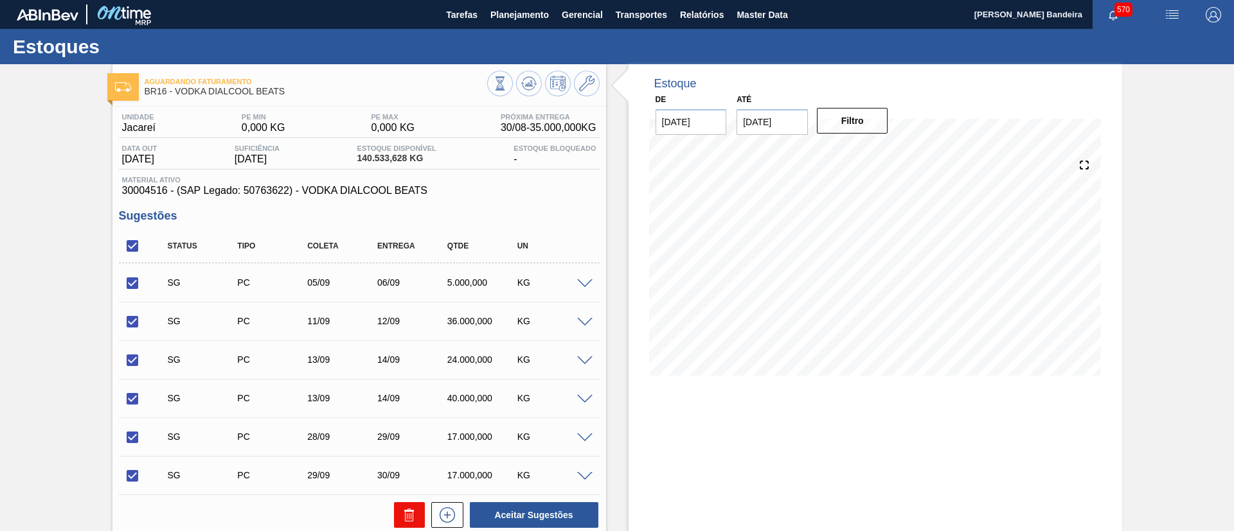
checkbox input "false"
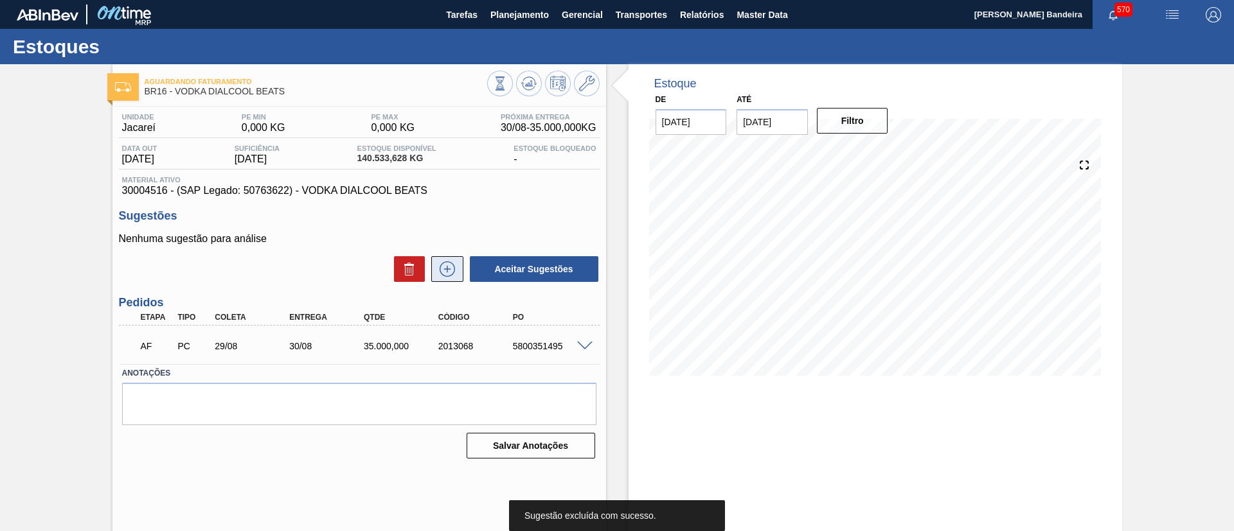
click at [445, 269] on icon at bounding box center [447, 269] width 21 height 15
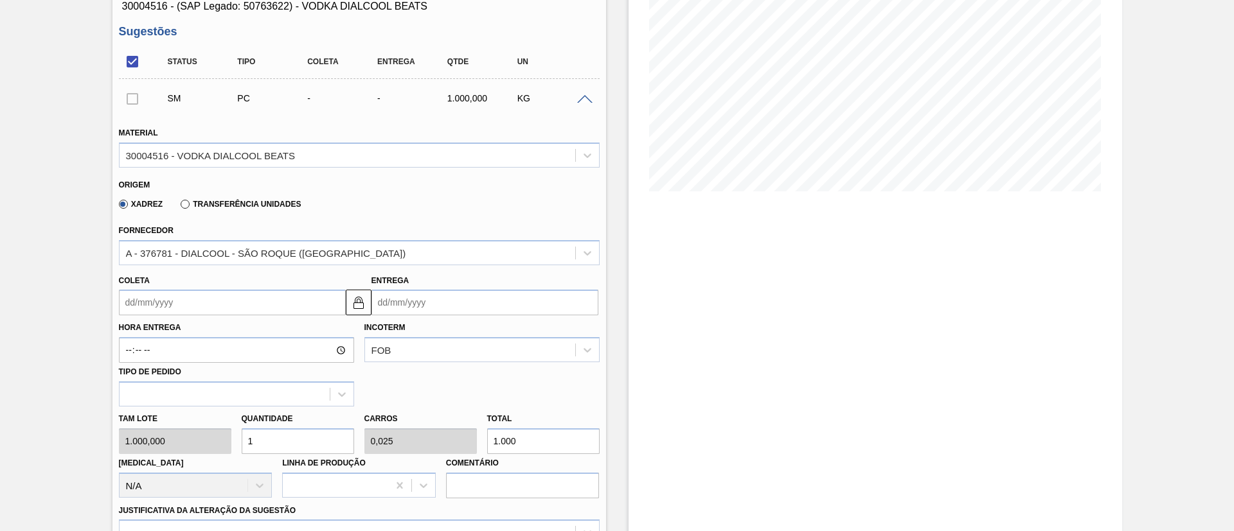
scroll to position [234, 0]
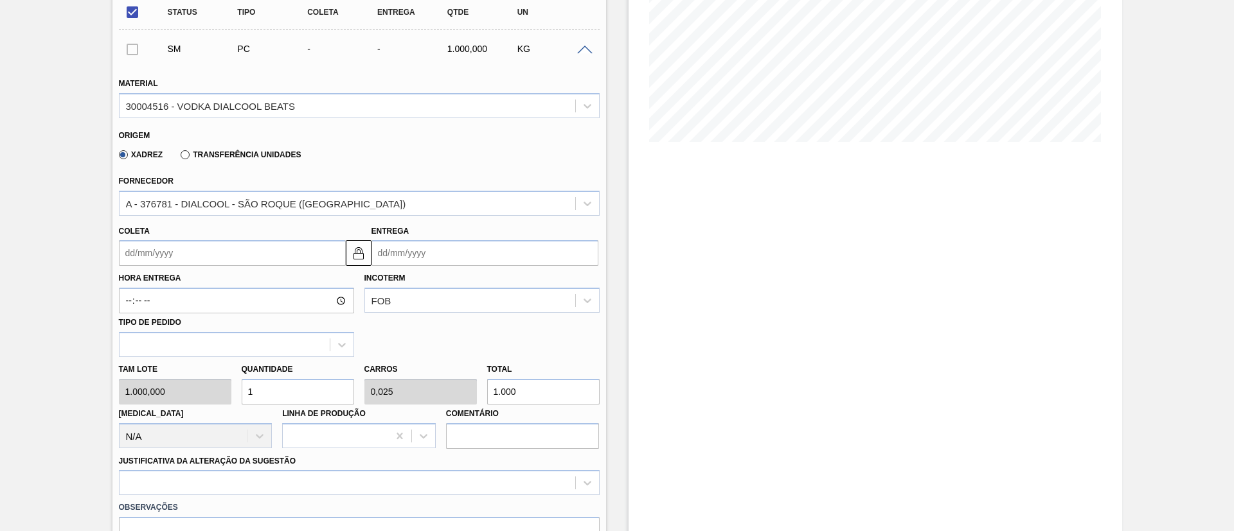
click at [235, 251] on input "Coleta" at bounding box center [232, 253] width 227 height 26
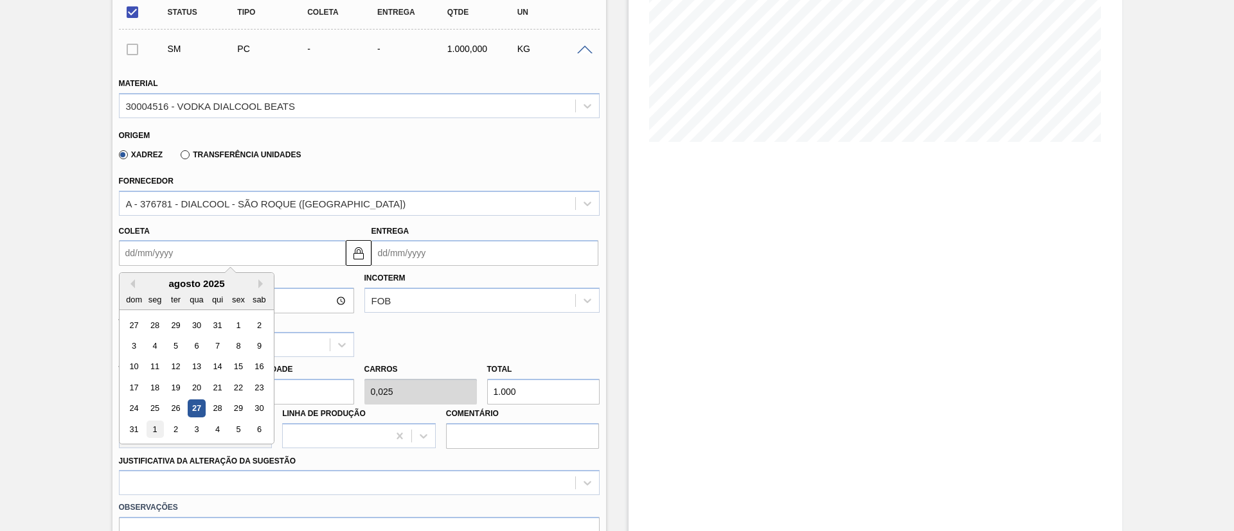
click at [156, 422] on div "1" at bounding box center [154, 429] width 17 height 17
type input "[DATE]"
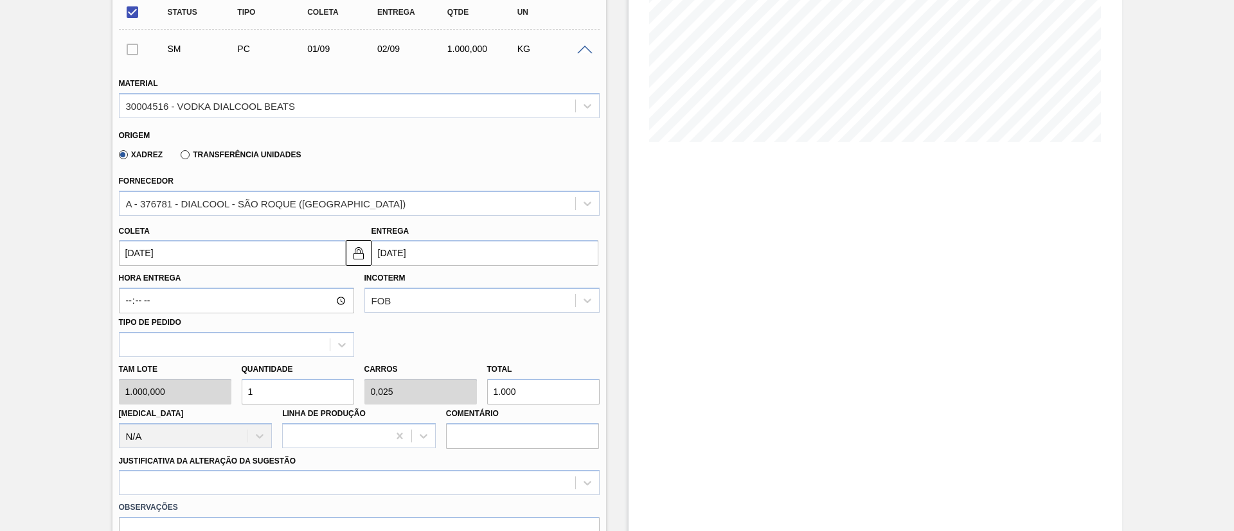
click at [215, 391] on div "Tam lote 1.000,000 Quantidade 1 Carros 0,025 Total 1.000 [MEDICAL_DATA] N/A Lin…" at bounding box center [359, 403] width 491 height 92
type input "3"
type input "0,075"
type input "3.000"
type input "35"
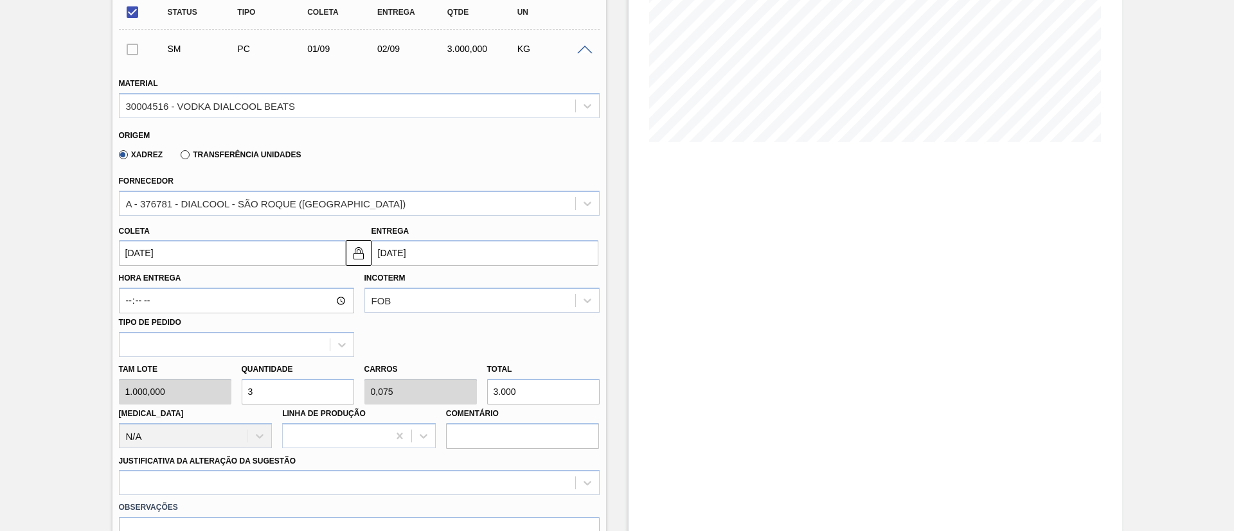
type input "0,875"
type input "35.000"
type input "35"
click at [262, 485] on div "option Outro problema com o fornecedor - Mudança de fornecedor focused, 7 of 18…" at bounding box center [359, 482] width 481 height 25
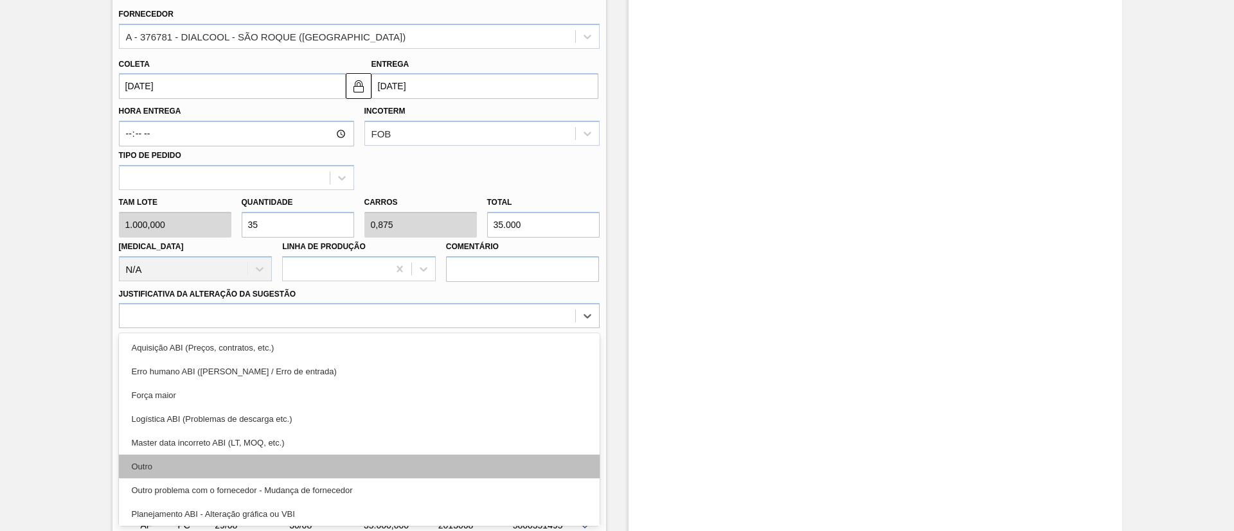
click at [230, 465] on div "Outro" at bounding box center [359, 467] width 481 height 24
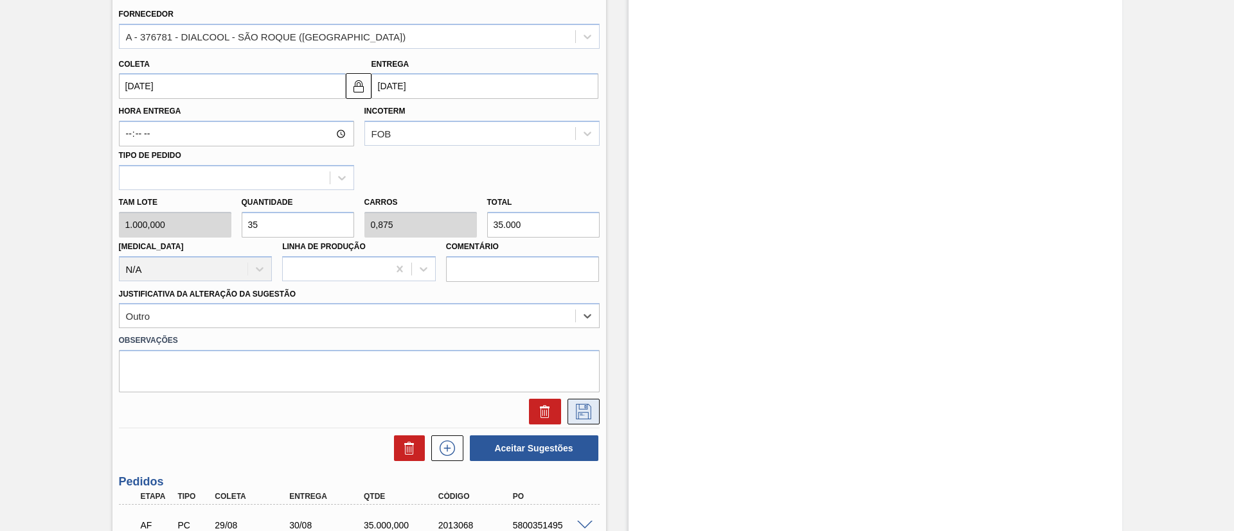
click at [589, 417] on icon at bounding box center [583, 411] width 15 height 15
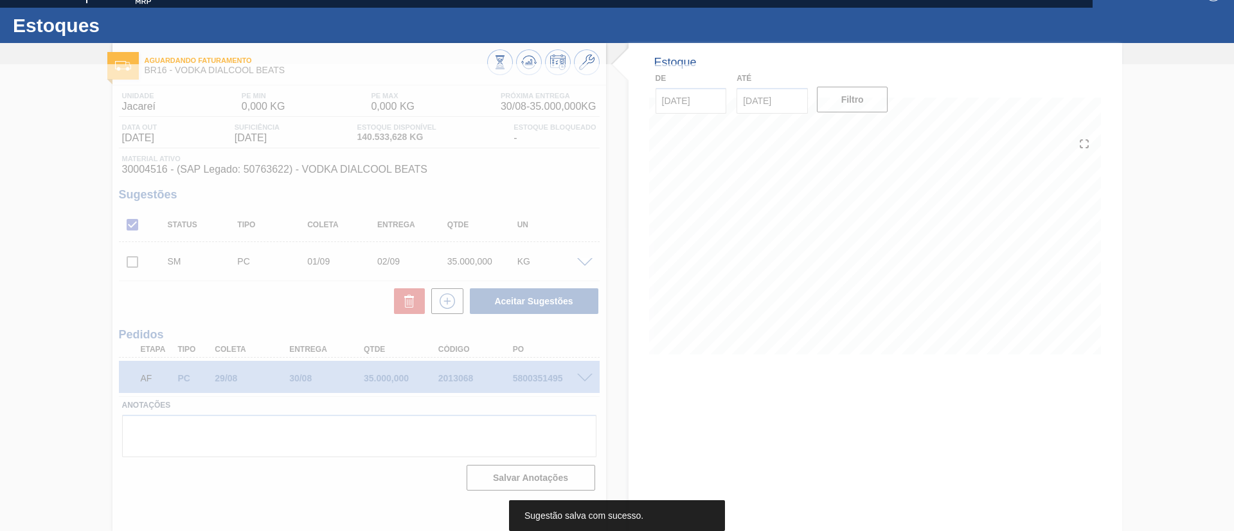
scroll to position [21, 0]
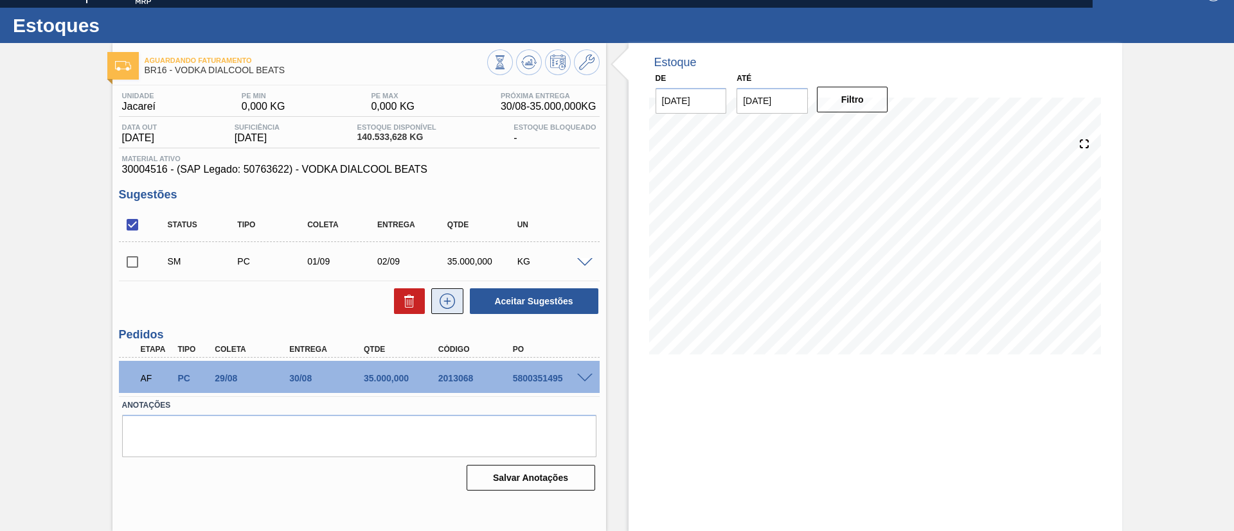
click at [447, 299] on icon at bounding box center [447, 301] width 21 height 15
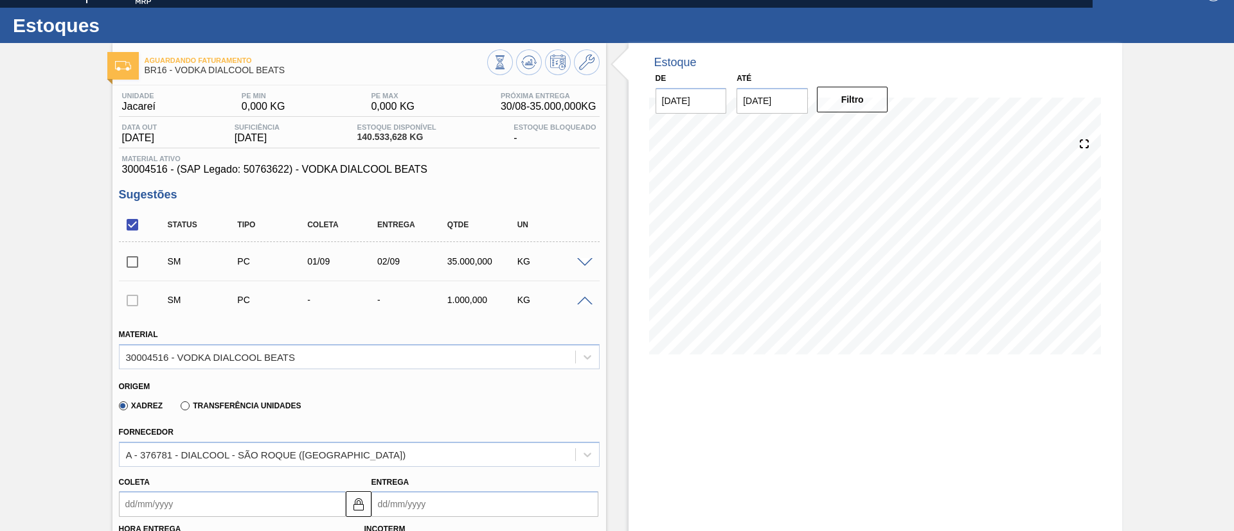
scroll to position [503, 0]
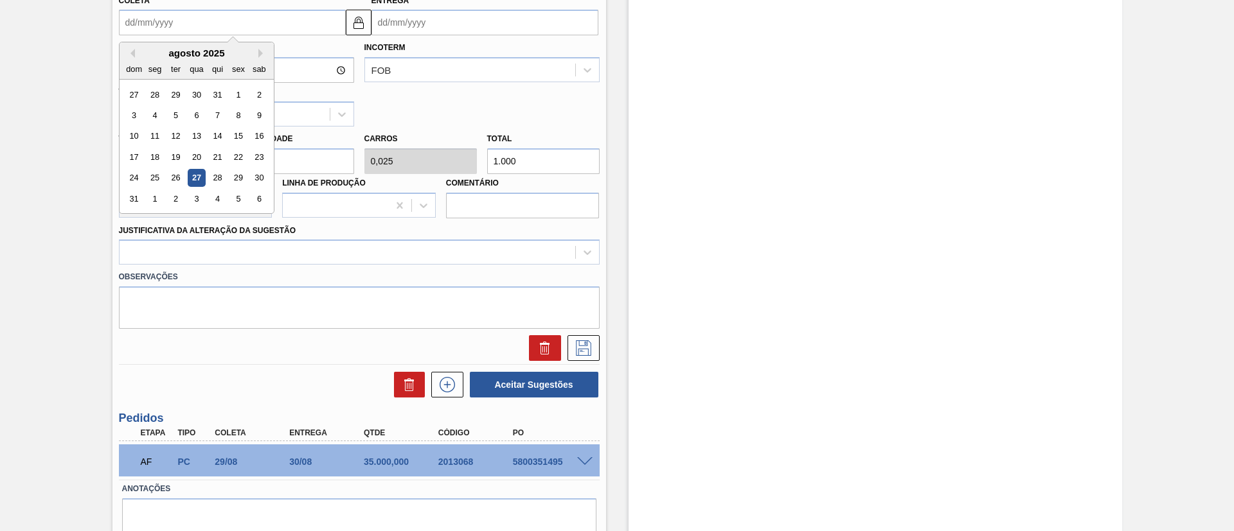
click at [157, 26] on input "Coleta" at bounding box center [232, 23] width 227 height 26
click at [214, 202] on div "4" at bounding box center [216, 198] width 17 height 17
type input "[DATE]"
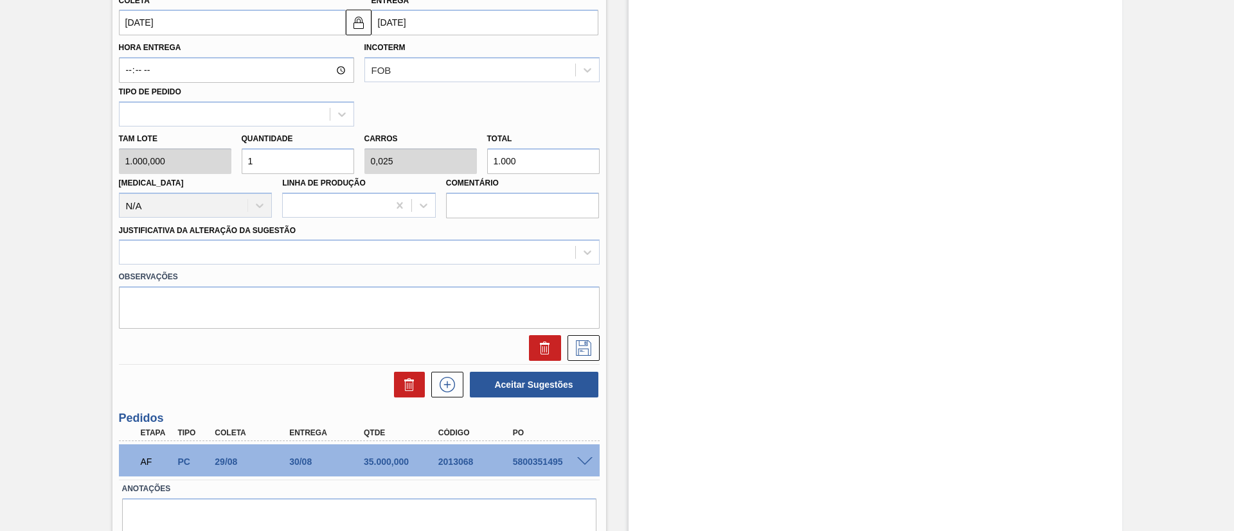
drag, startPoint x: 98, startPoint y: 150, endPoint x: 88, endPoint y: 149, distance: 10.4
click at [88, 149] on div "Aguardando Faturamento BR16 - VODKA DIALCOOL BEATS Unidade Jacareí PE MIN 0,000…" at bounding box center [617, 73] width 1234 height 1024
type input "3"
type input "0,075"
type input "3.000"
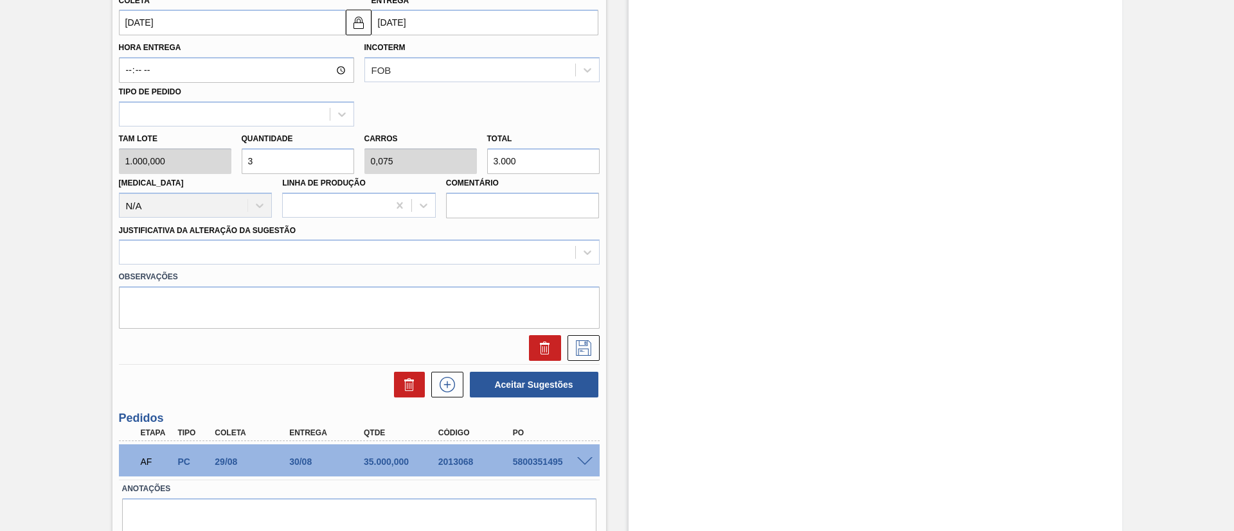
type input "35"
type input "0,875"
type input "35.000"
type input "35"
click at [228, 254] on div at bounding box center [348, 253] width 456 height 19
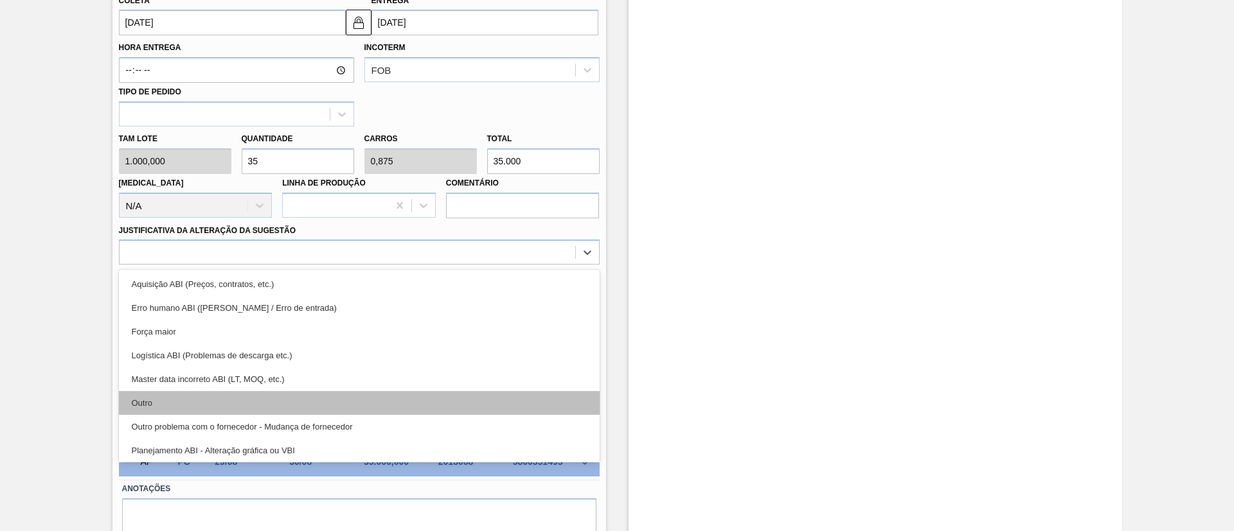
click at [217, 407] on div "Outro" at bounding box center [359, 403] width 481 height 24
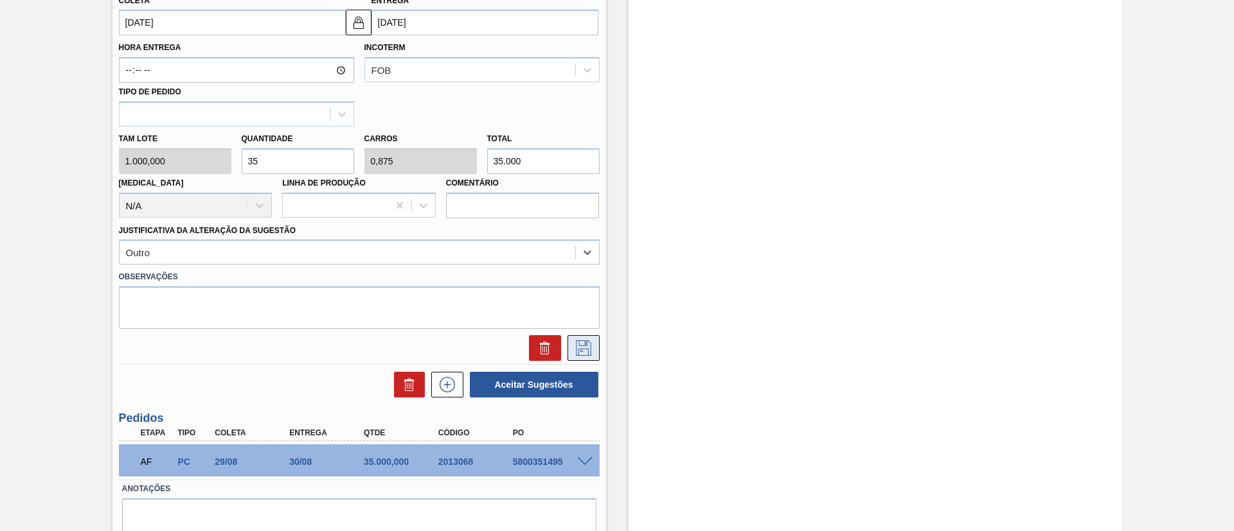
click at [584, 342] on icon at bounding box center [583, 348] width 21 height 15
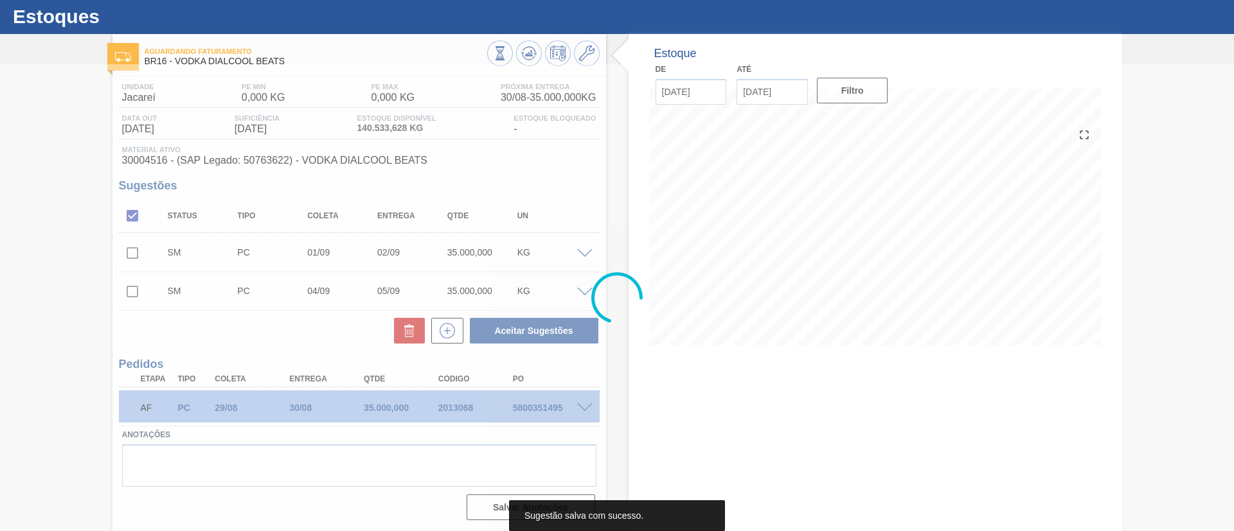
scroll to position [30, 0]
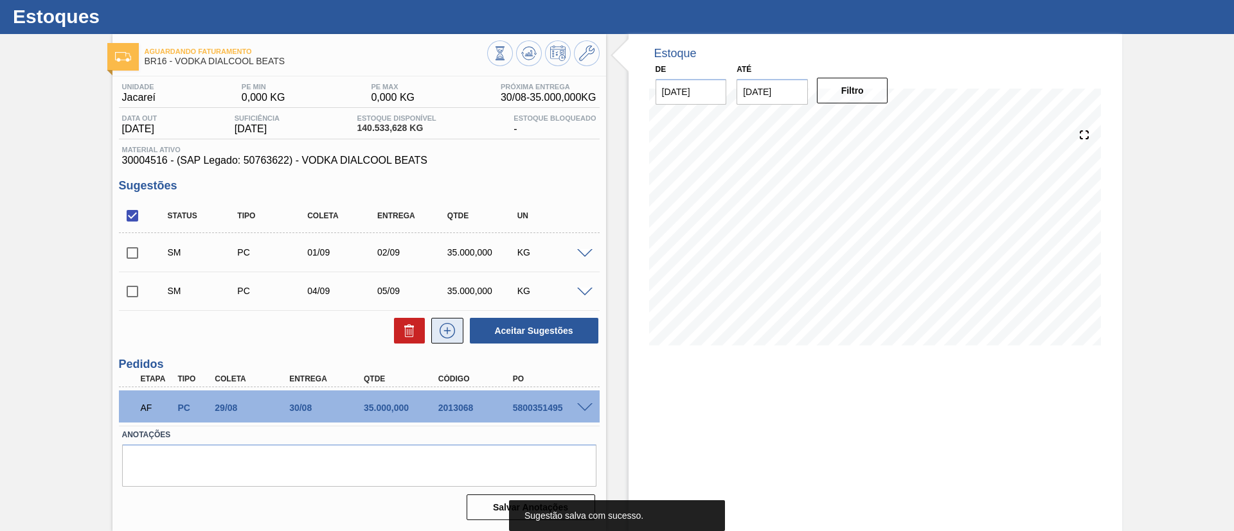
click at [450, 324] on icon at bounding box center [447, 330] width 21 height 15
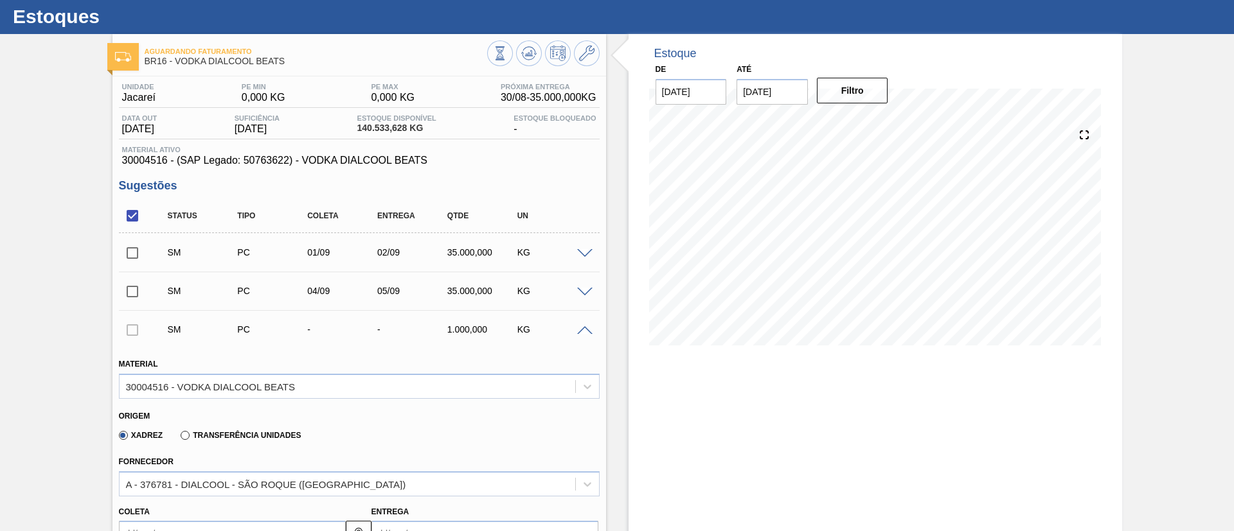
scroll to position [512, 0]
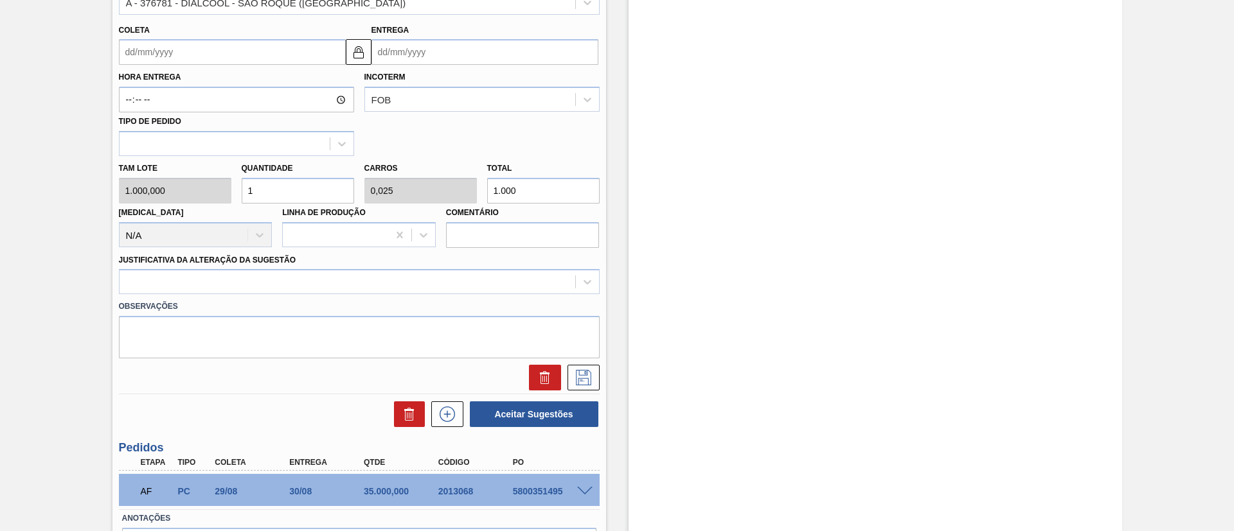
click at [145, 42] on input "Coleta" at bounding box center [232, 52] width 227 height 26
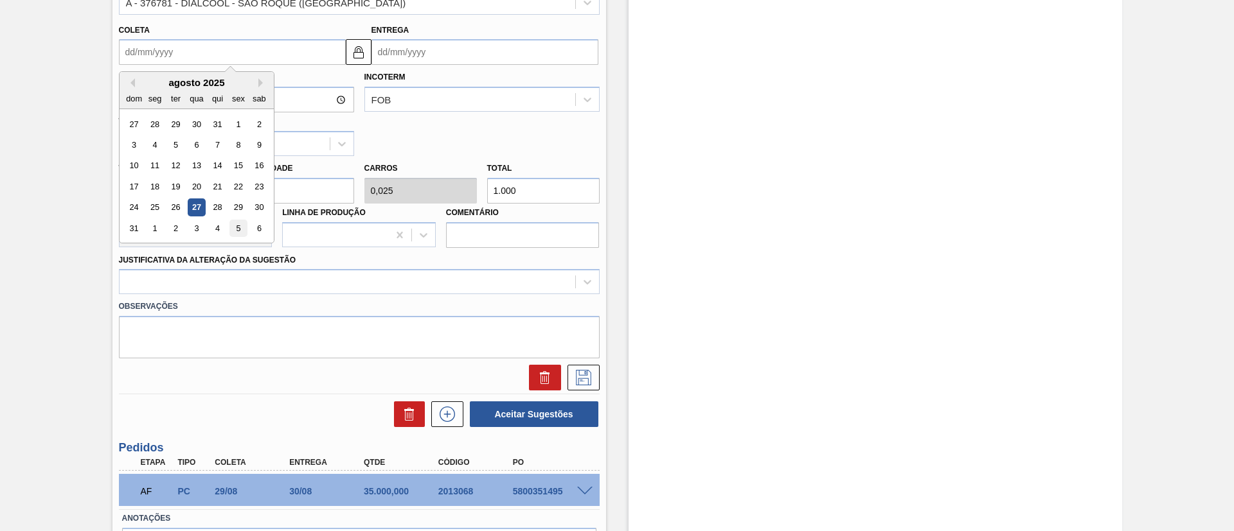
click at [244, 232] on div "5" at bounding box center [237, 228] width 17 height 17
type input "[DATE]"
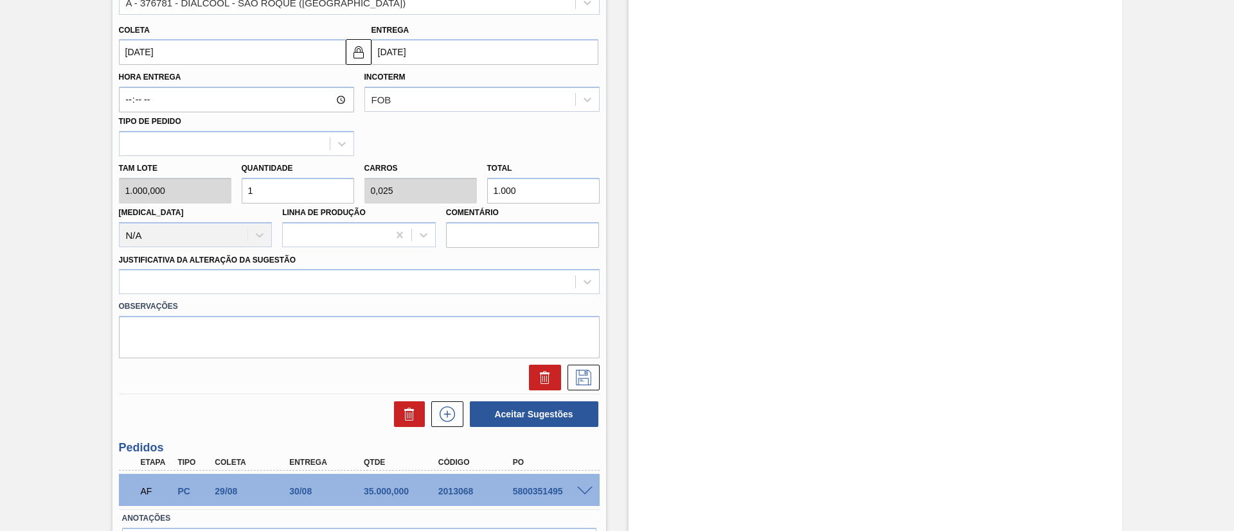
click at [193, 190] on div "Tam lote 1.000,000 Quantidade 1 Carros 0,025 Total 1.000 [MEDICAL_DATA] N/A Lin…" at bounding box center [359, 202] width 491 height 92
type input "3"
type input "0,075"
type input "3.000"
type input "35"
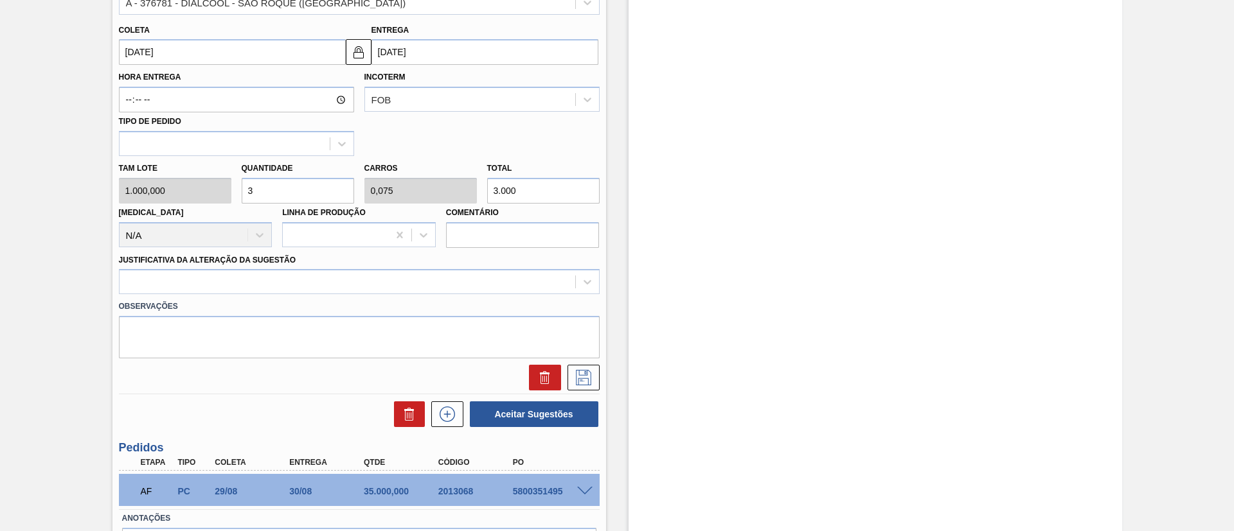
type input "0,875"
type input "35.000"
type input "35"
click at [213, 291] on div at bounding box center [348, 282] width 456 height 19
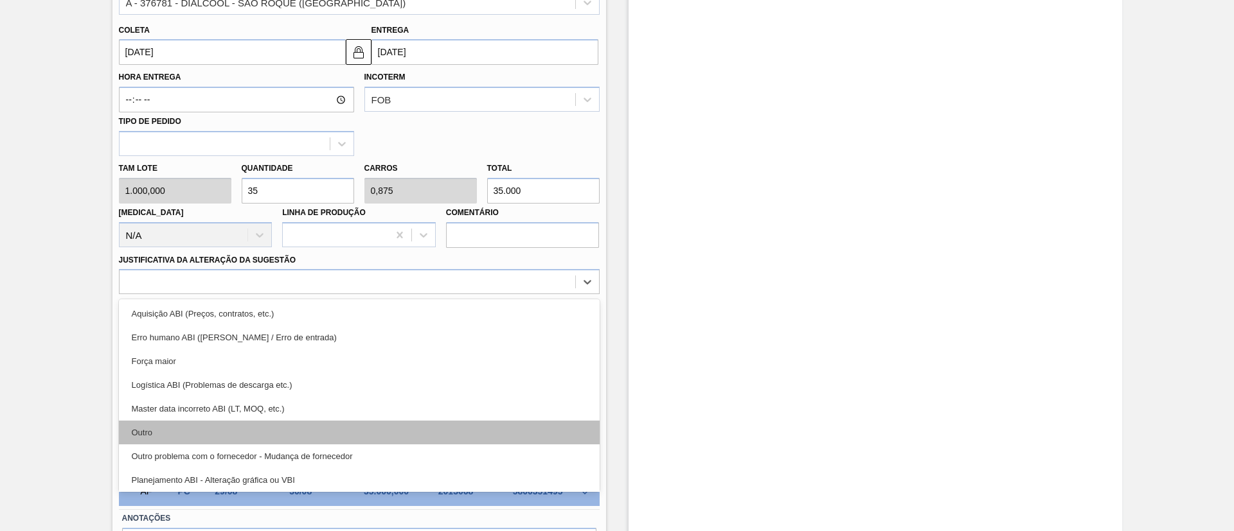
click at [193, 432] on div "Outro" at bounding box center [359, 433] width 481 height 24
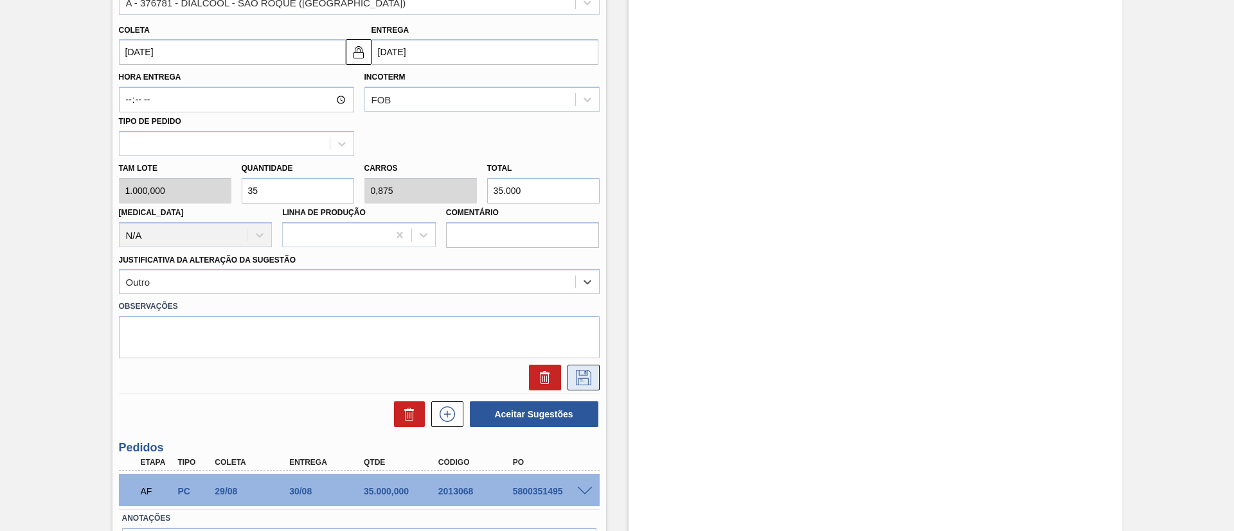
click at [589, 380] on icon at bounding box center [583, 377] width 15 height 15
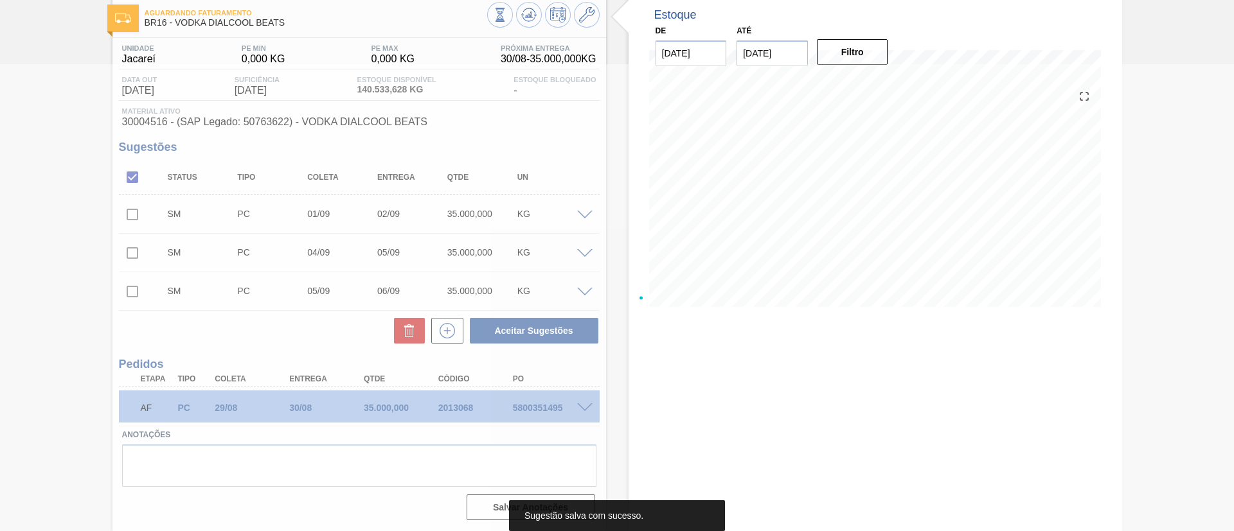
scroll to position [69, 0]
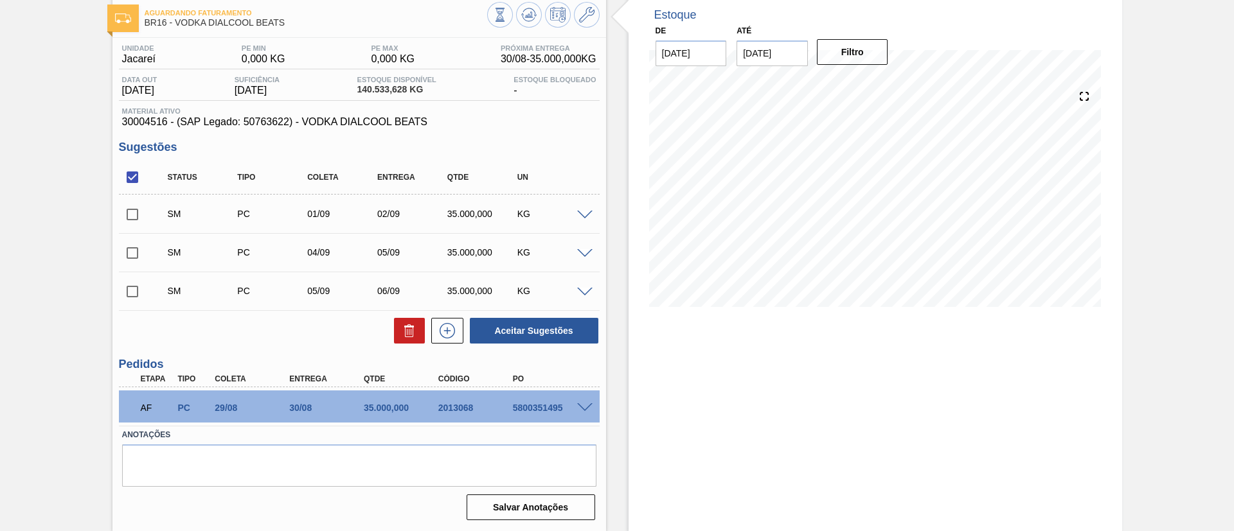
click at [128, 177] on input "checkbox" at bounding box center [132, 177] width 27 height 27
checkbox input "true"
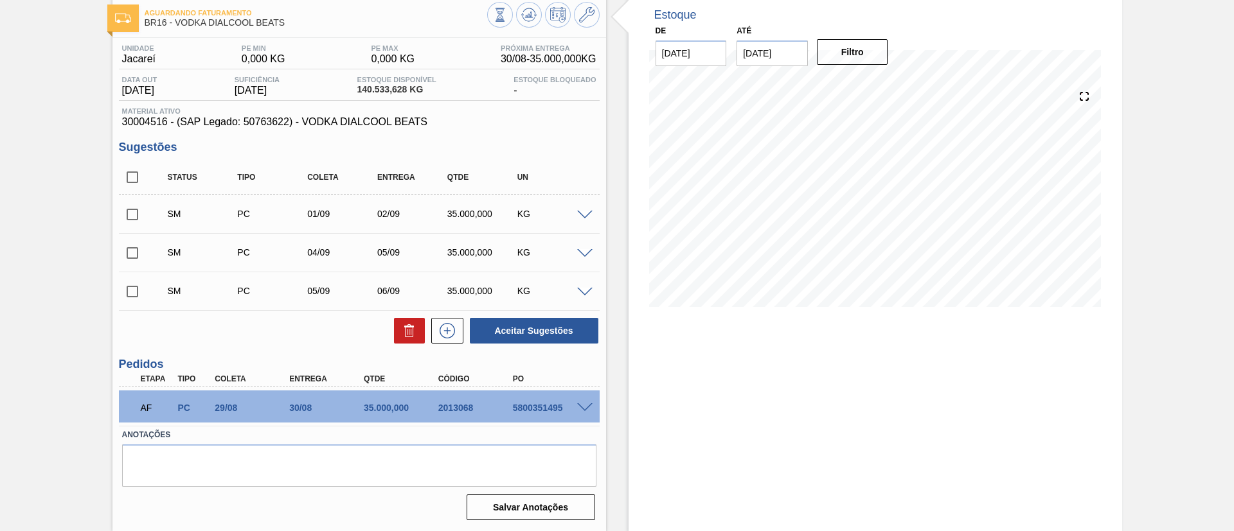
checkbox input "true"
click at [510, 330] on button "Aceitar Sugestões" at bounding box center [534, 331] width 129 height 26
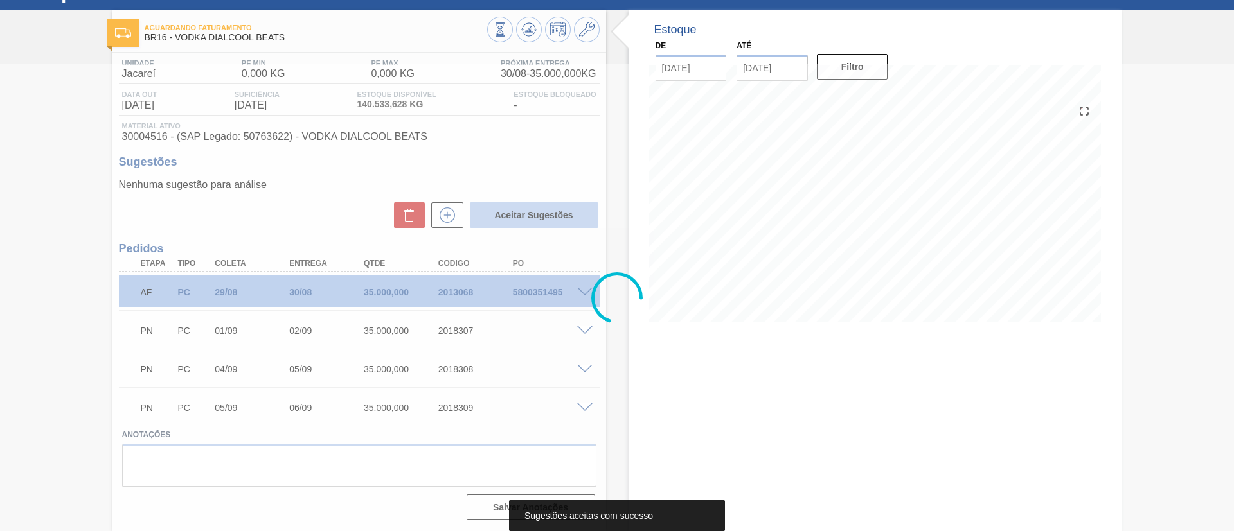
scroll to position [54, 0]
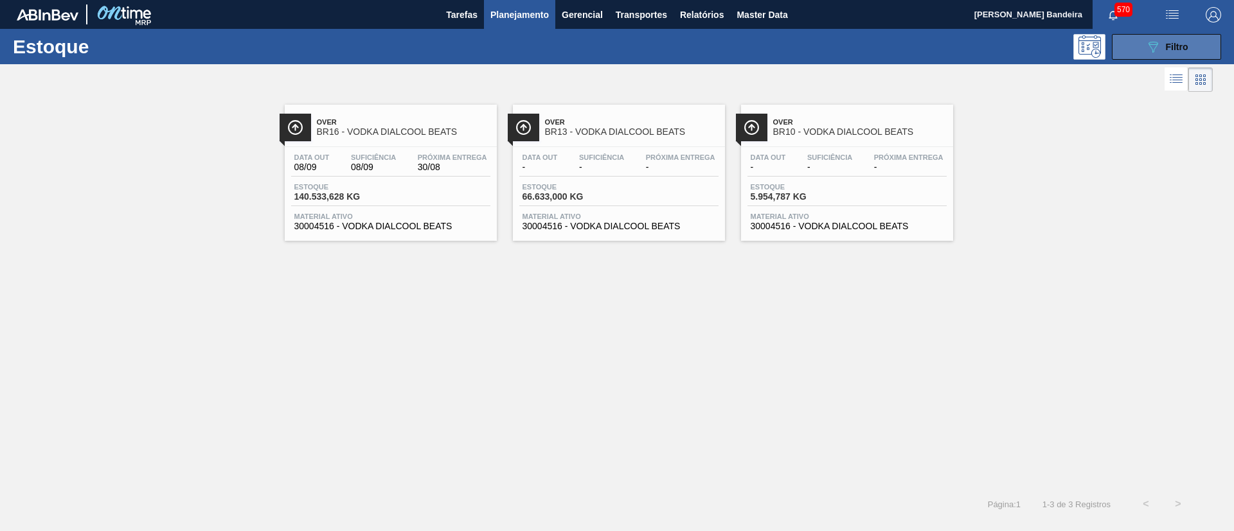
click at [1161, 49] on div "089F7B8B-B2A5-4AFE-B5C0-19BA573D28AC Filtro" at bounding box center [1166, 46] width 43 height 15
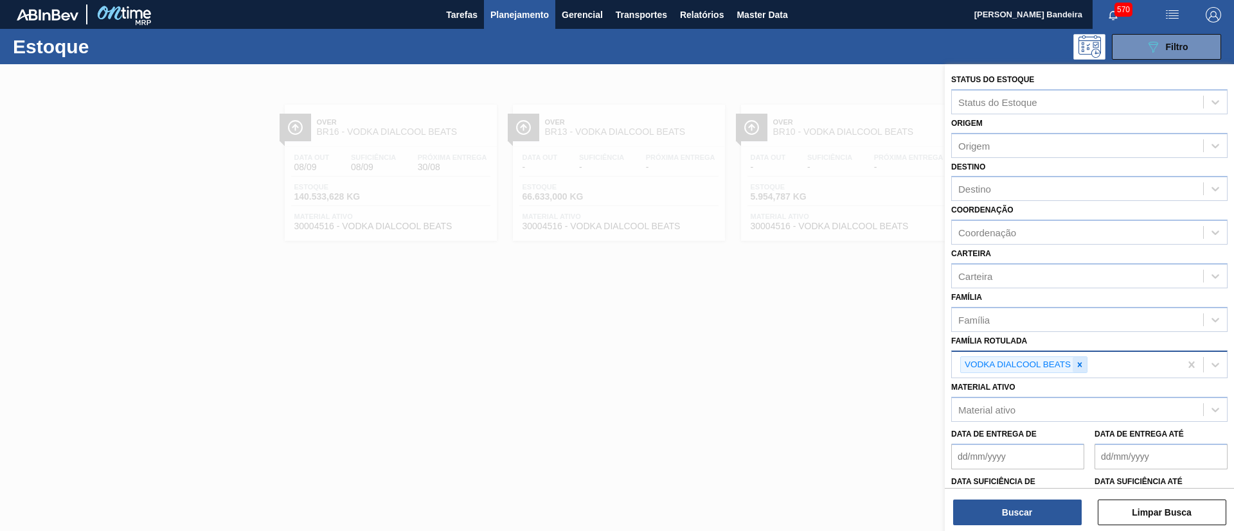
click at [1079, 368] on icon at bounding box center [1079, 364] width 9 height 9
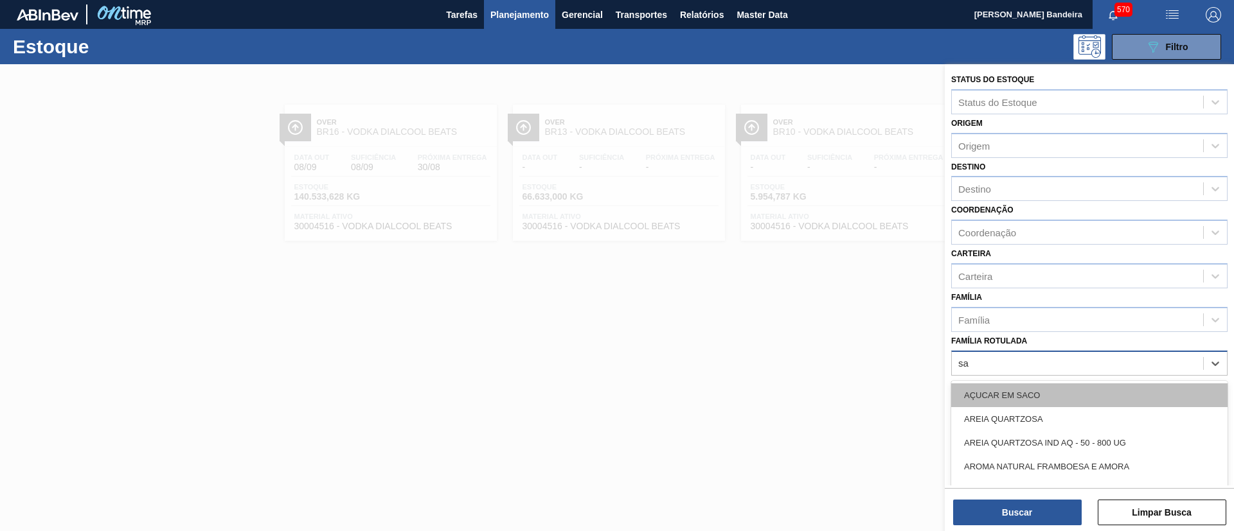
type Rotulada "sak"
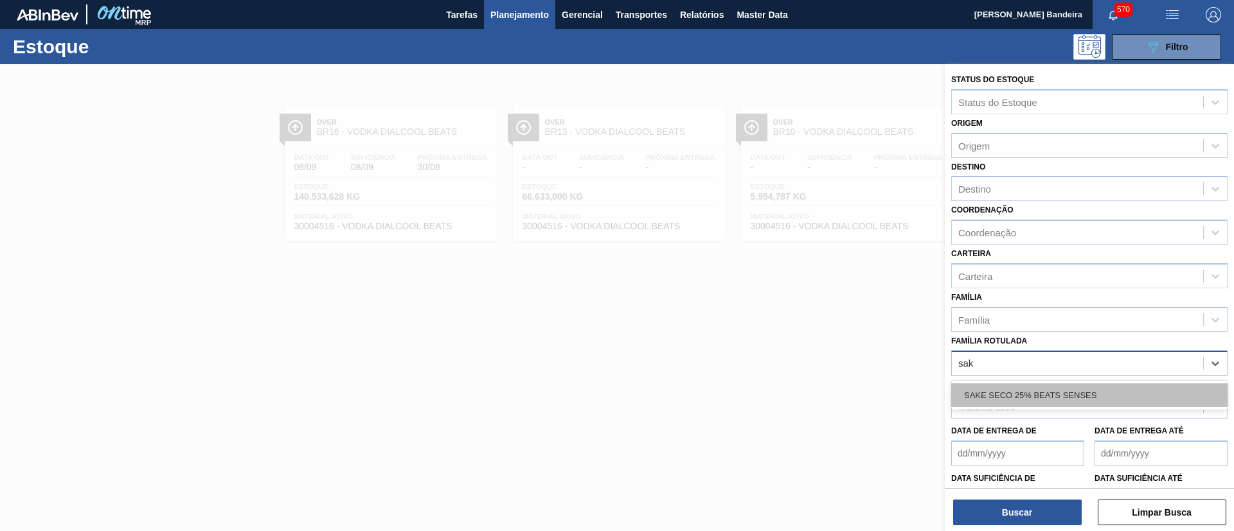
click at [1048, 399] on div "SAKE SECO 25% BEATS SENSES" at bounding box center [1089, 396] width 276 height 24
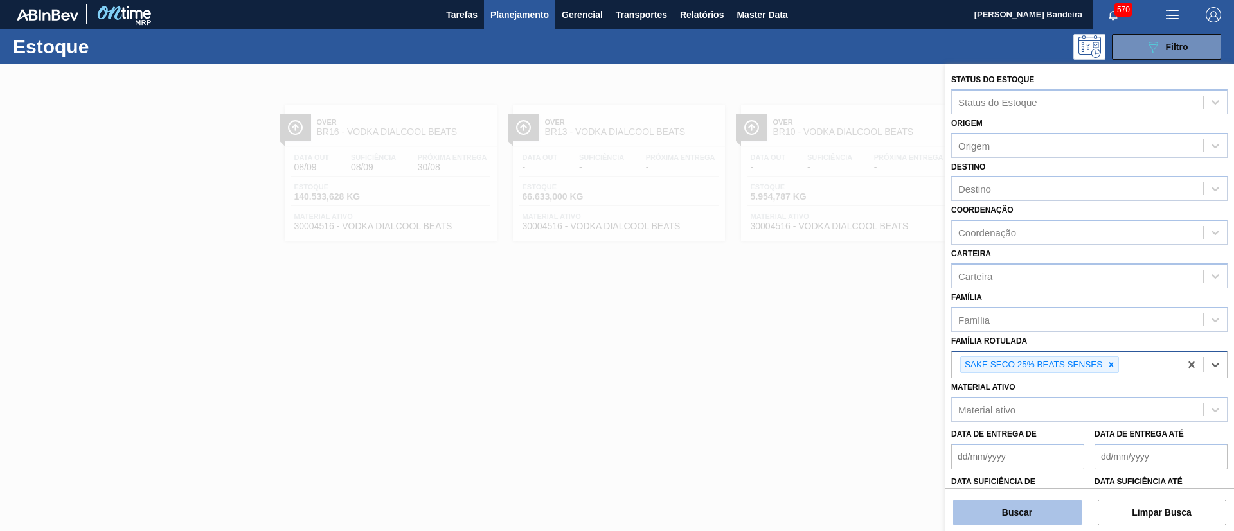
click at [1031, 513] on button "Buscar" at bounding box center [1017, 513] width 129 height 26
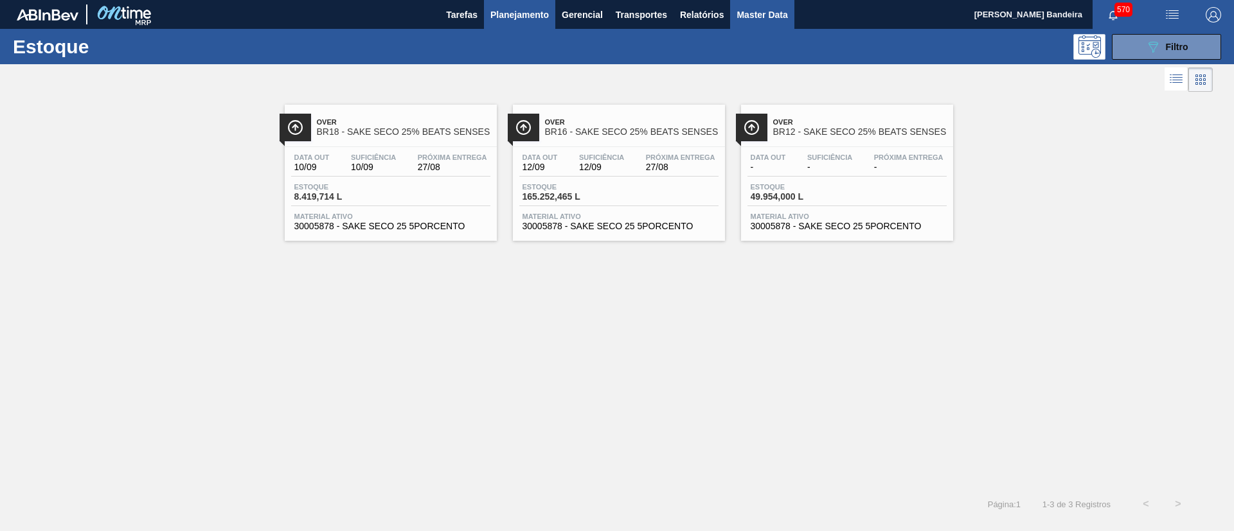
click at [760, 10] on span "Master Data" at bounding box center [761, 14] width 51 height 15
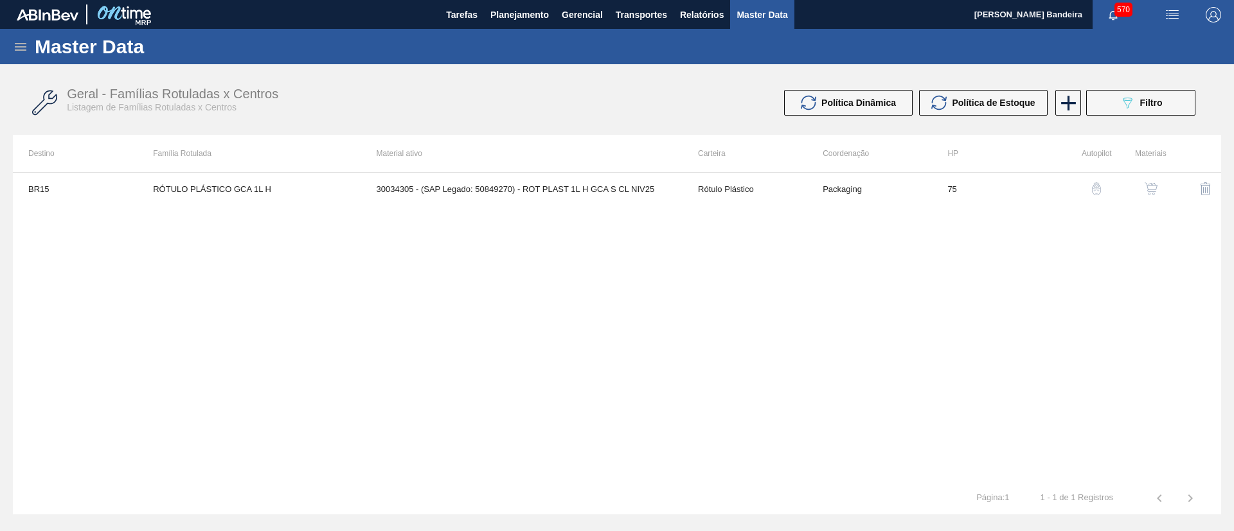
click at [21, 46] on icon at bounding box center [21, 47] width 12 height 8
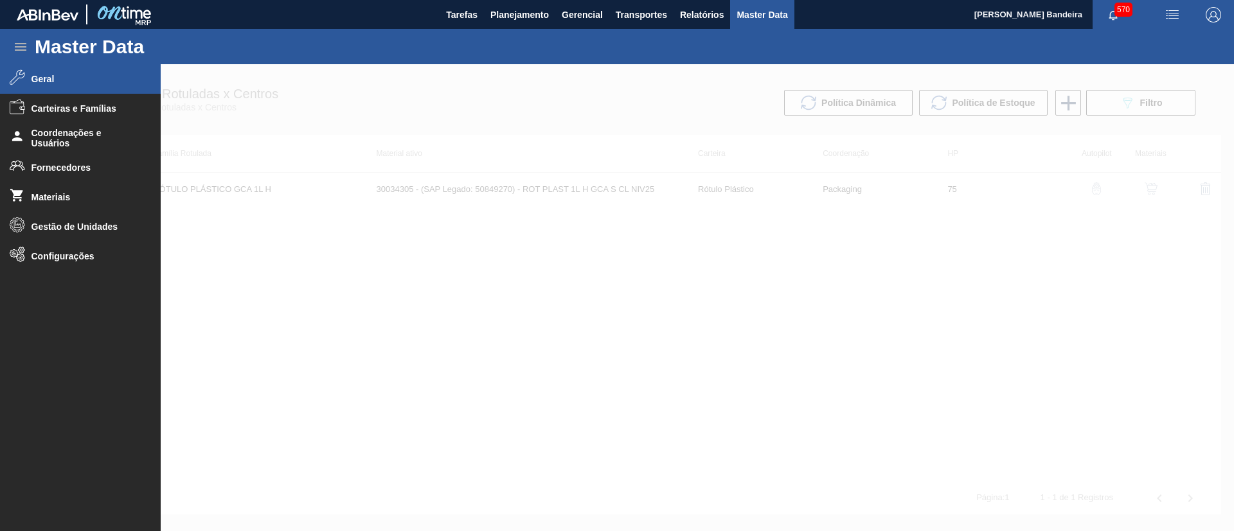
click at [46, 75] on span "Geral" at bounding box center [84, 79] width 106 height 10
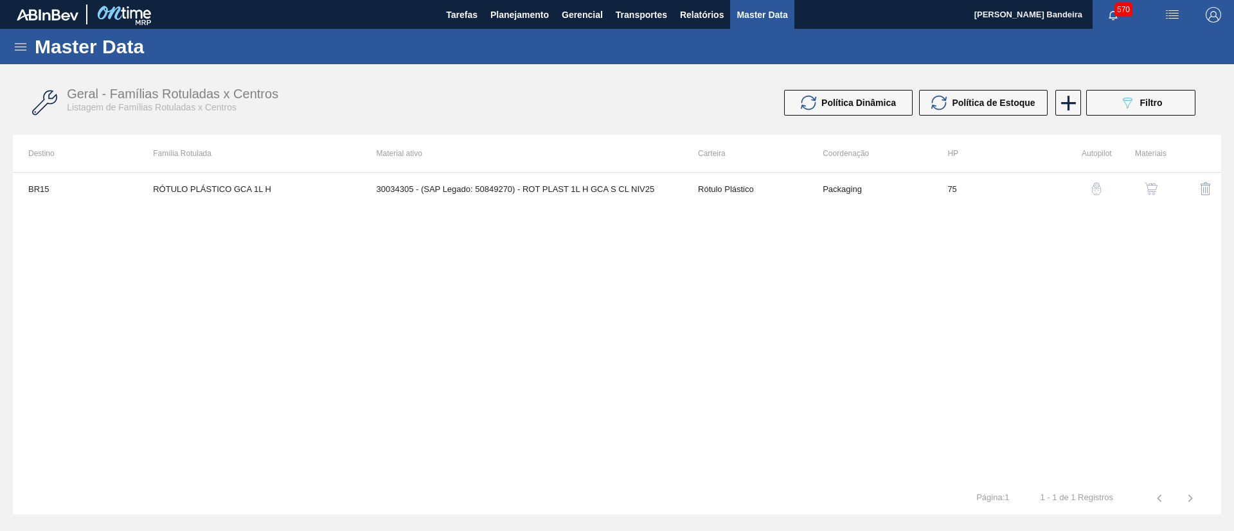
click at [21, 40] on icon at bounding box center [20, 46] width 15 height 15
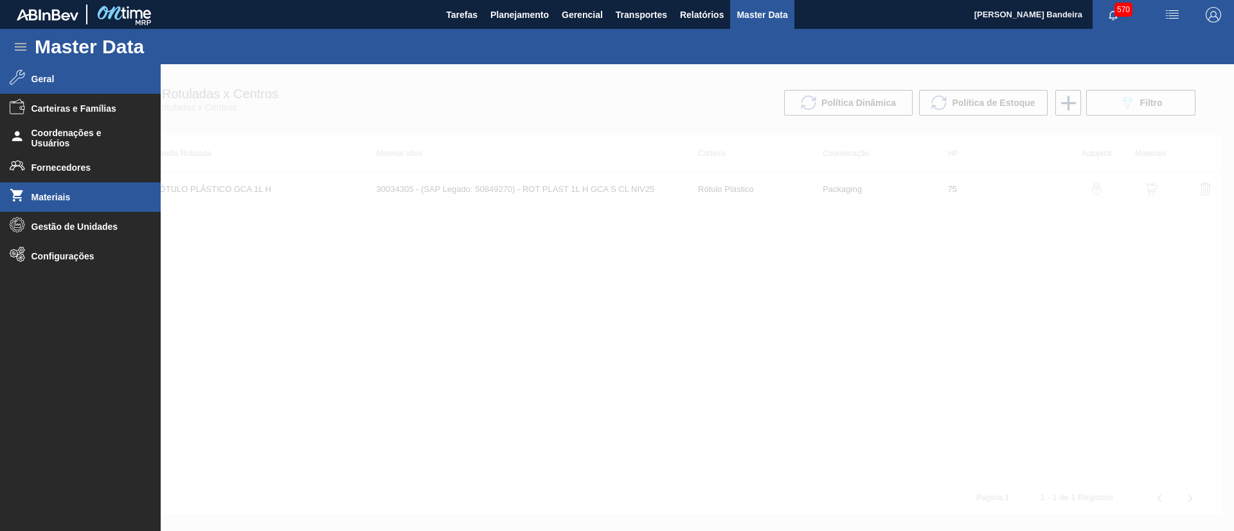
click at [46, 193] on span "Materiais" at bounding box center [84, 197] width 106 height 10
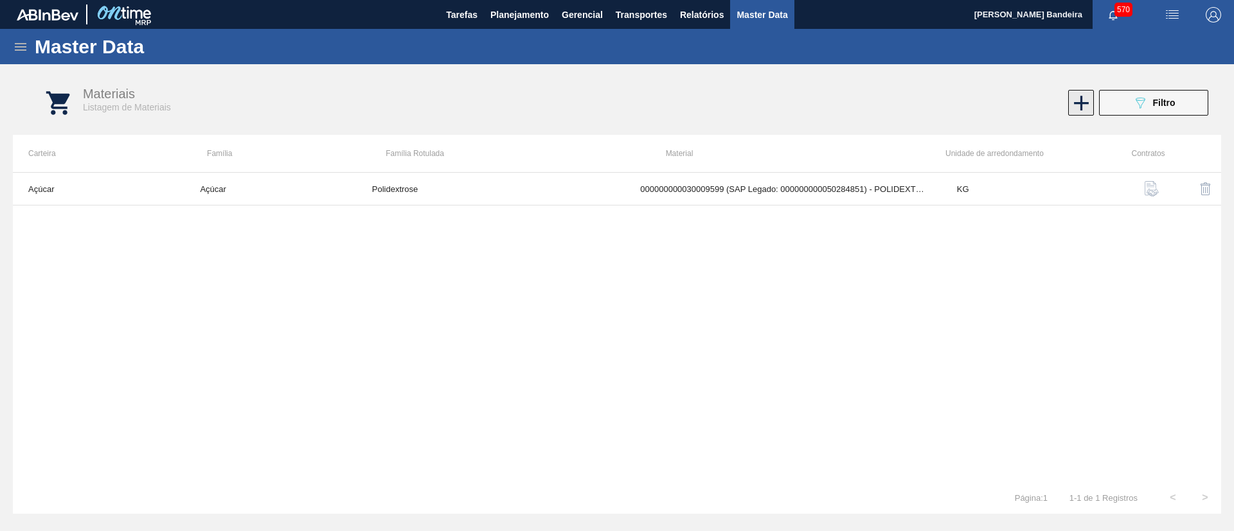
click at [1080, 105] on icon at bounding box center [1081, 103] width 15 height 15
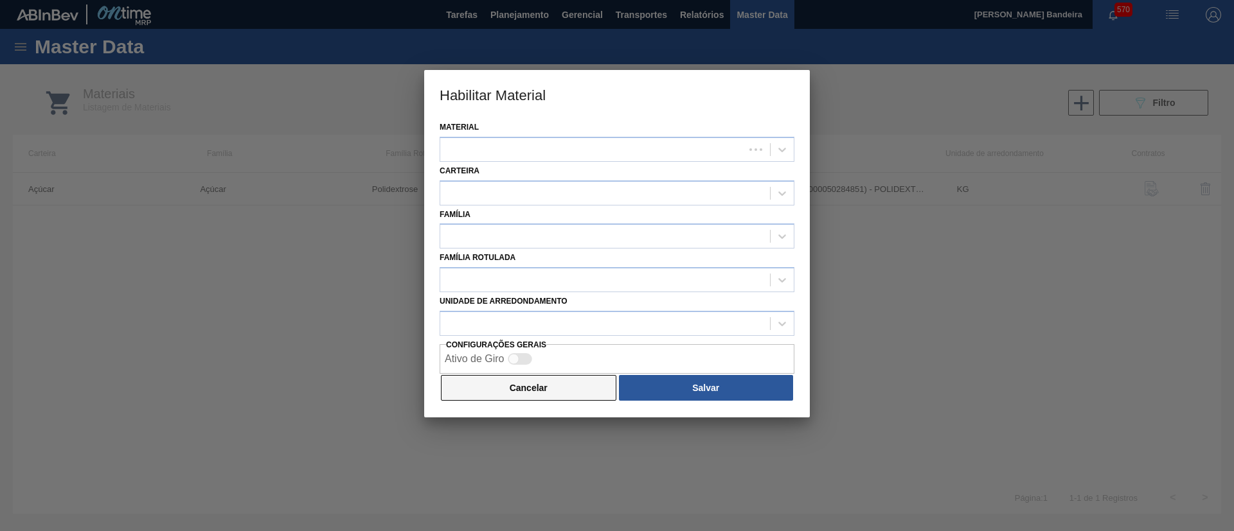
click at [542, 383] on button "Cancelar" at bounding box center [528, 388] width 175 height 26
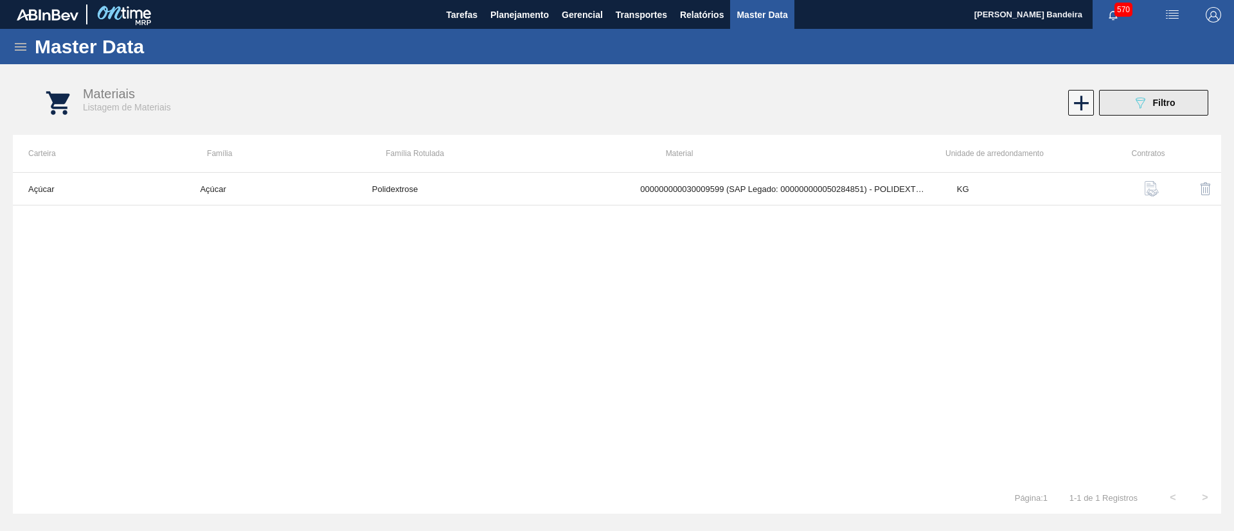
click at [1123, 111] on button "089F7B8B-B2A5-4AFE-B5C0-19BA573D28AC Filtro" at bounding box center [1153, 103] width 109 height 26
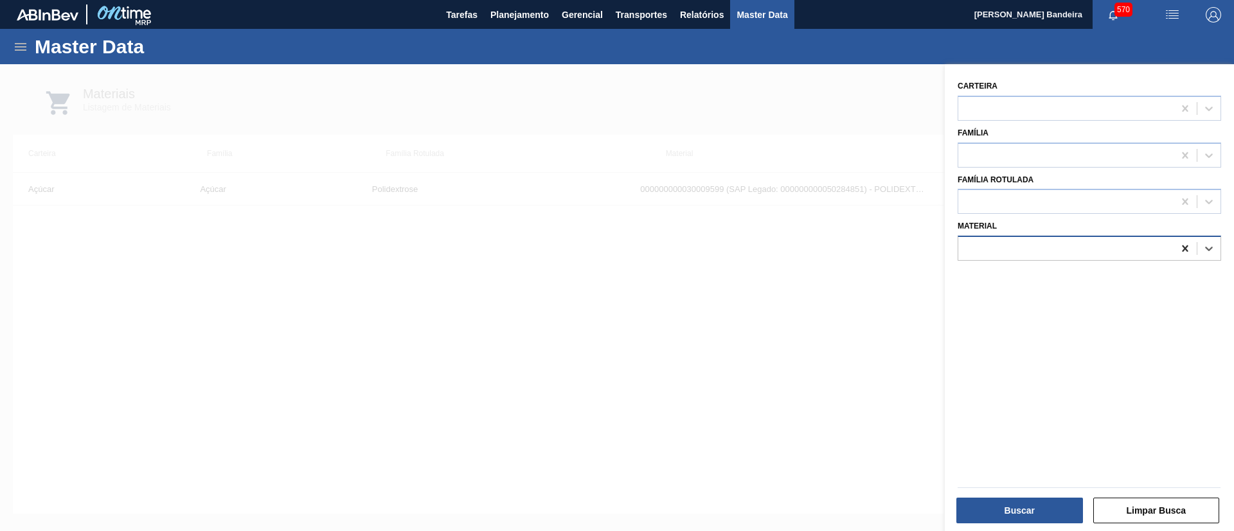
click at [1181, 245] on icon at bounding box center [1184, 248] width 13 height 13
paste input "30003581"
type input "30003581"
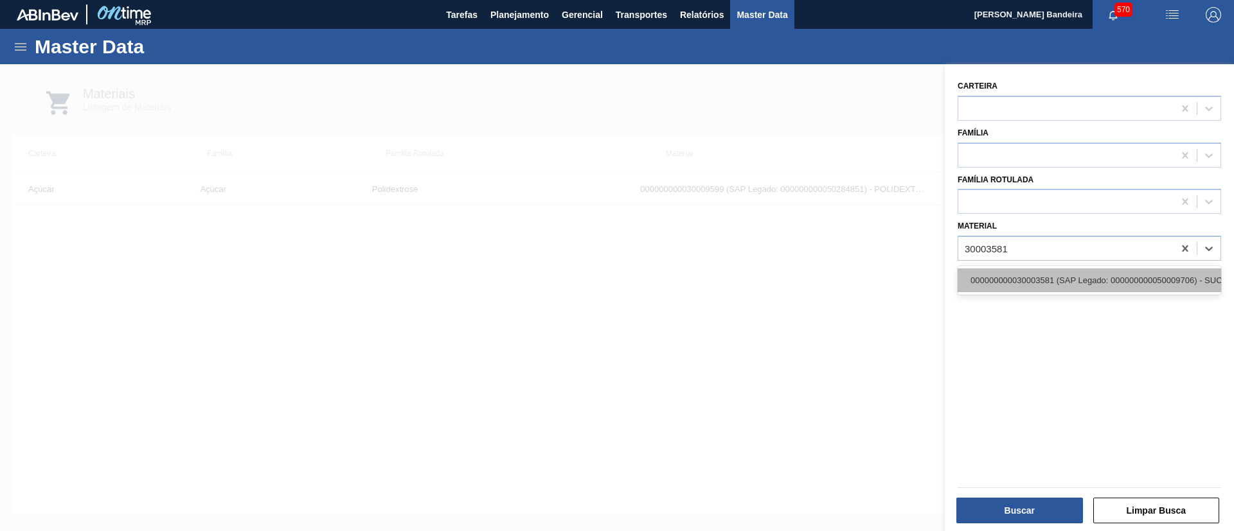
click at [1144, 269] on div "000000000030003581 (SAP Legado: 000000000050009706) - SUCO CONCENT LIMAO CLARIF…" at bounding box center [1088, 281] width 263 height 24
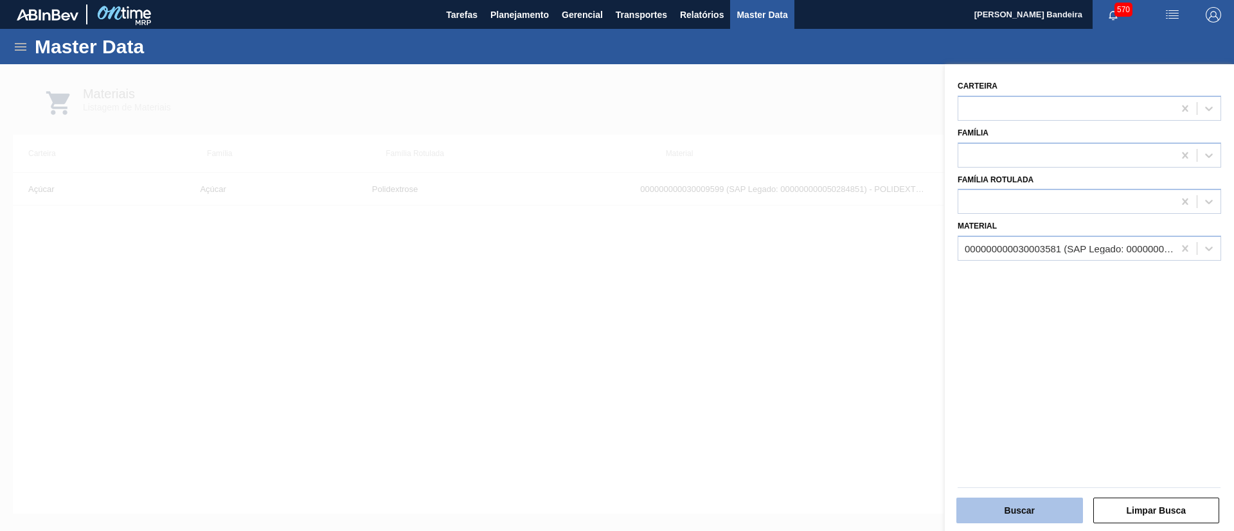
click at [1061, 503] on button "Buscar" at bounding box center [1019, 511] width 127 height 26
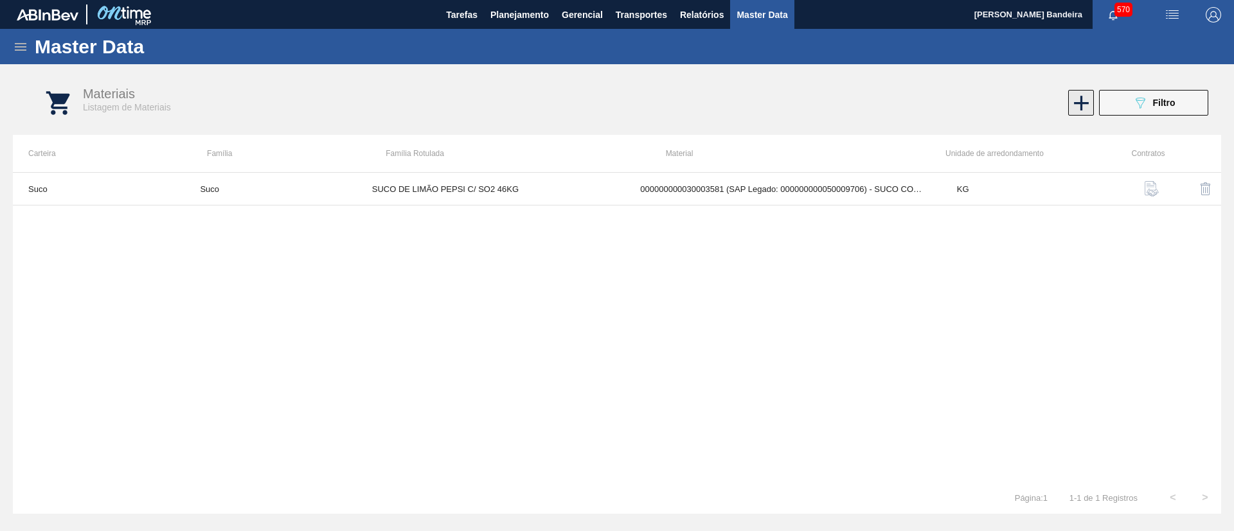
click at [1079, 109] on icon at bounding box center [1081, 103] width 25 height 25
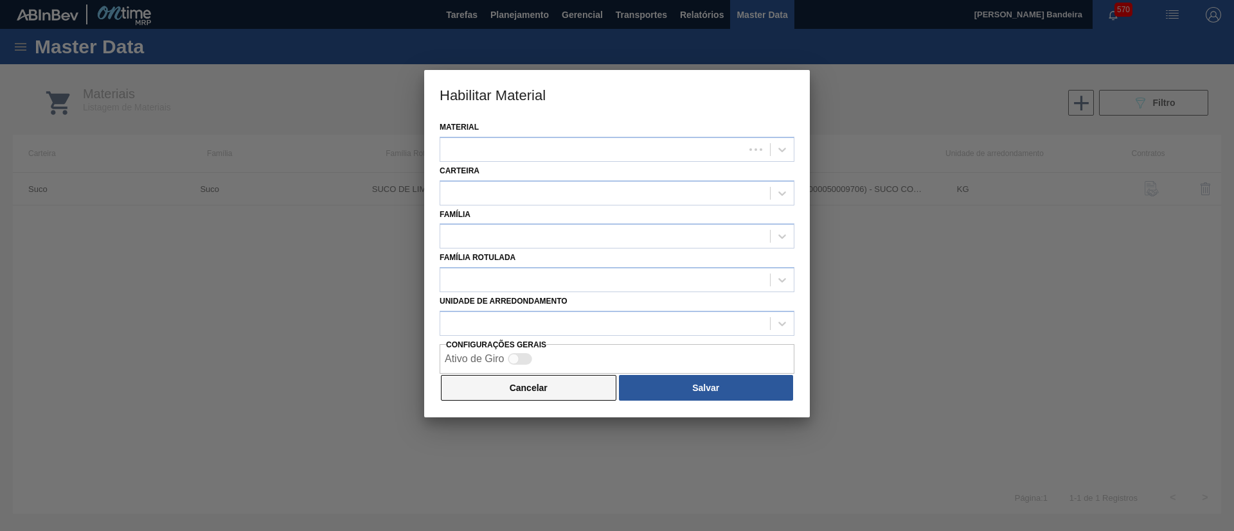
click at [546, 396] on button "Cancelar" at bounding box center [528, 388] width 175 height 26
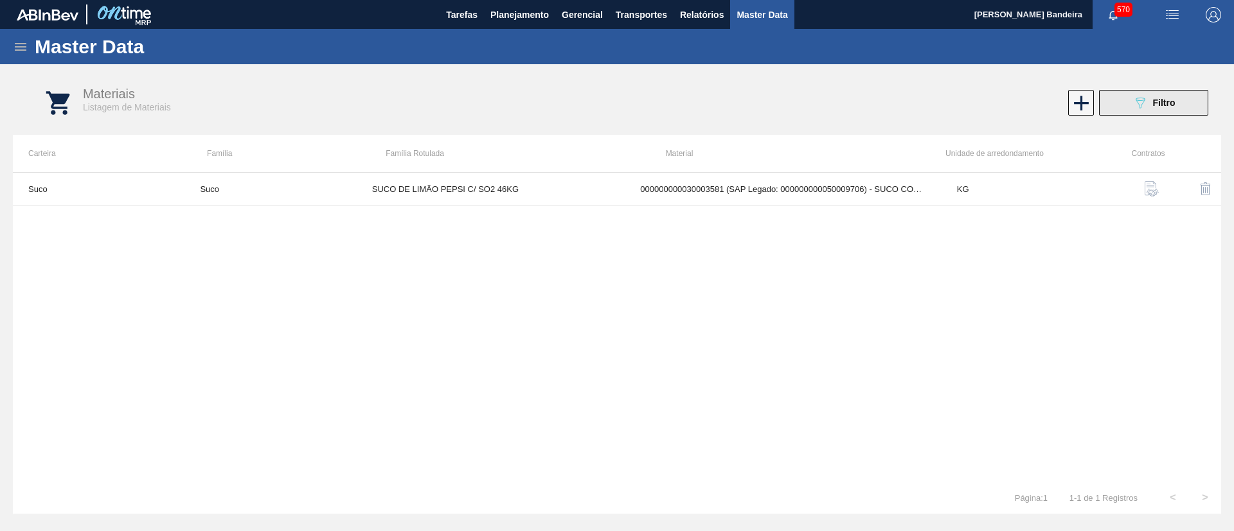
click at [1136, 109] on icon "089F7B8B-B2A5-4AFE-B5C0-19BA573D28AC" at bounding box center [1139, 102] width 15 height 15
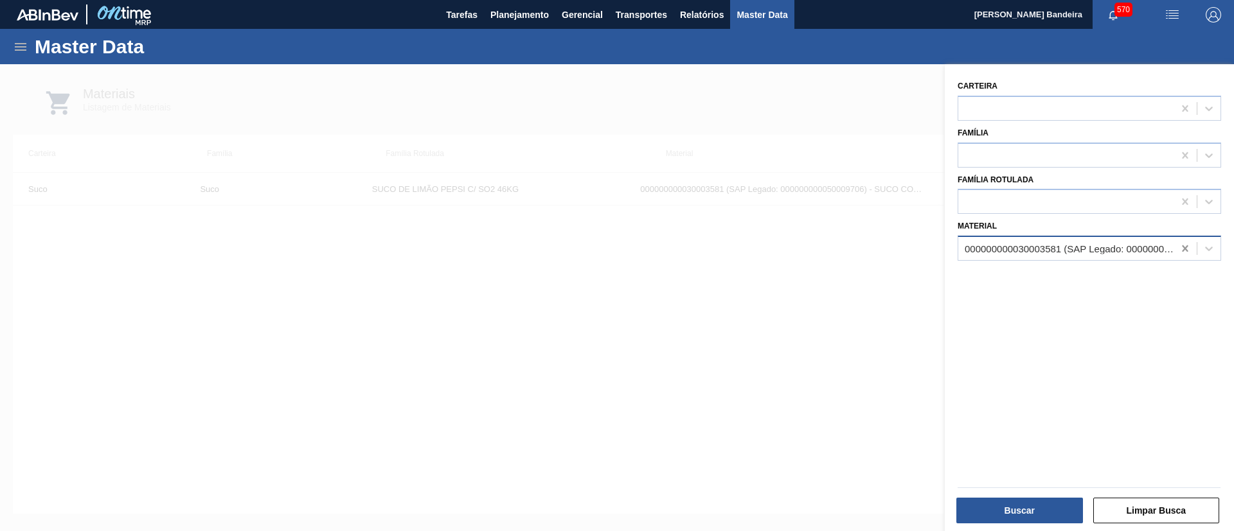
click at [1182, 251] on icon at bounding box center [1185, 248] width 6 height 6
paste input "30003581"
type input "30003581"
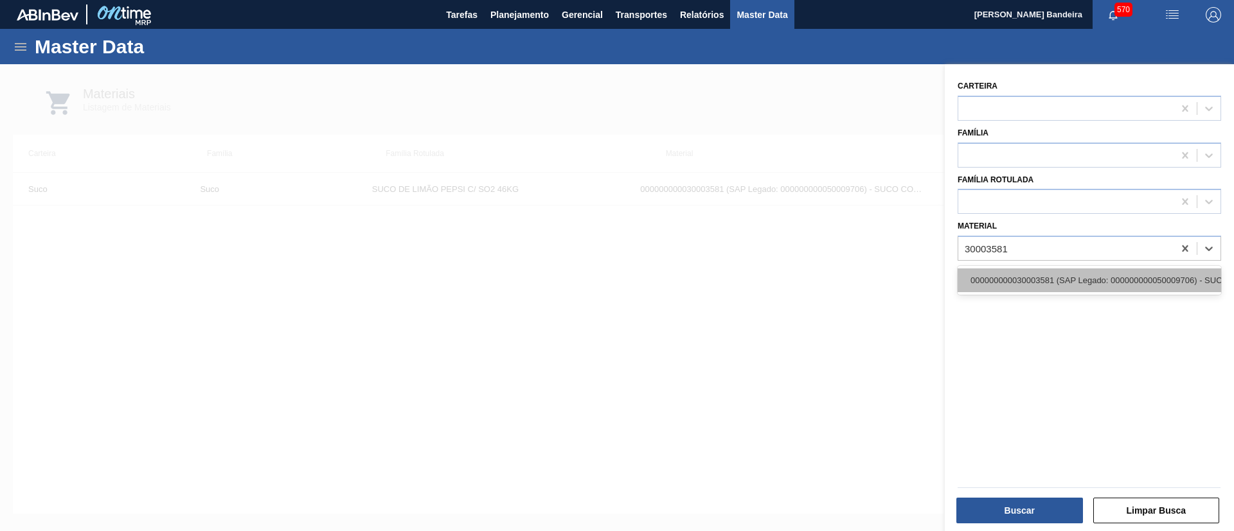
click at [1146, 278] on div "000000000030003581 (SAP Legado: 000000000050009706) - SUCO CONCENT LIMAO CLARIF…" at bounding box center [1088, 281] width 263 height 24
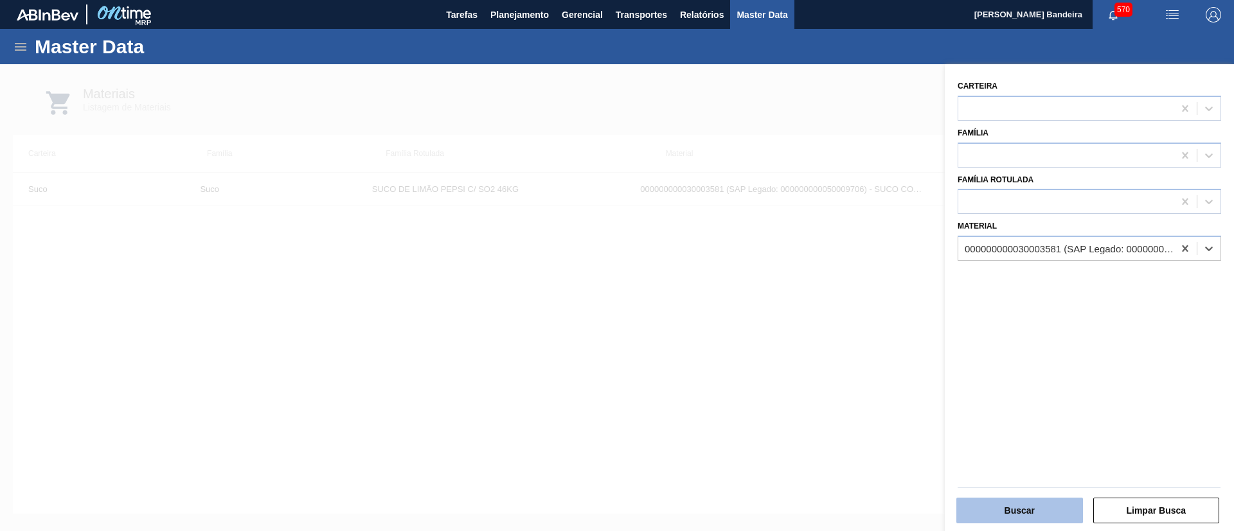
click at [1040, 507] on button "Buscar" at bounding box center [1019, 511] width 127 height 26
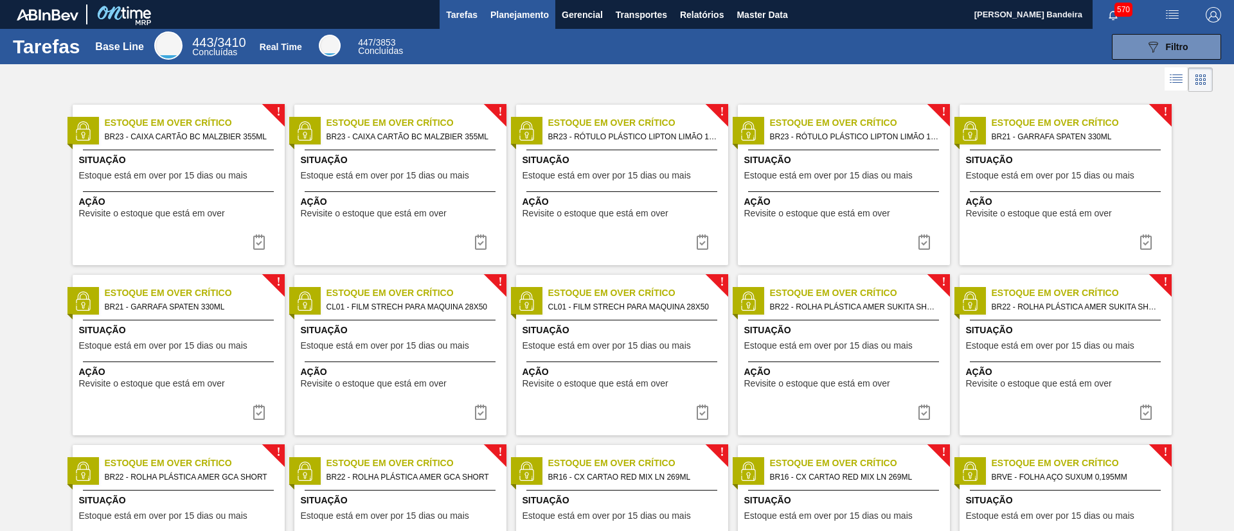
click at [519, 11] on span "Planejamento" at bounding box center [519, 14] width 58 height 15
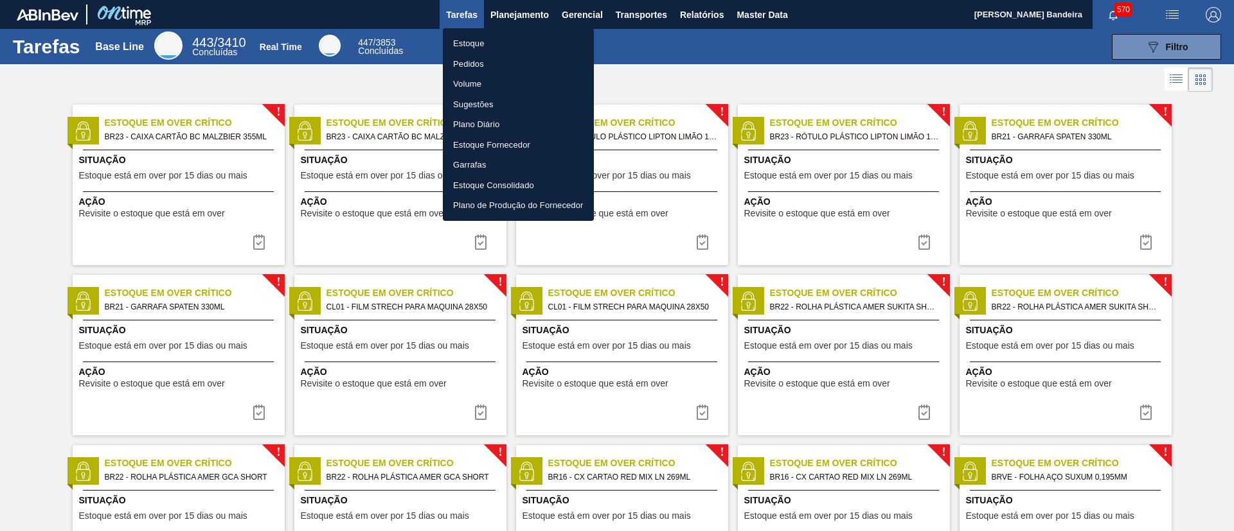
click at [510, 46] on li "Estoque" at bounding box center [518, 43] width 151 height 21
